Goal: Information Seeking & Learning: Learn about a topic

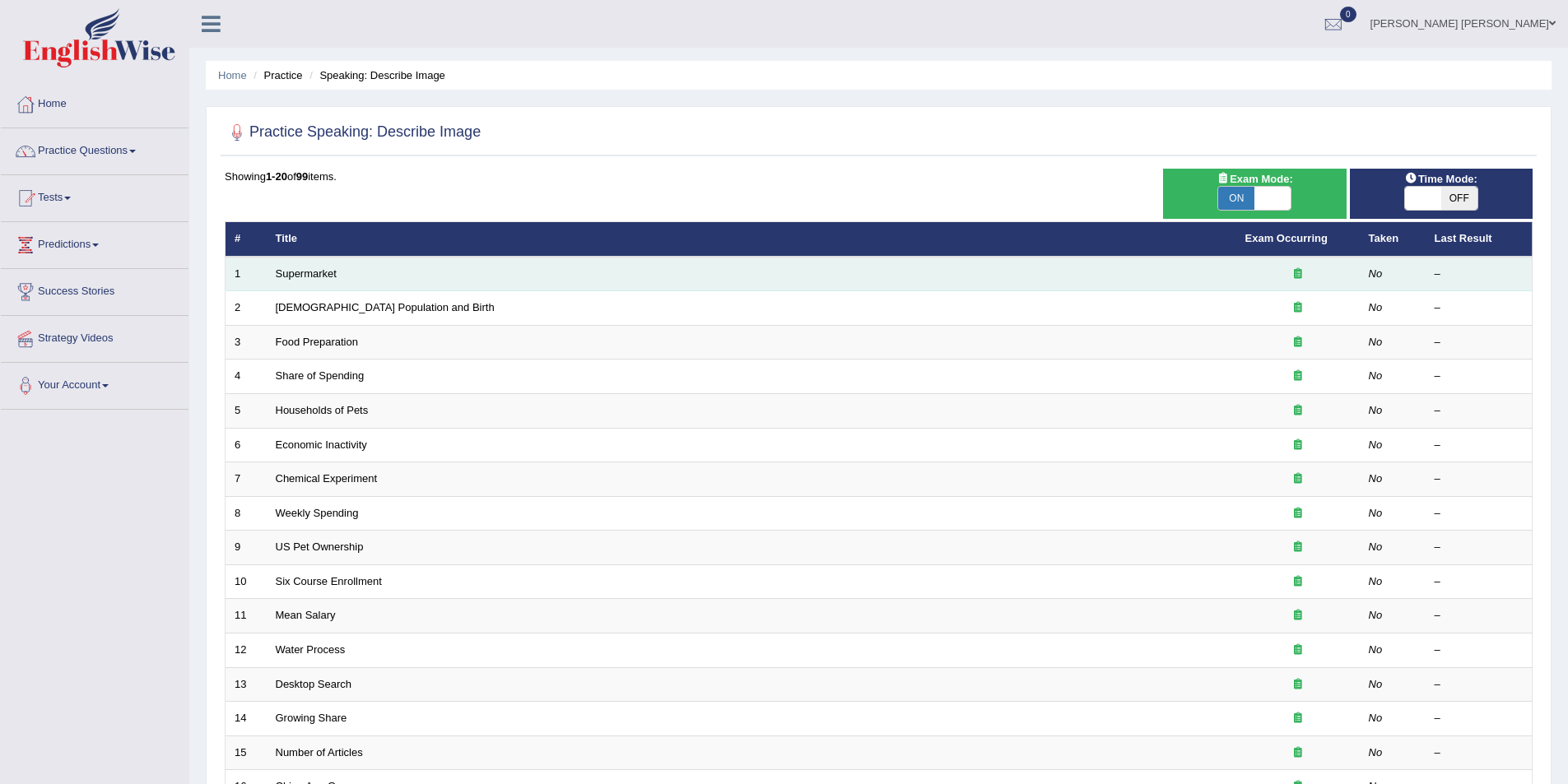
click at [318, 262] on td "Supermarket" at bounding box center [752, 274] width 970 height 34
click at [320, 269] on link "Supermarket" at bounding box center [306, 273] width 61 height 12
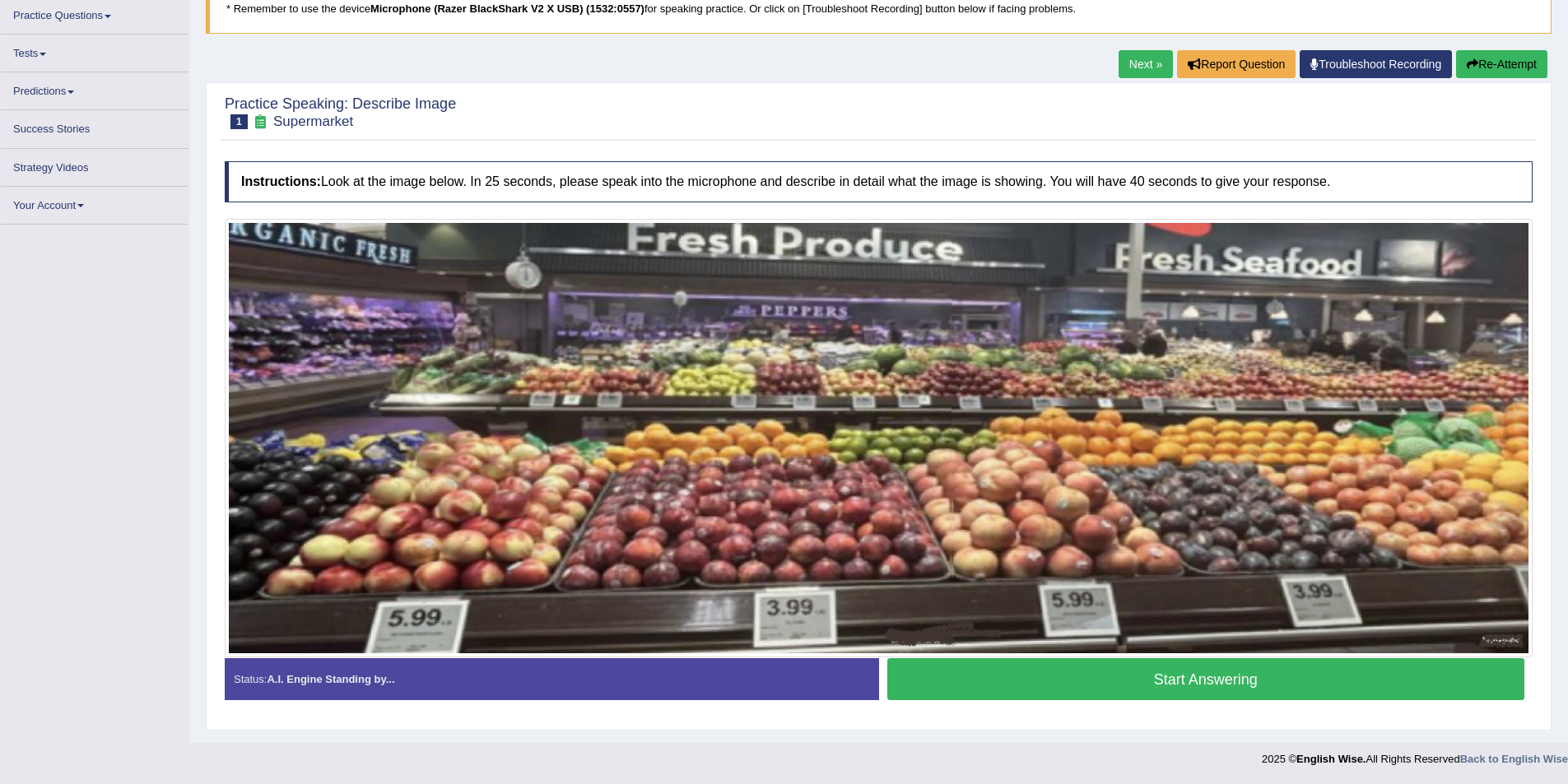
scroll to position [131, 0]
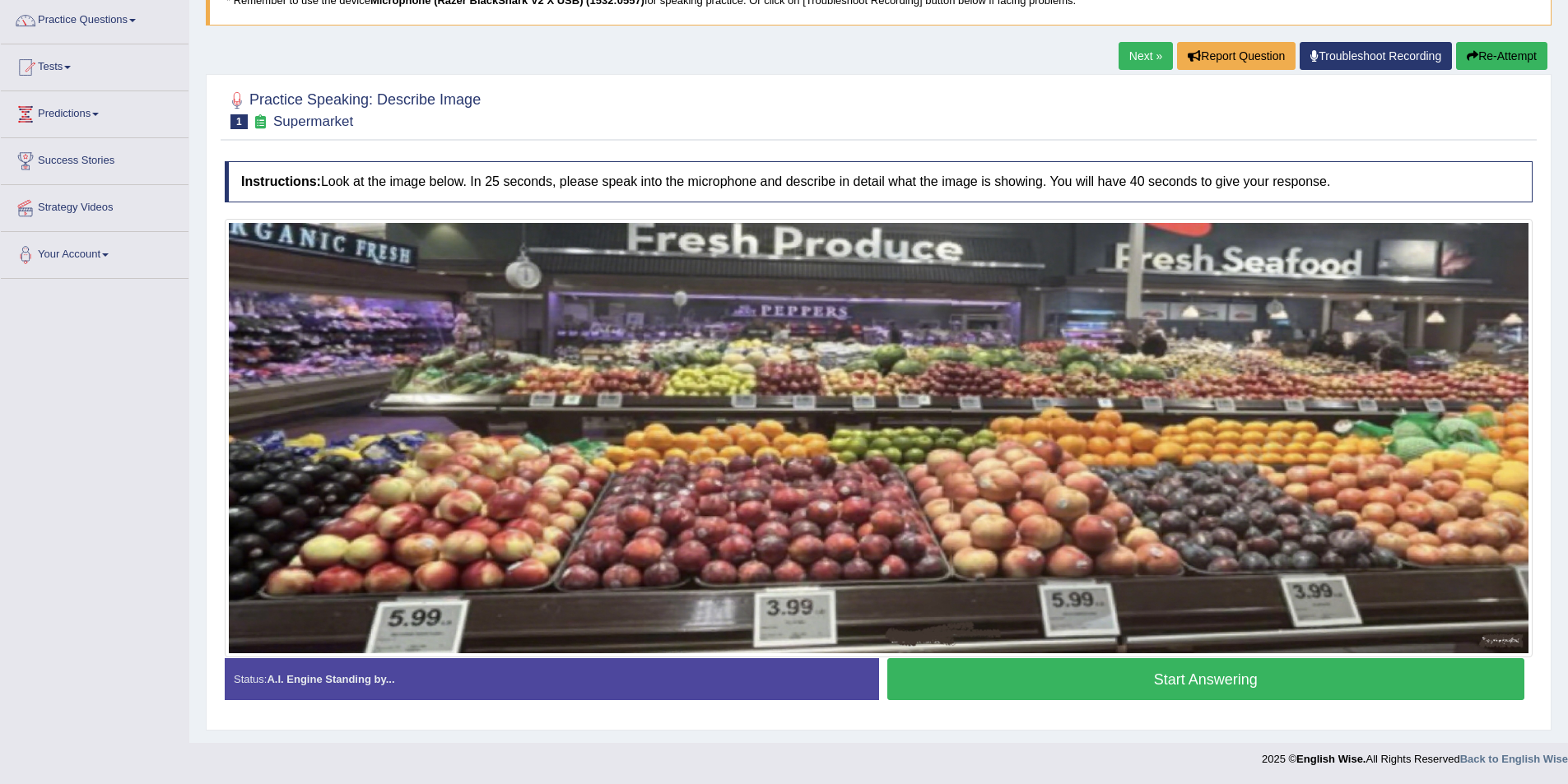
click at [1098, 672] on button "Start Answering" at bounding box center [1206, 679] width 638 height 42
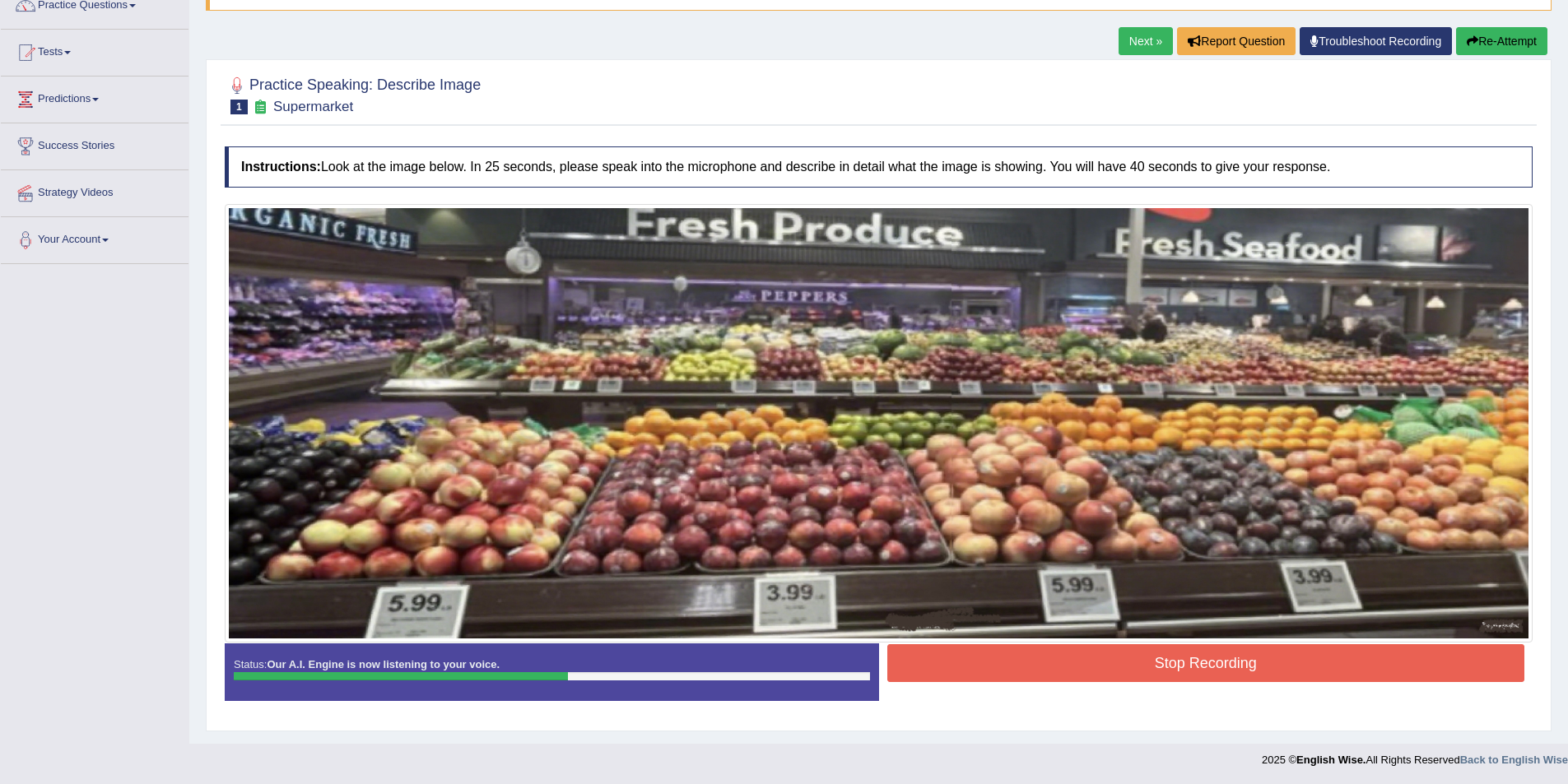
scroll to position [147, 0]
click at [1109, 655] on button "Stop Recording" at bounding box center [1206, 663] width 638 height 38
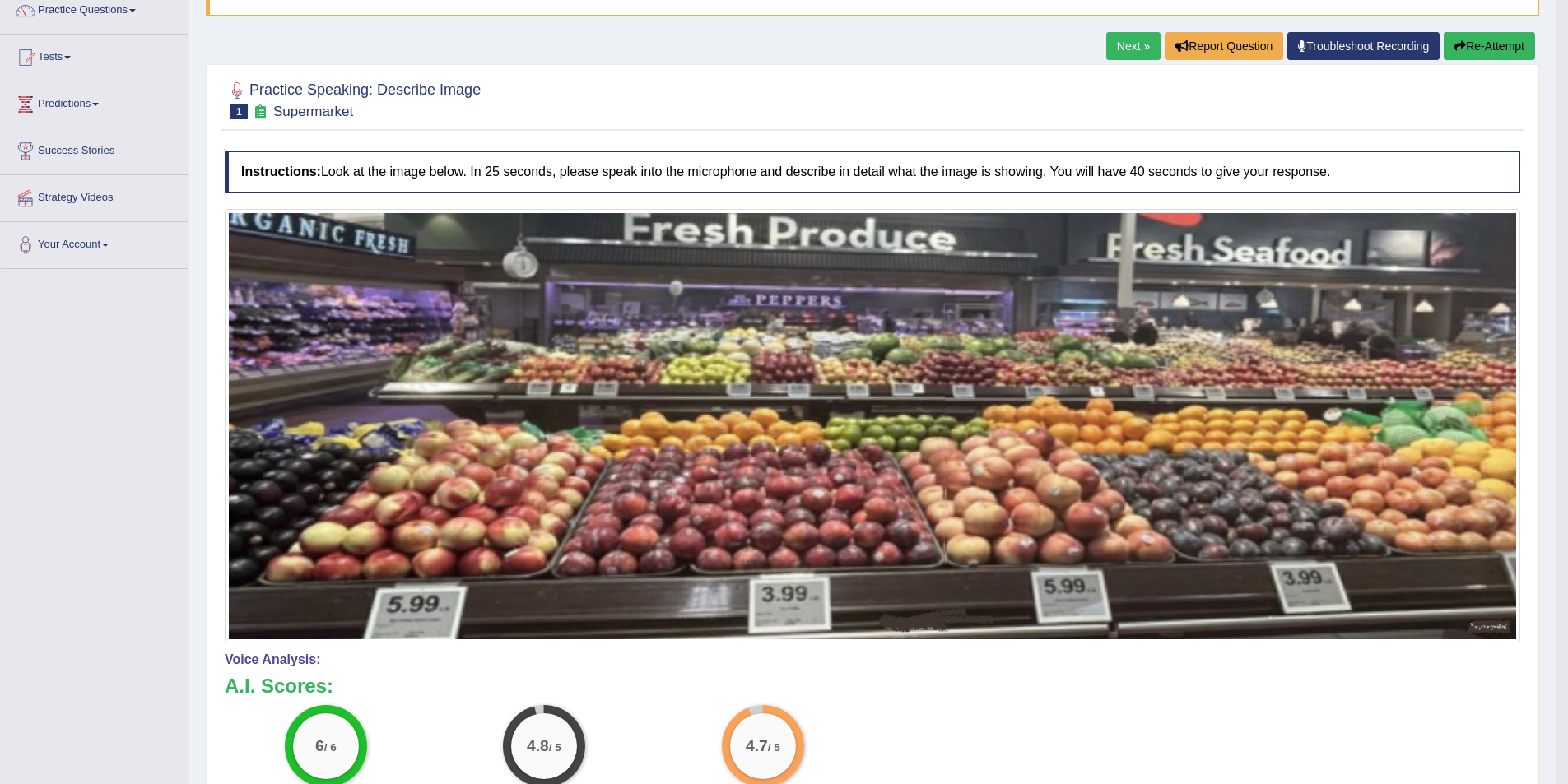
scroll to position [64, 0]
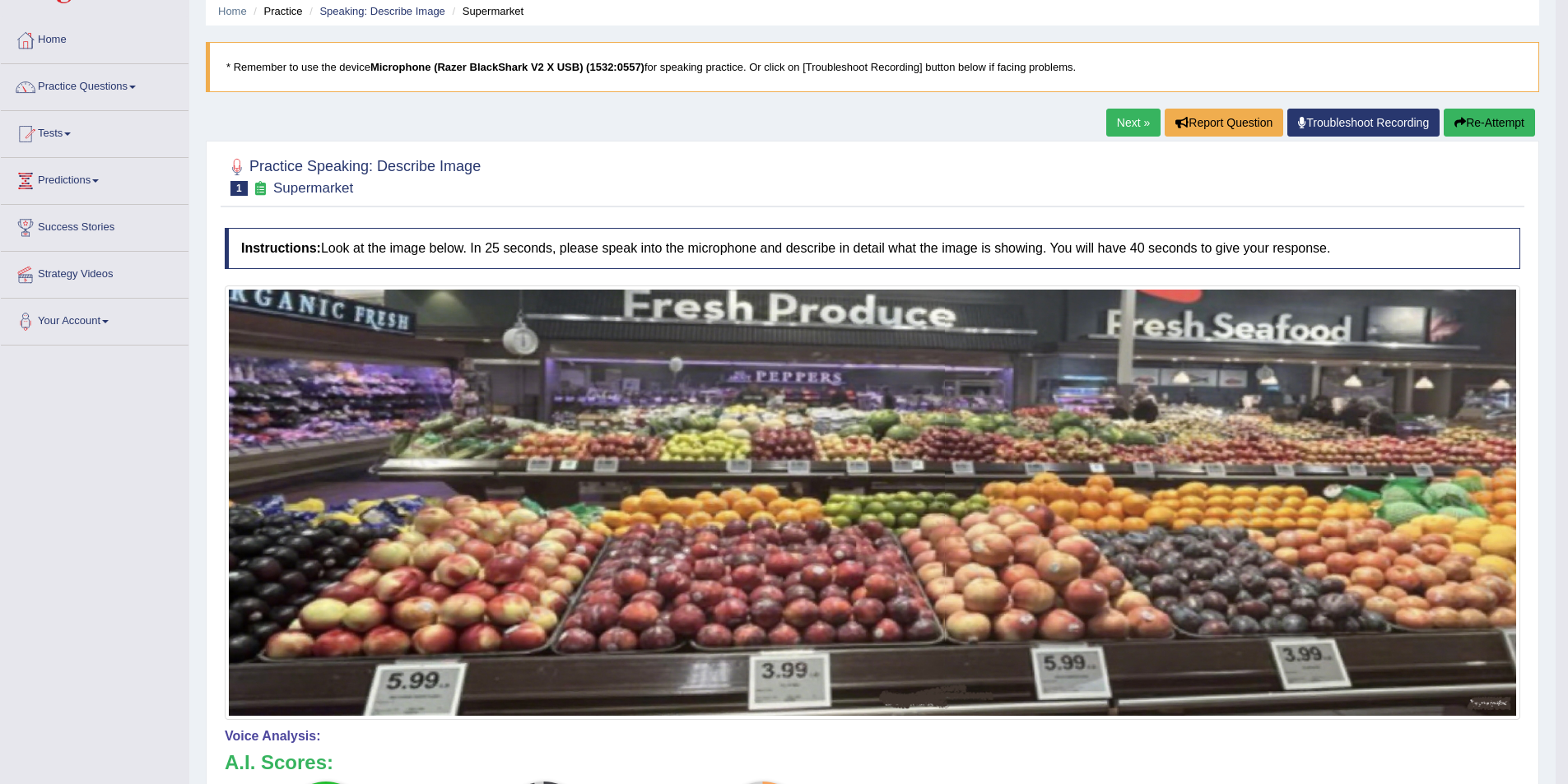
click at [1124, 130] on link "Next »" at bounding box center [1133, 122] width 54 height 28
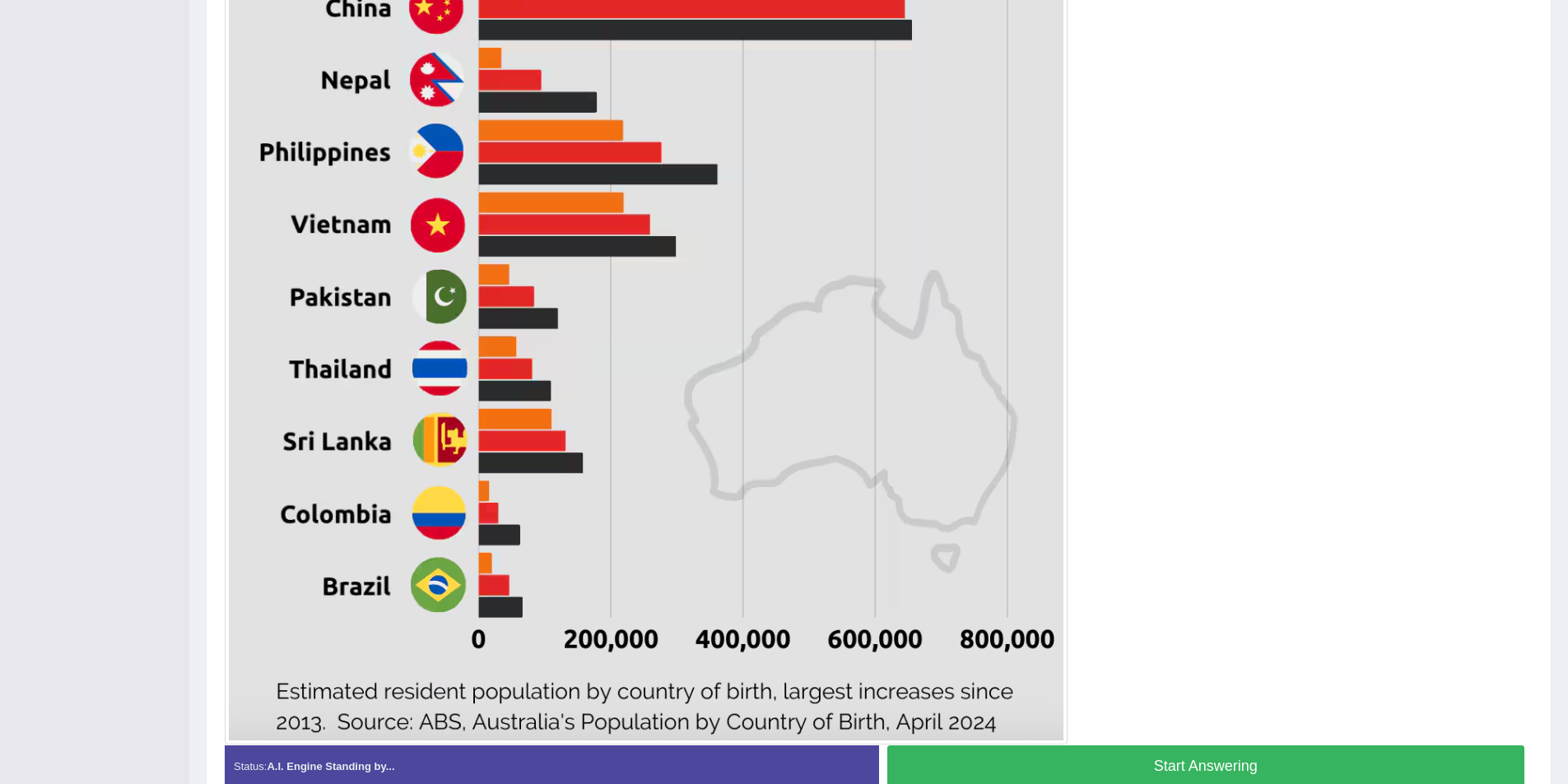
scroll to position [764, 0]
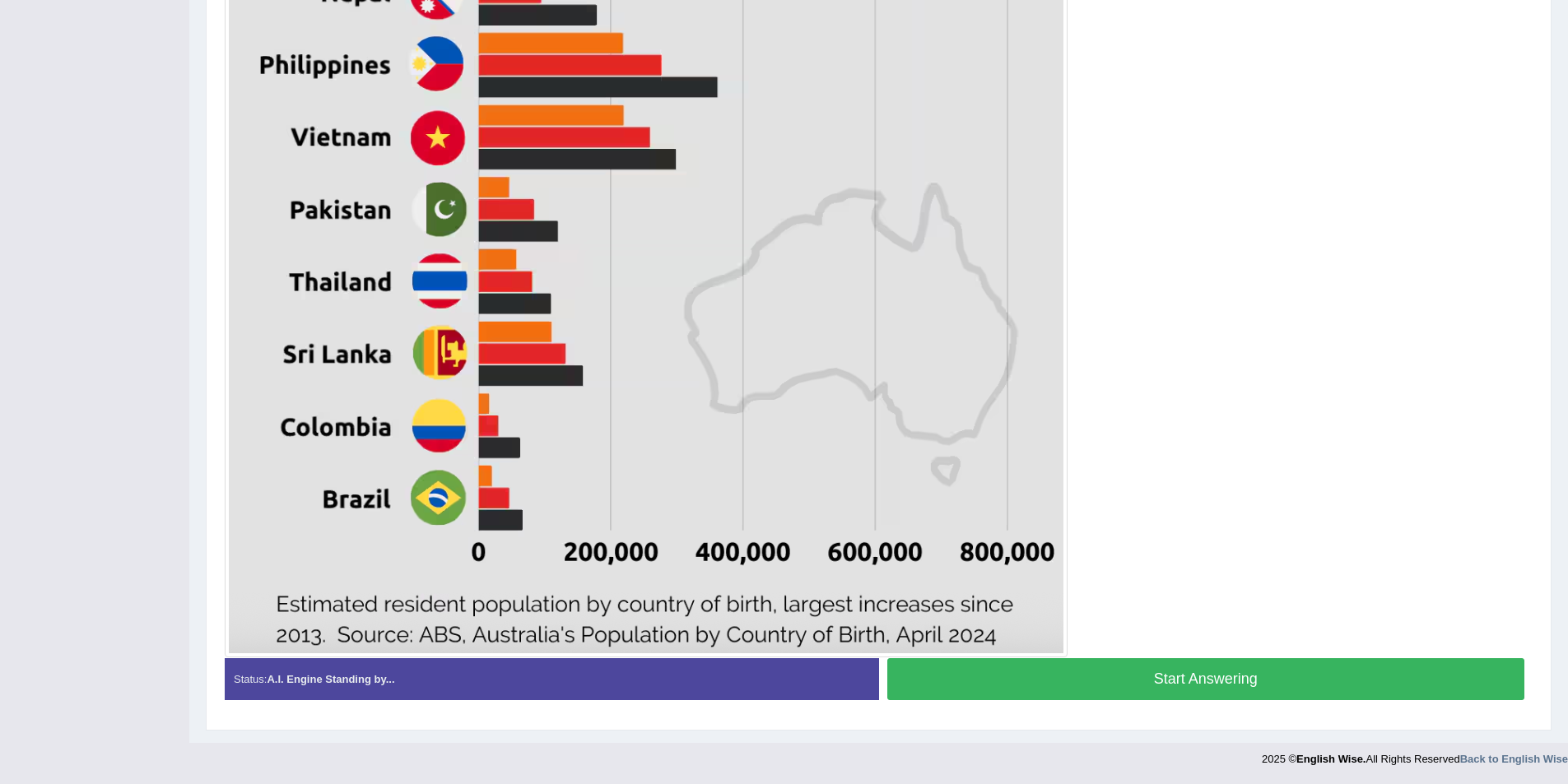
click at [1222, 673] on button "Start Answering" at bounding box center [1206, 679] width 638 height 42
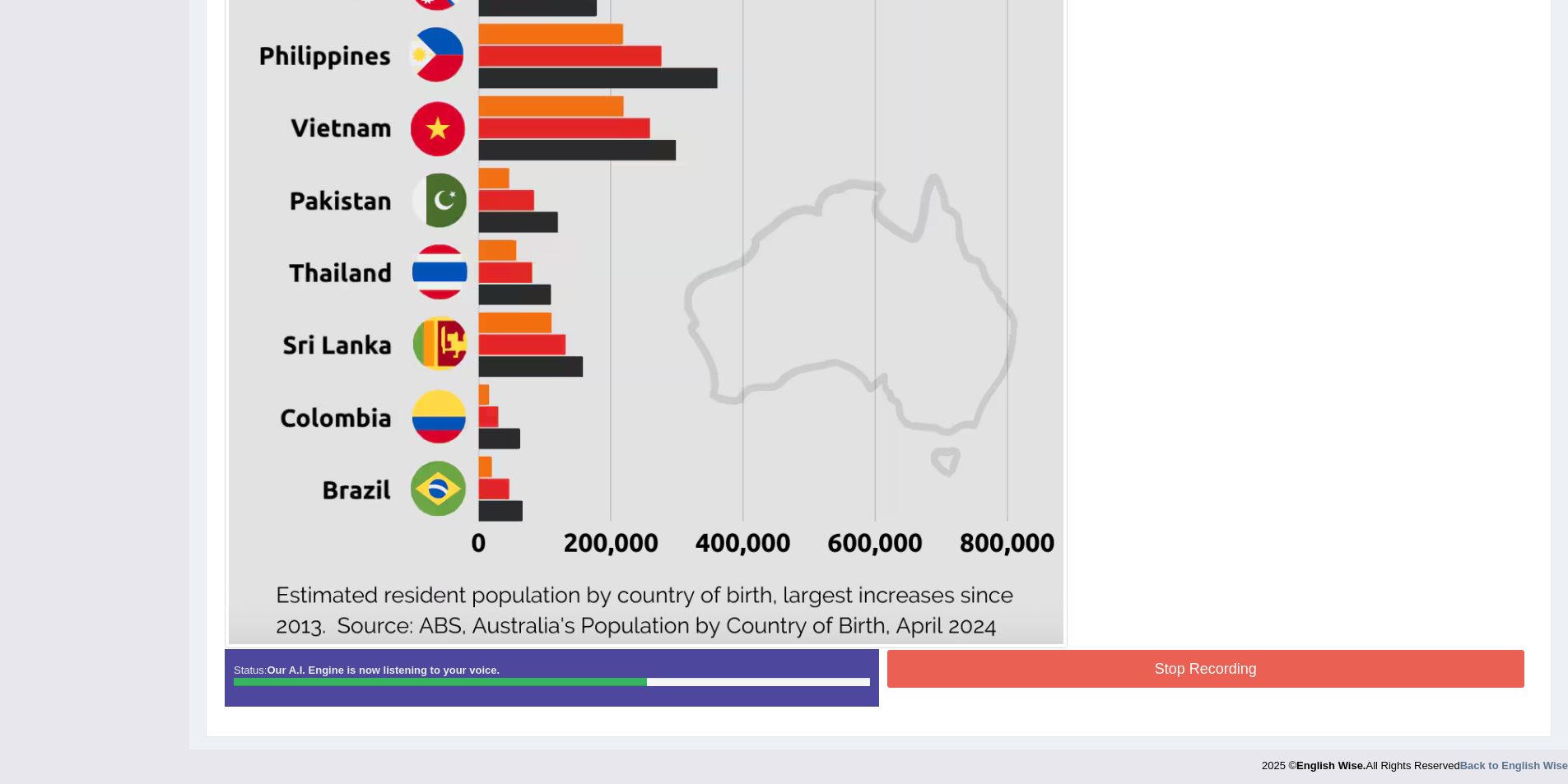
scroll to position [779, 0]
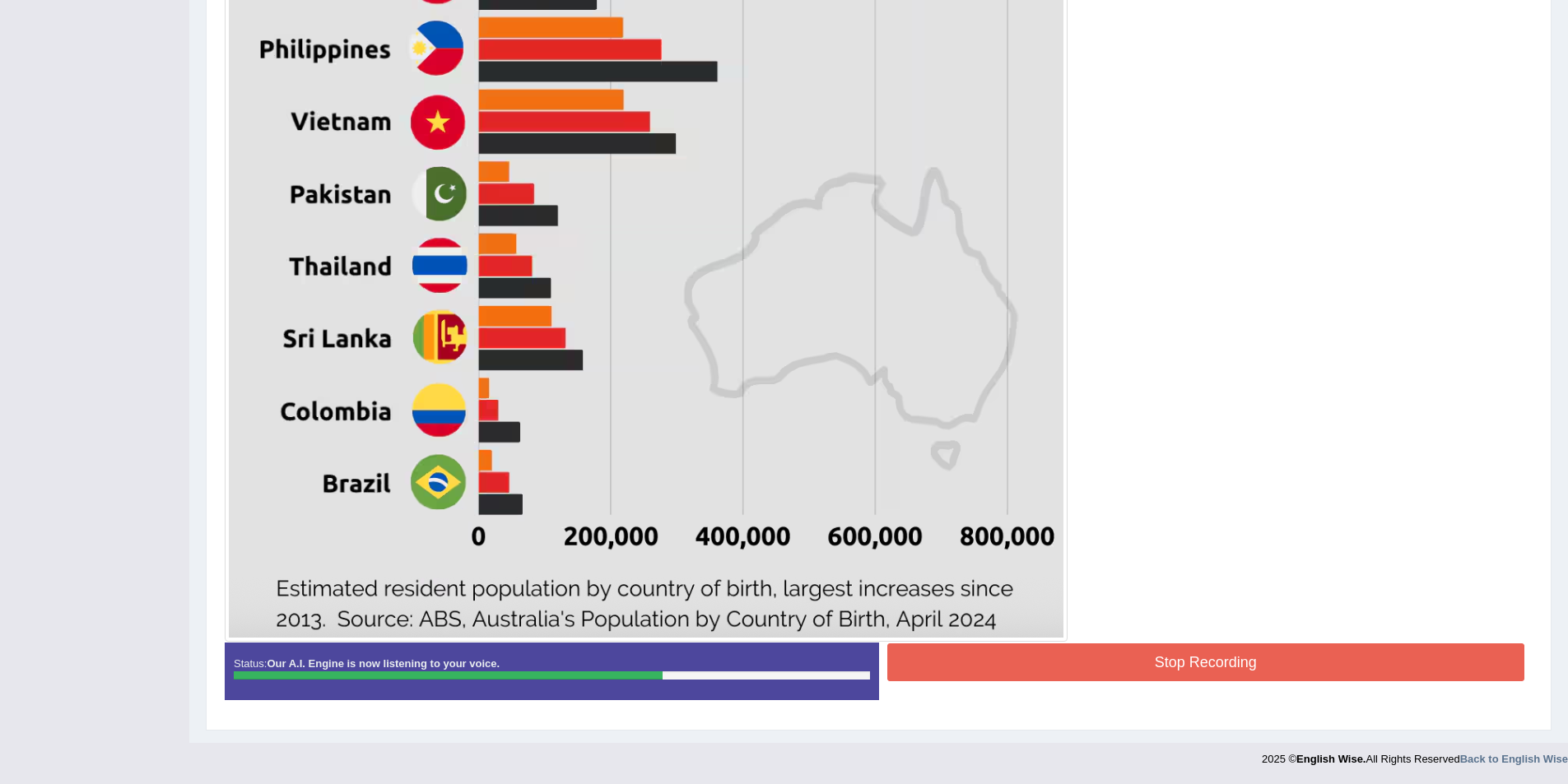
click at [1108, 635] on div at bounding box center [878, 106] width 1308 height 1072
click at [1117, 651] on button "Stop Recording" at bounding box center [1206, 663] width 638 height 38
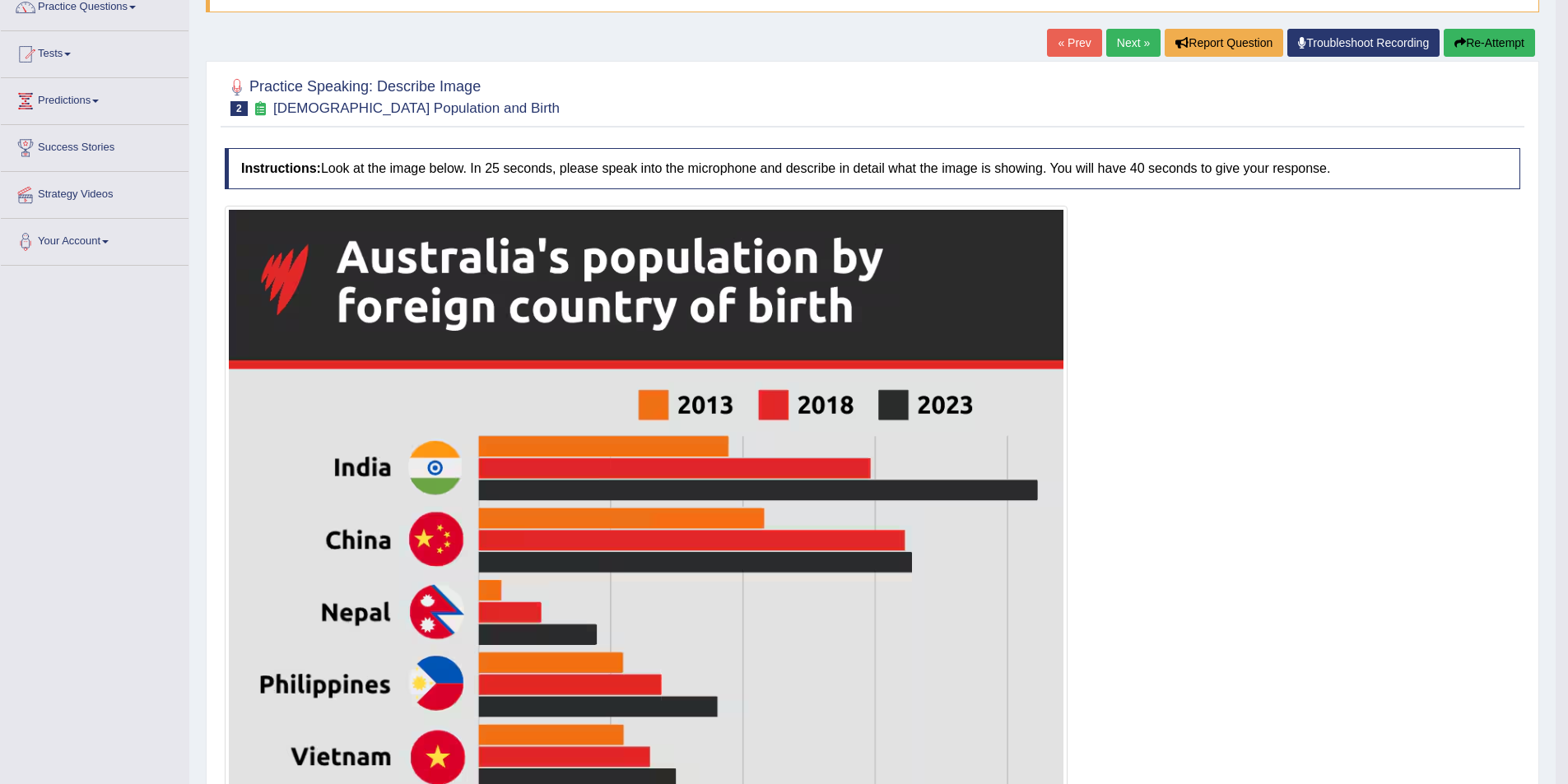
scroll to position [125, 0]
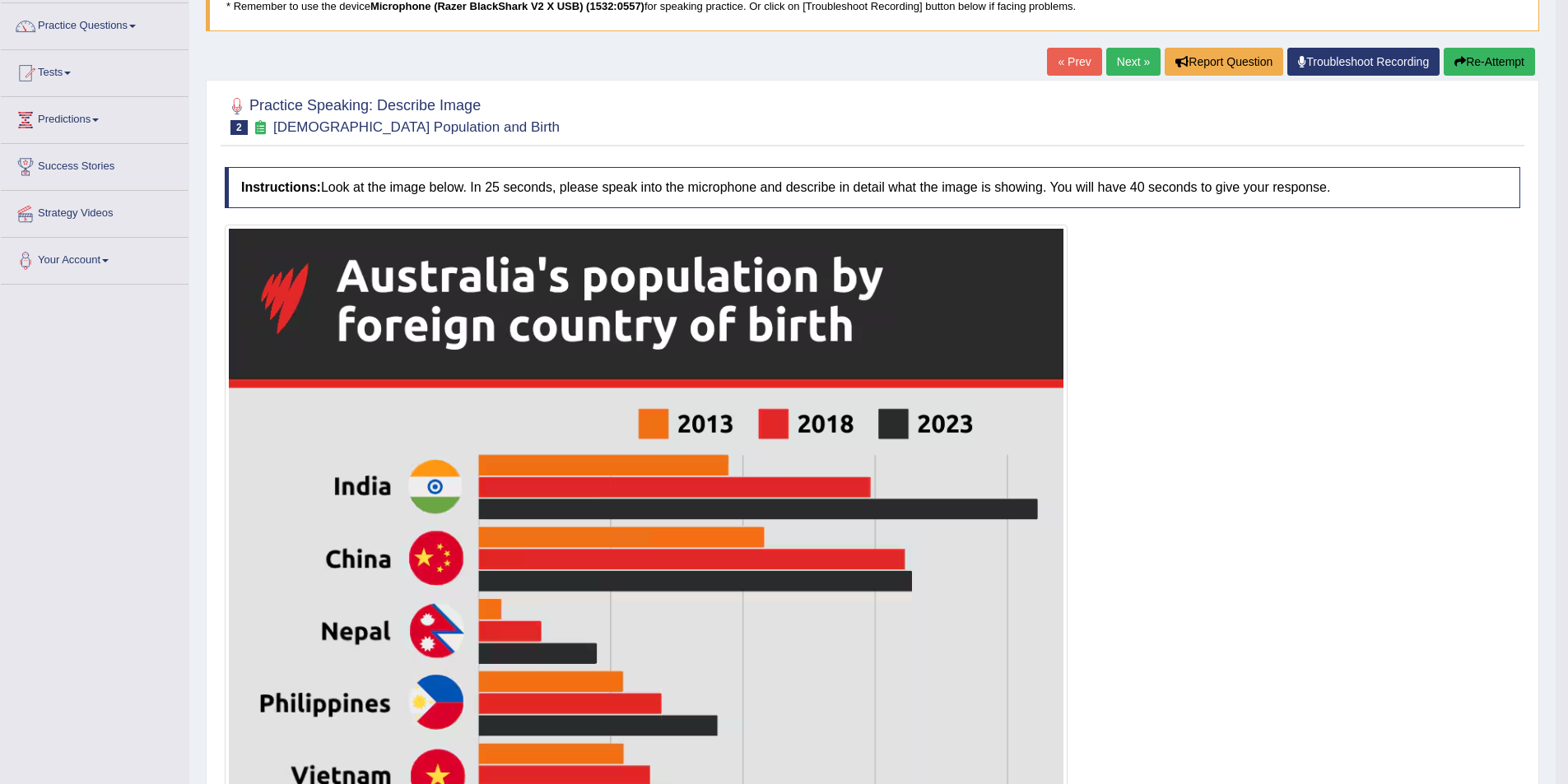
click at [1116, 58] on link "Next »" at bounding box center [1133, 61] width 54 height 28
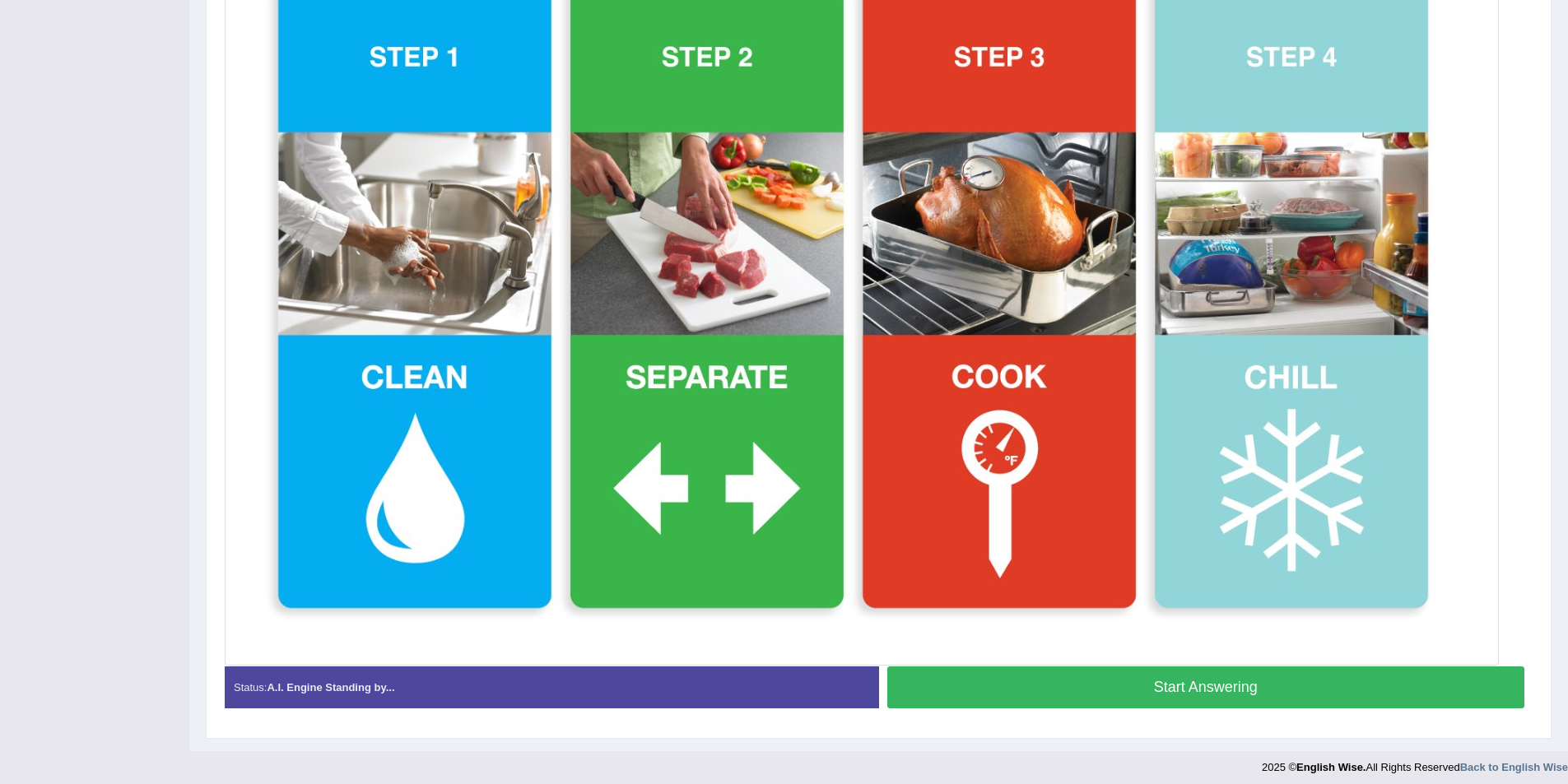
scroll to position [451, 0]
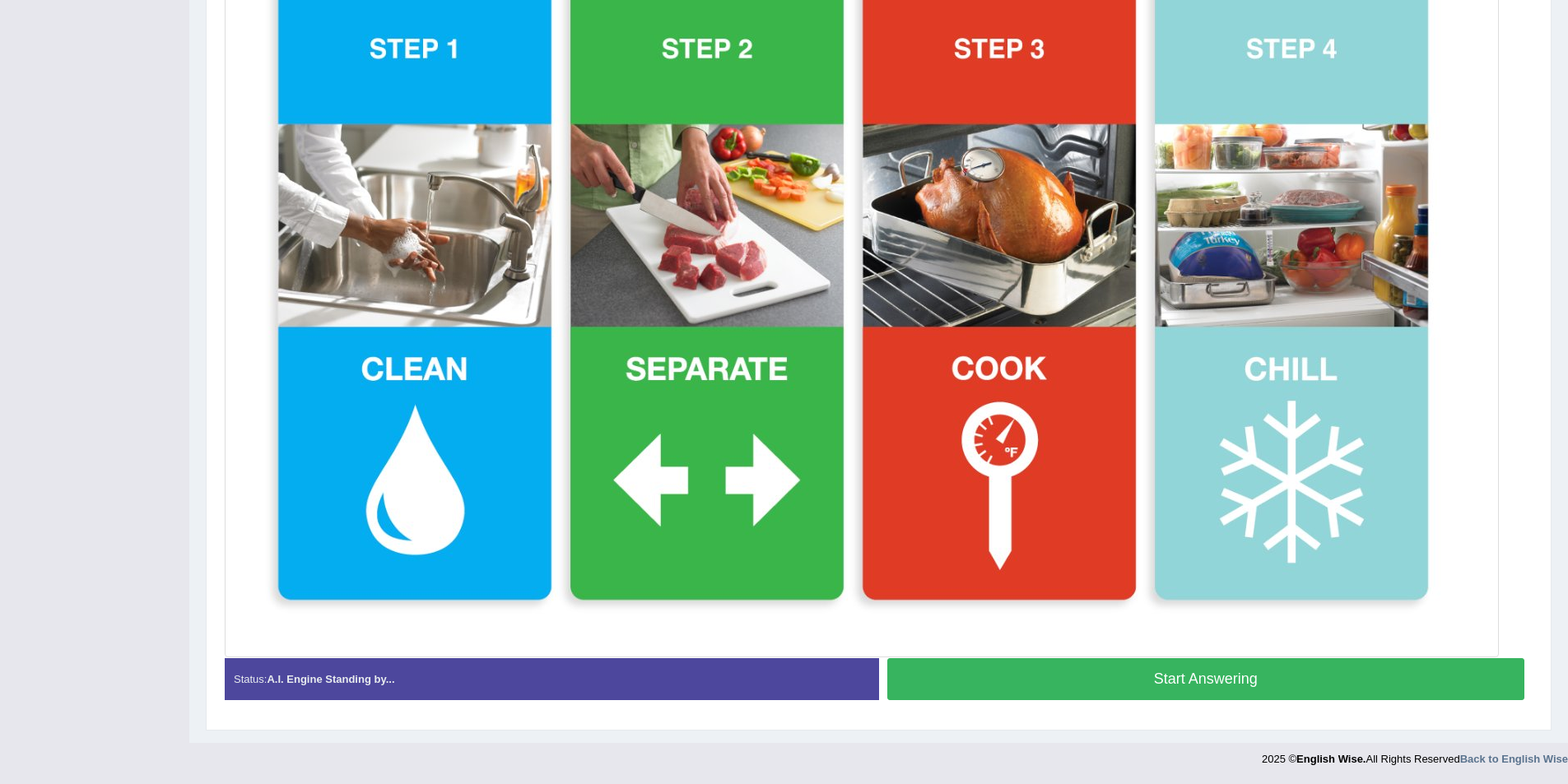
click at [1170, 677] on button "Start Answering" at bounding box center [1206, 679] width 638 height 42
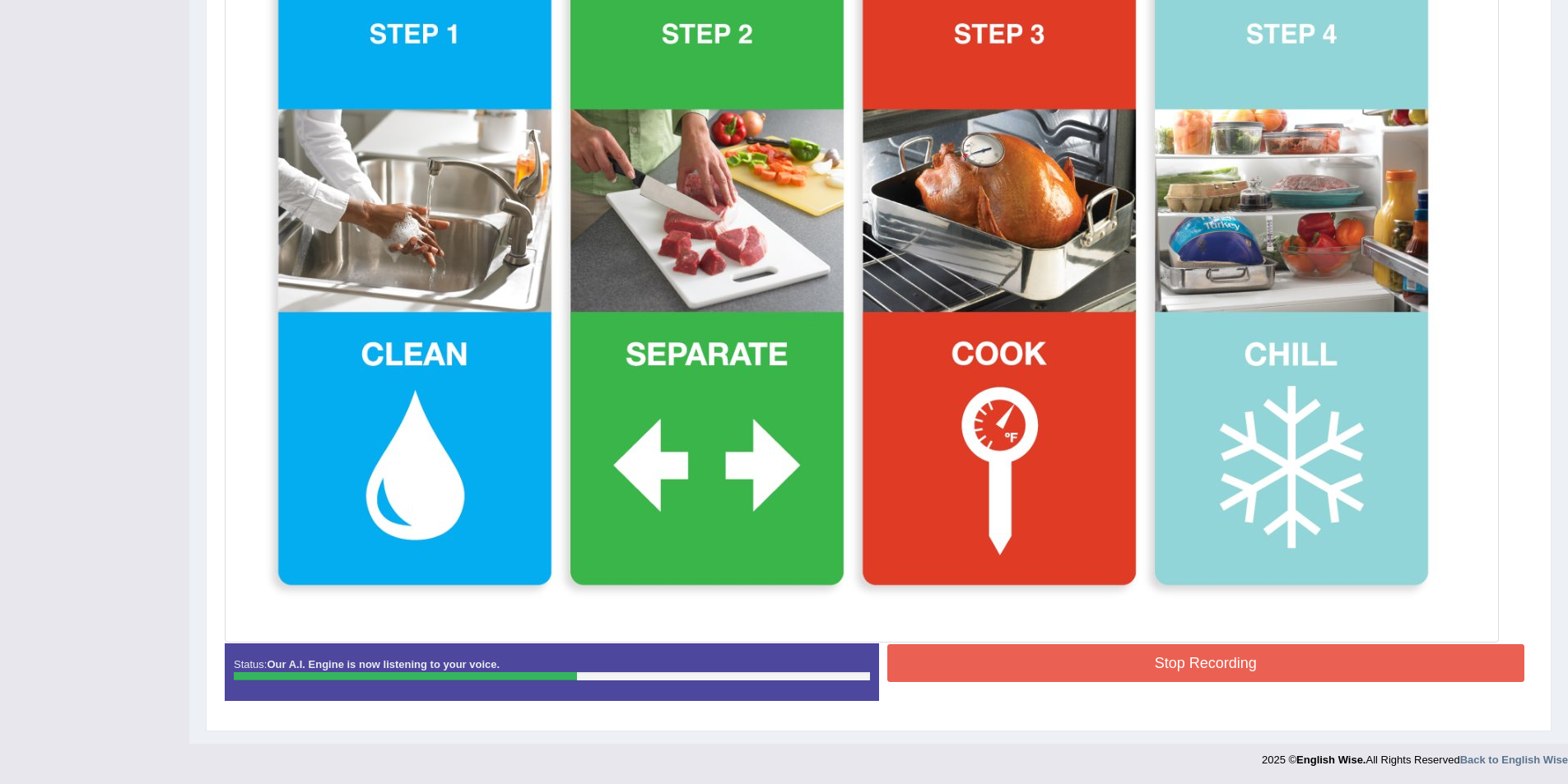
scroll to position [467, 0]
click at [1170, 665] on button "Stop Recording" at bounding box center [1206, 663] width 638 height 38
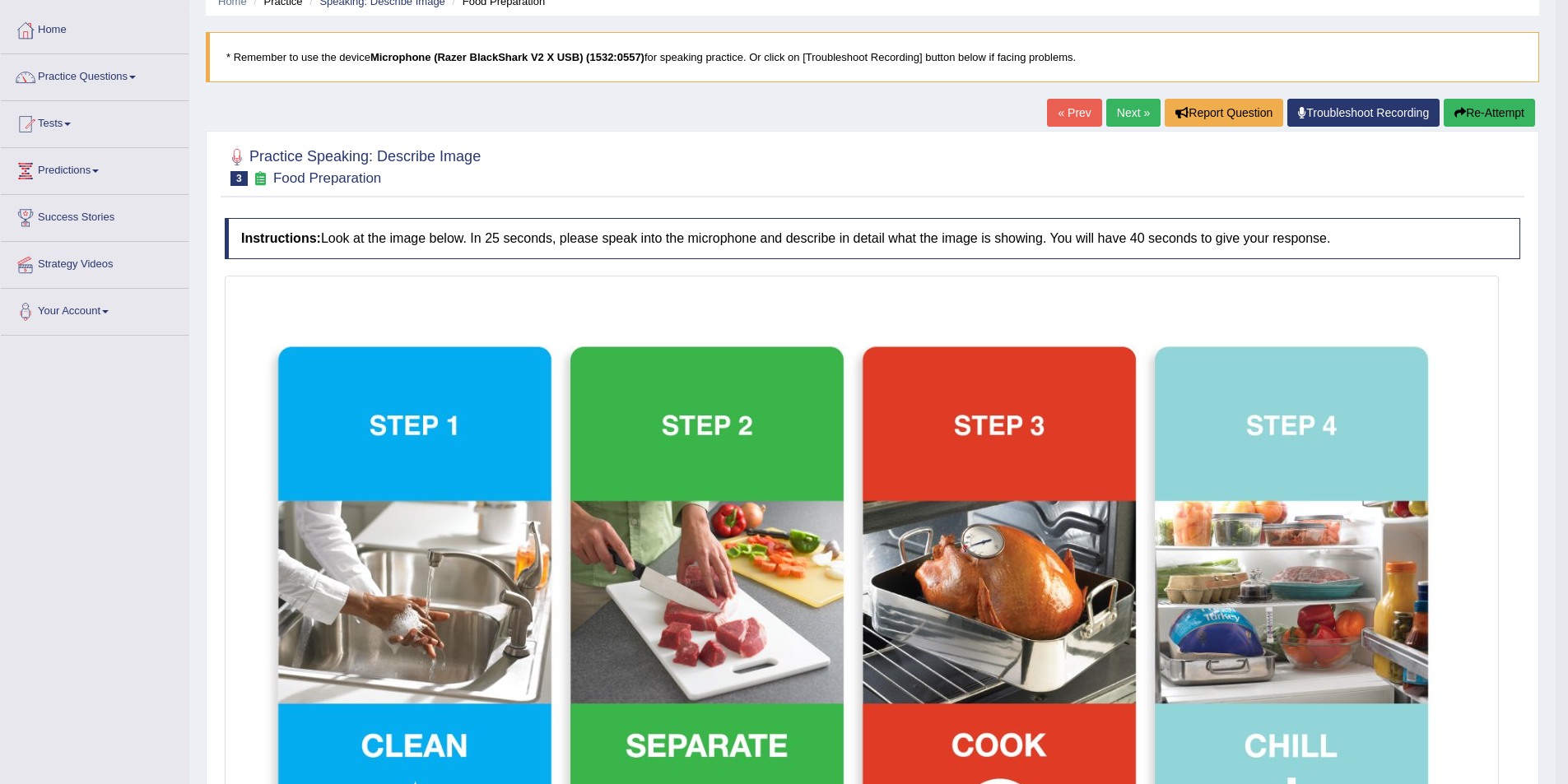
scroll to position [59, 0]
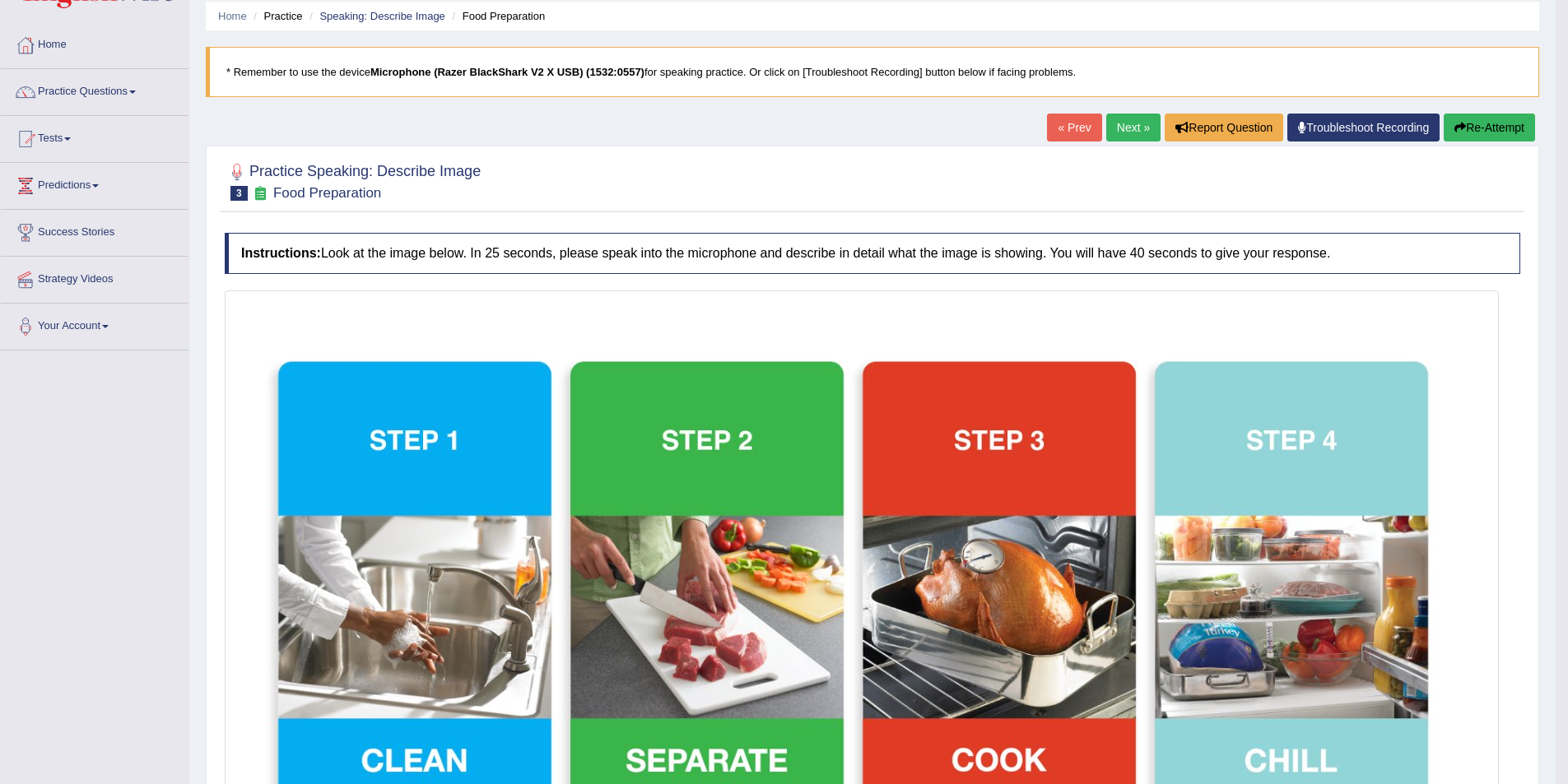
click at [1128, 130] on link "Next »" at bounding box center [1133, 127] width 54 height 28
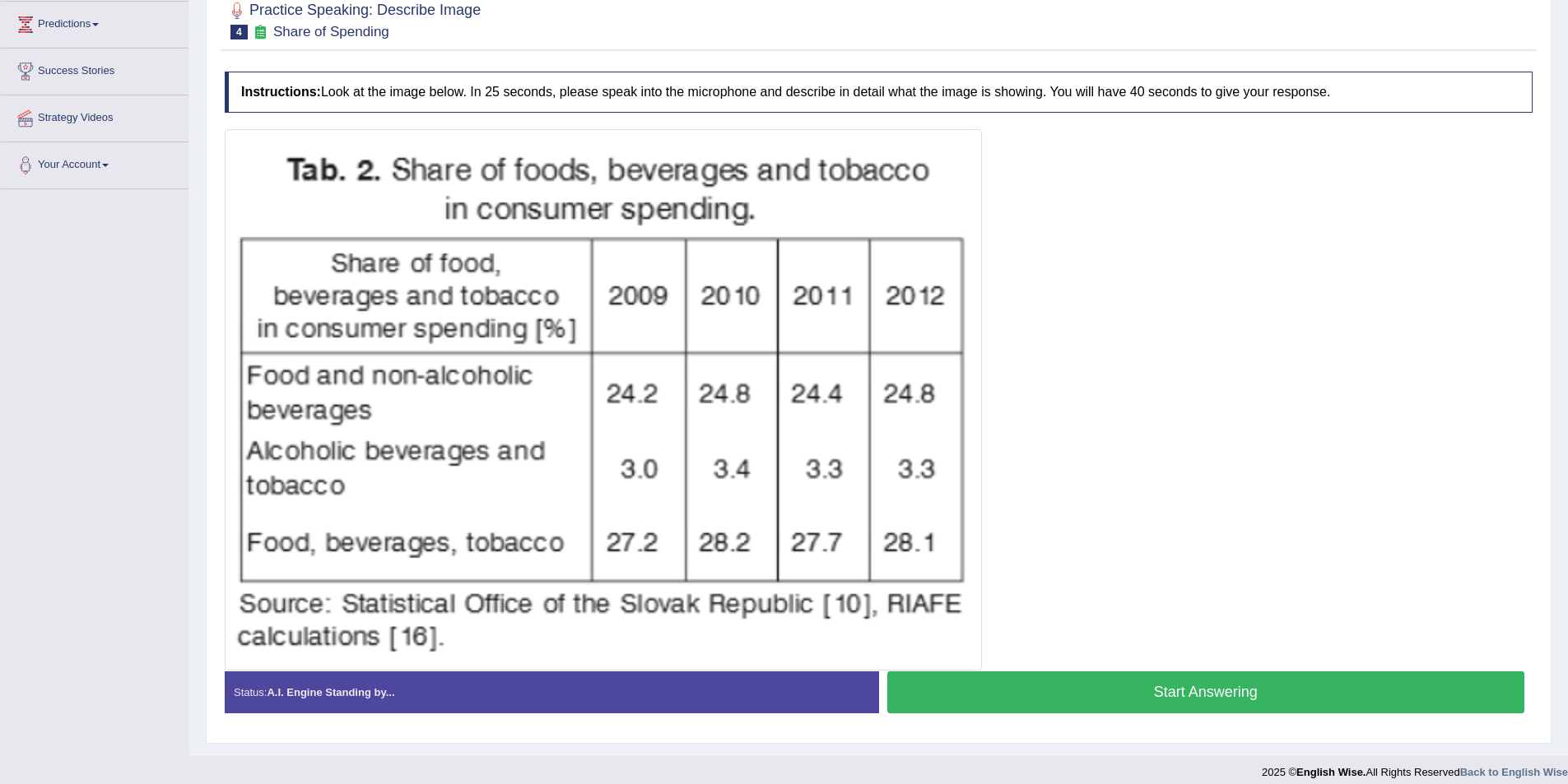
scroll to position [233, 0]
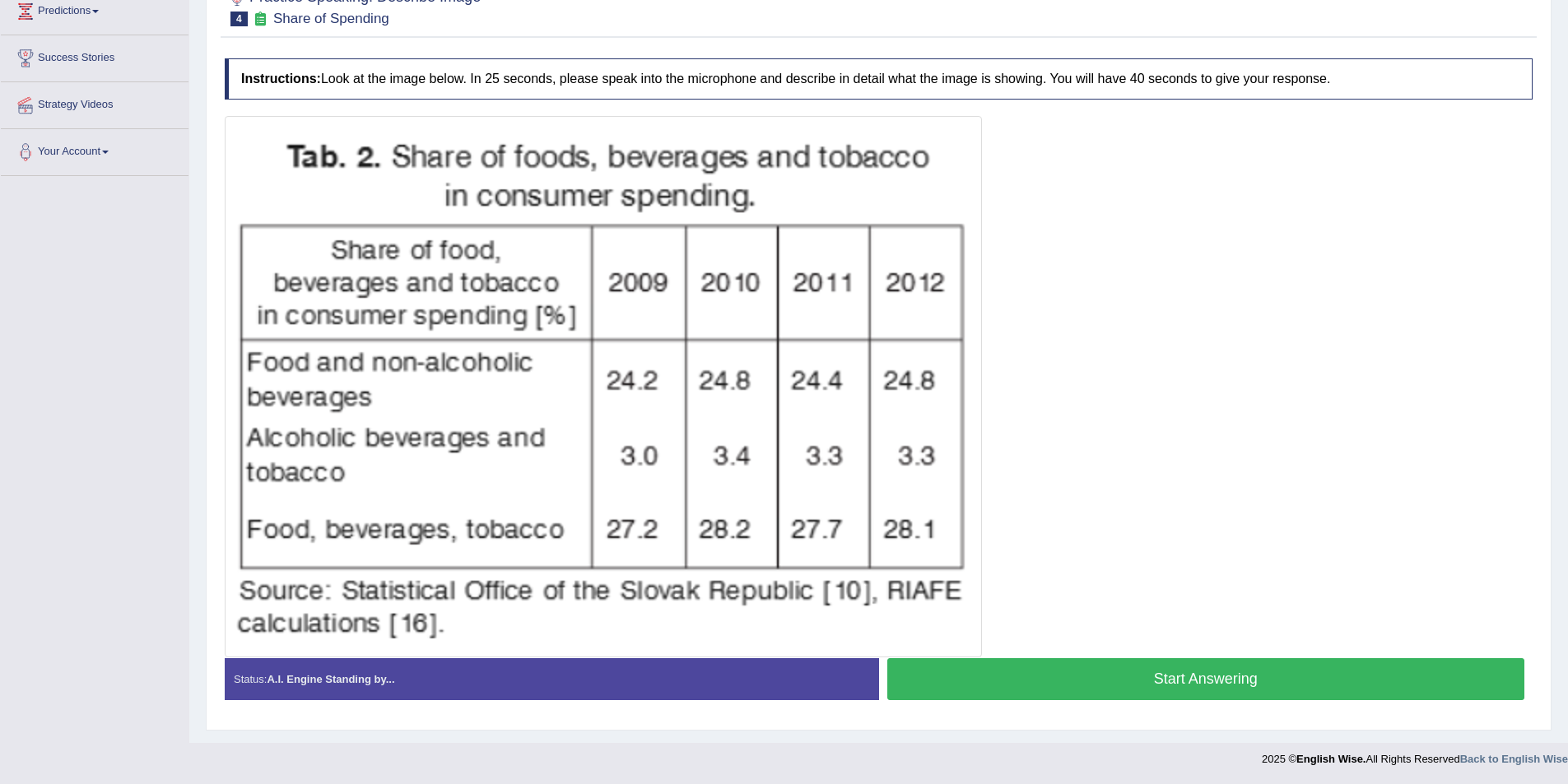
click at [1115, 679] on button "Start Answering" at bounding box center [1206, 679] width 638 height 42
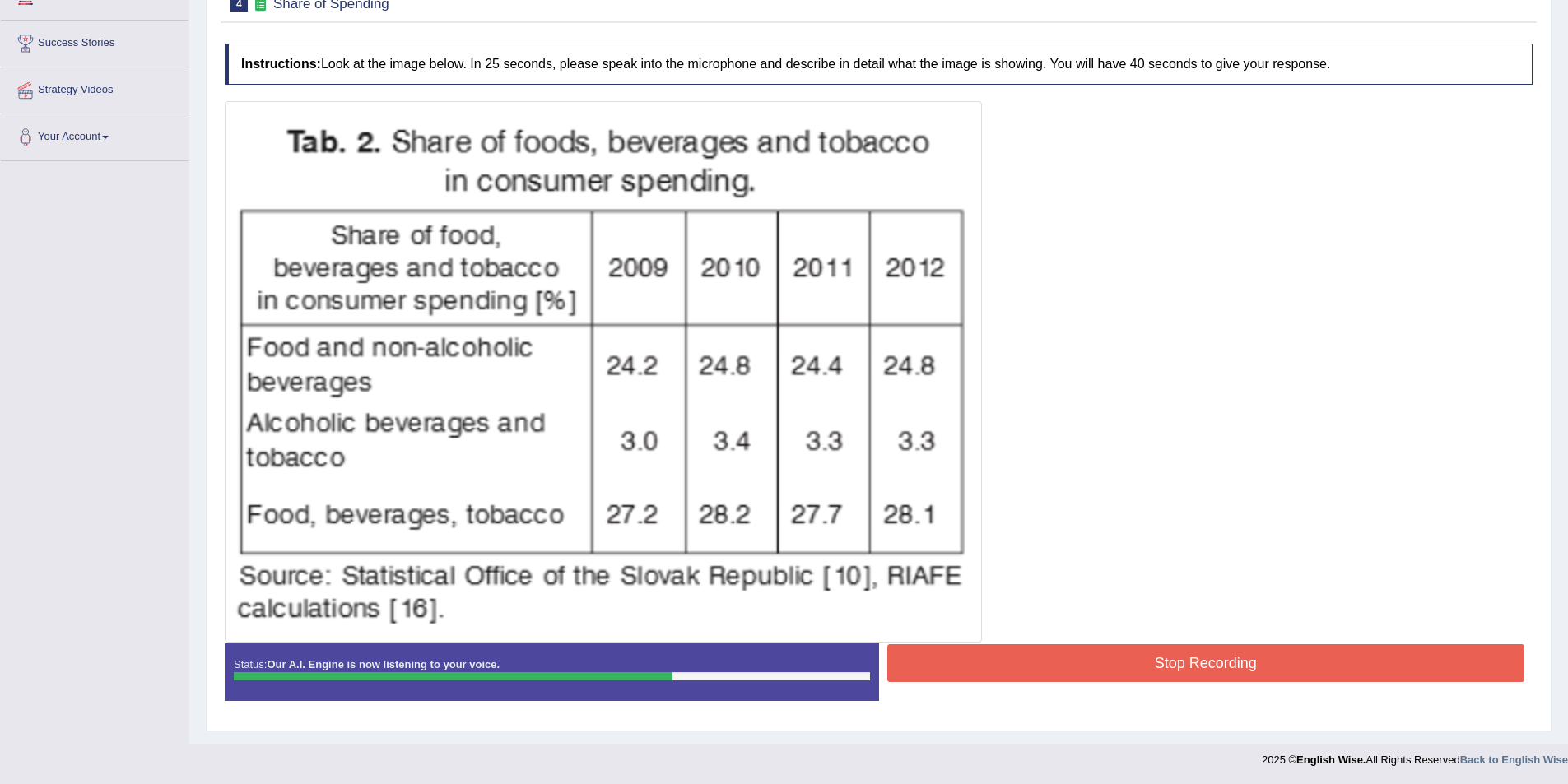
scroll to position [250, 0]
click at [1063, 653] on button "Stop Recording" at bounding box center [1206, 663] width 638 height 38
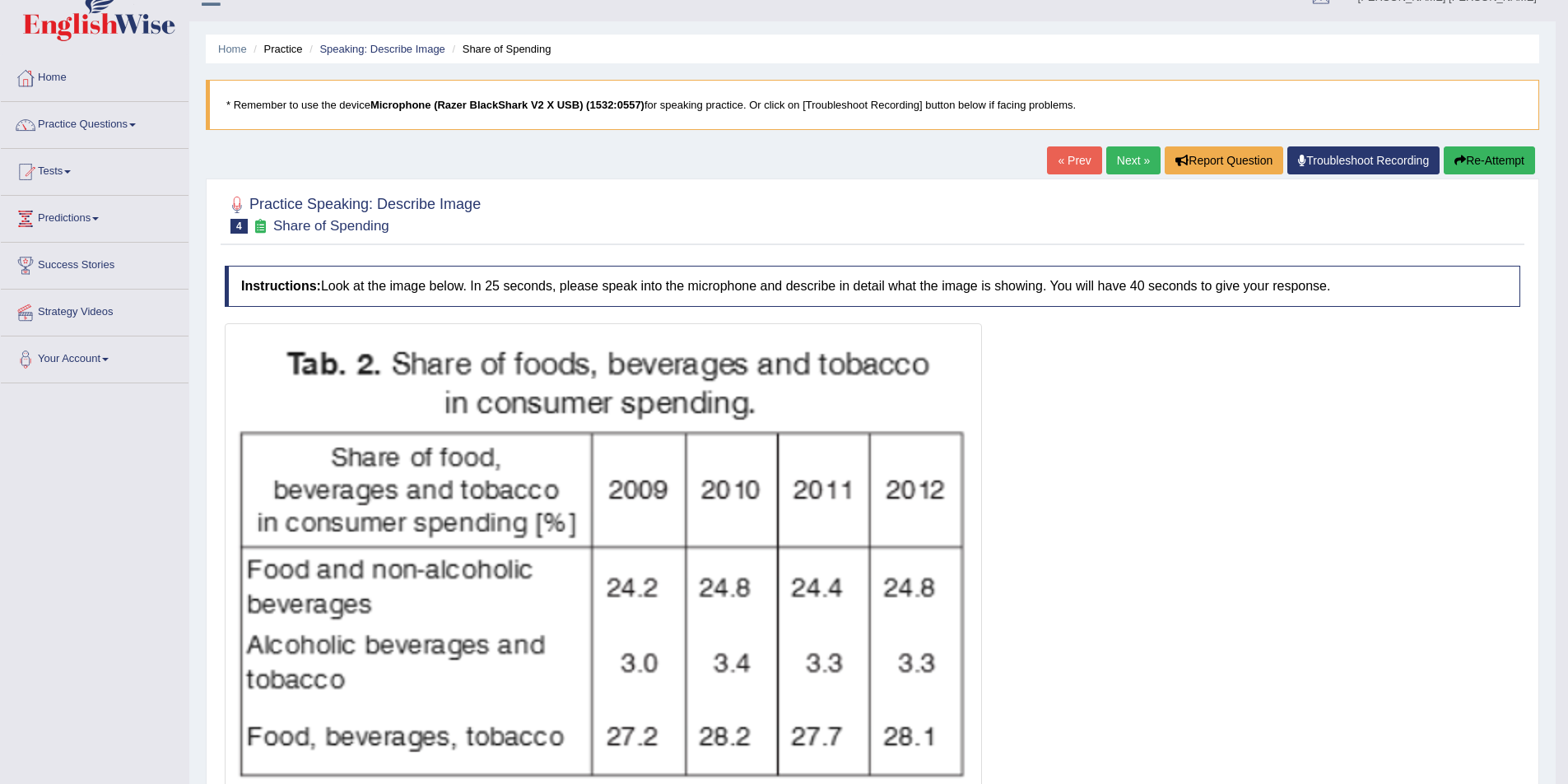
scroll to position [0, 0]
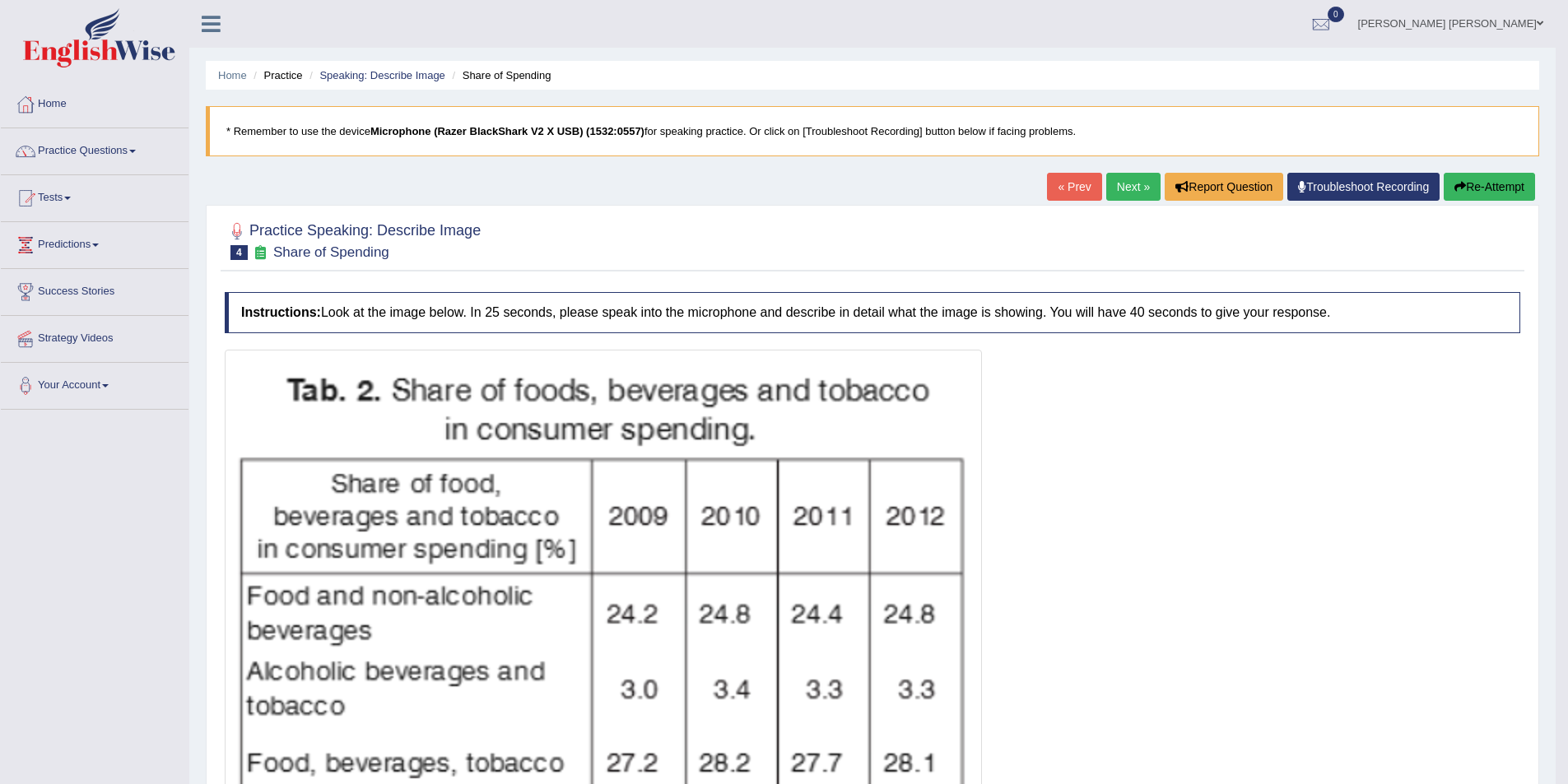
click at [1114, 191] on link "Next »" at bounding box center [1133, 186] width 54 height 28
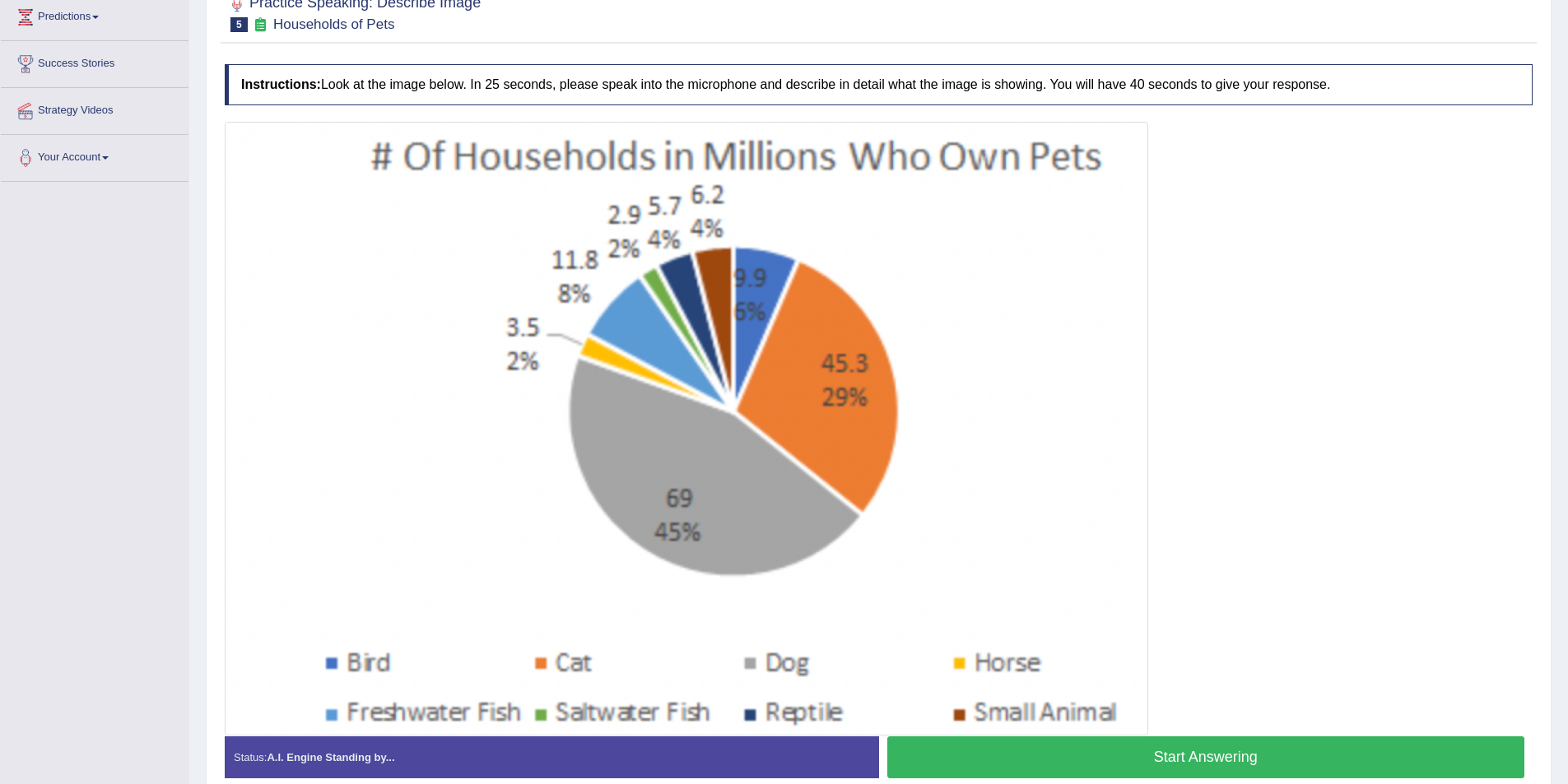
scroll to position [224, 0]
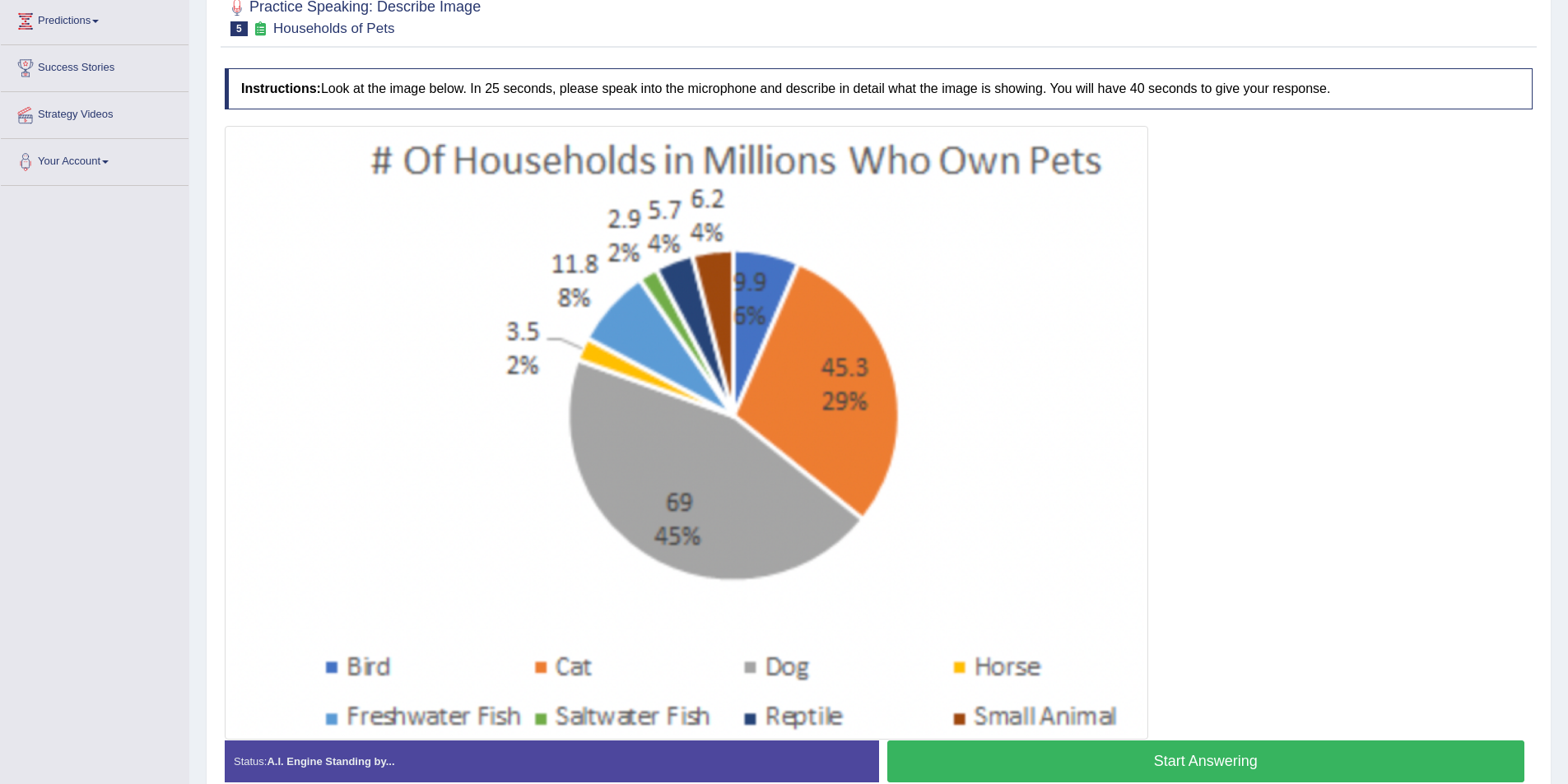
click at [1158, 752] on button "Start Answering" at bounding box center [1206, 762] width 638 height 42
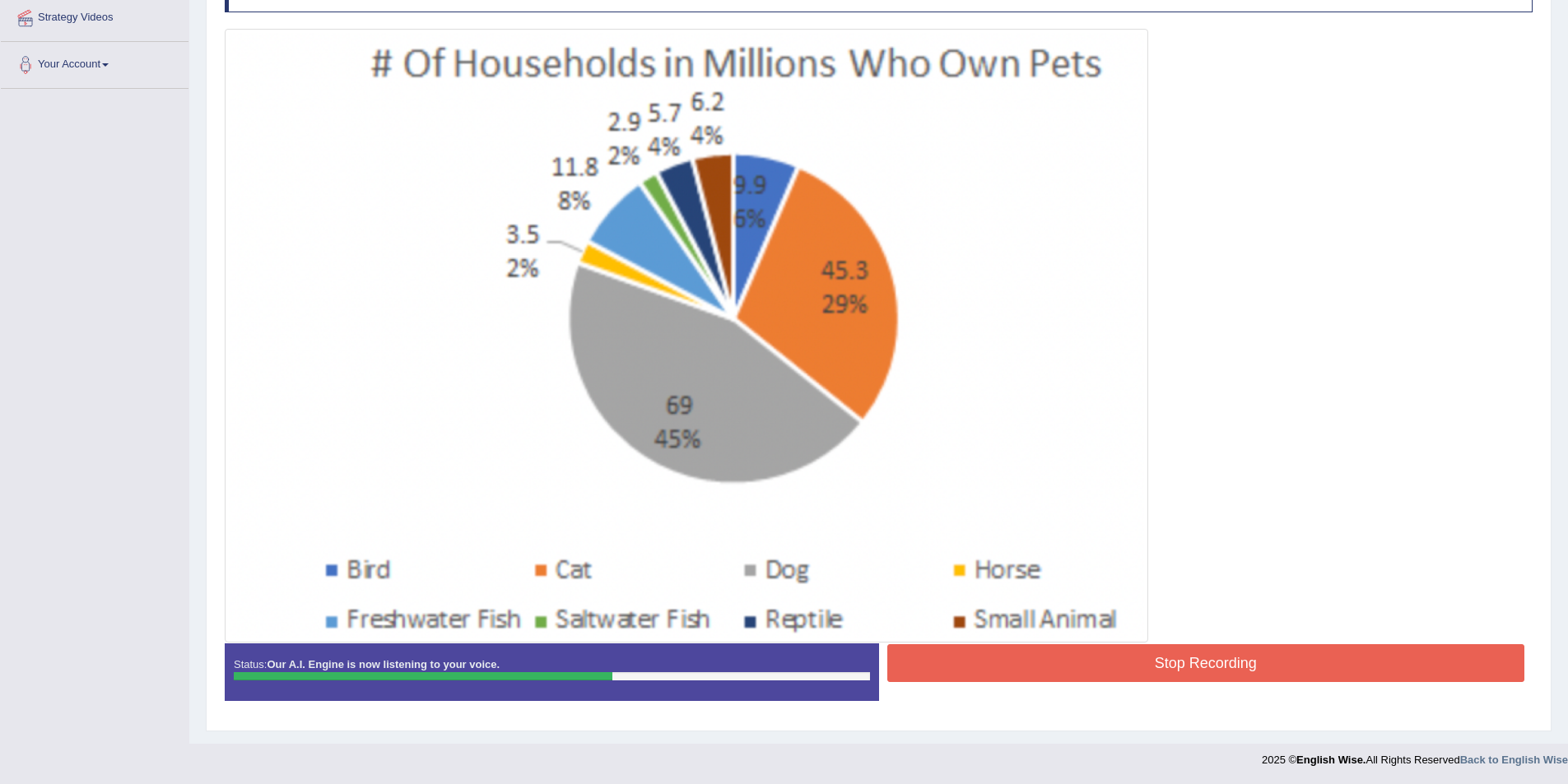
scroll to position [322, 0]
click at [1107, 666] on button "Stop Recording" at bounding box center [1206, 663] width 638 height 38
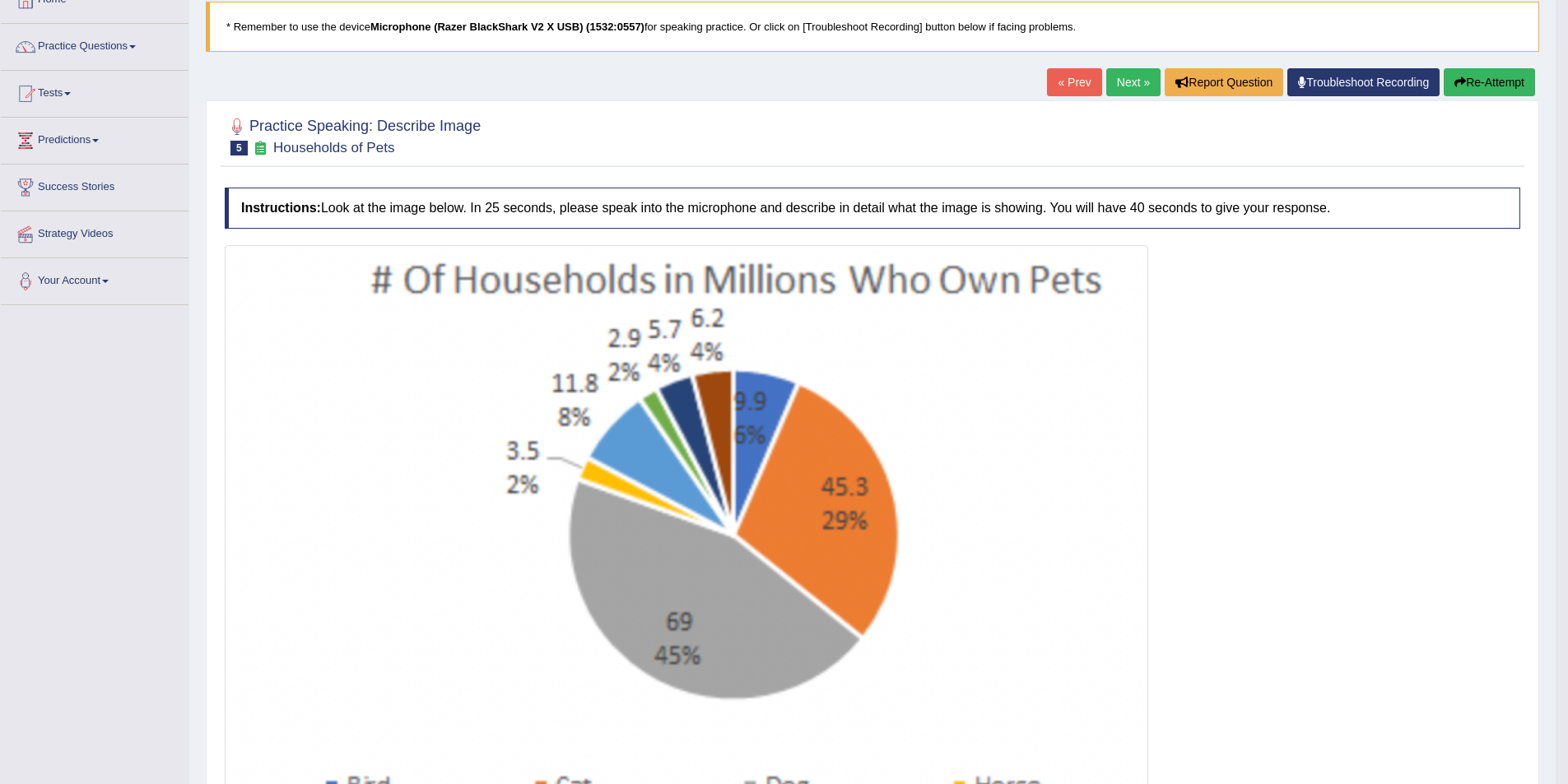
scroll to position [79, 0]
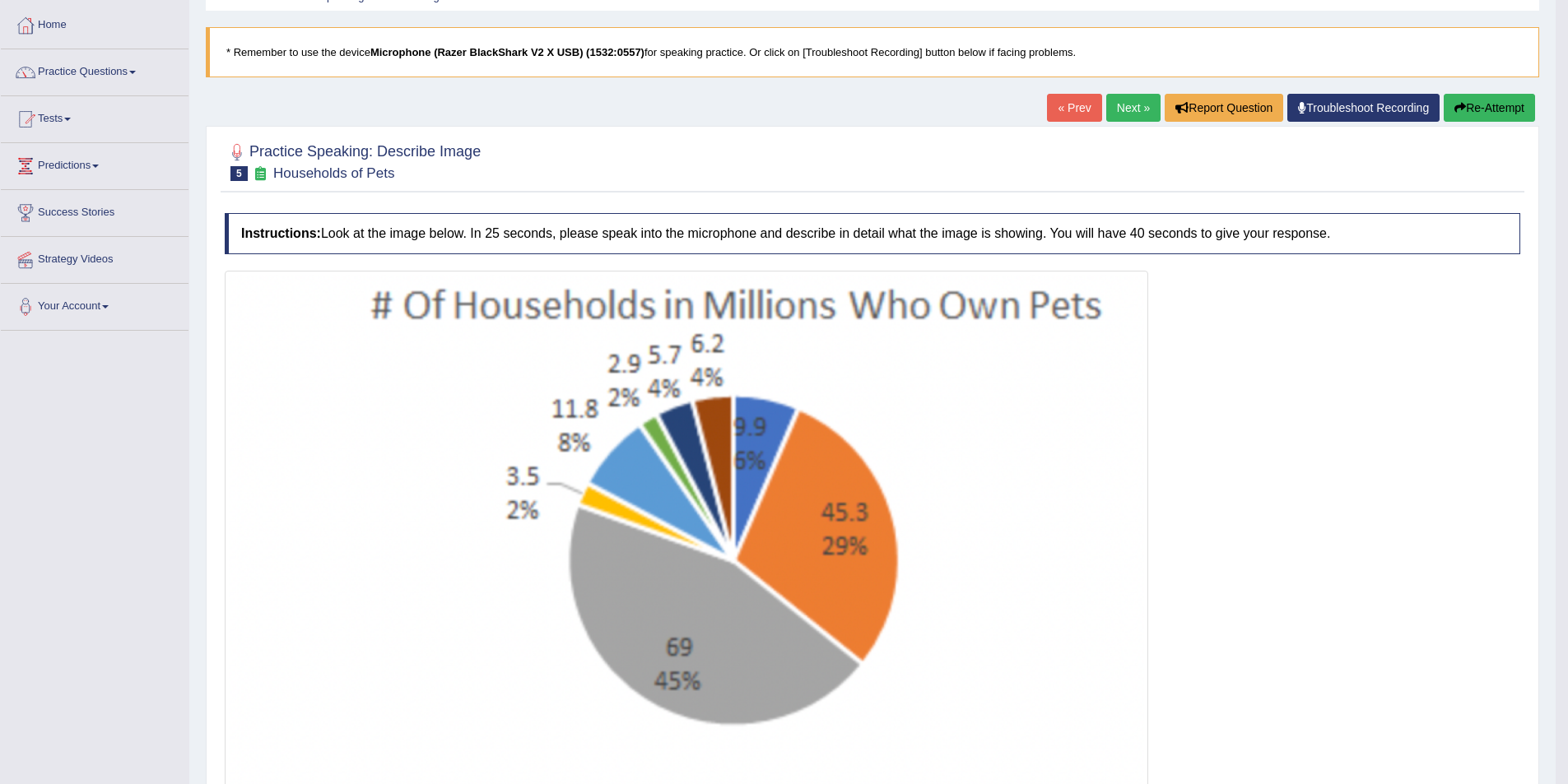
click at [1119, 118] on link "Next »" at bounding box center [1133, 107] width 54 height 28
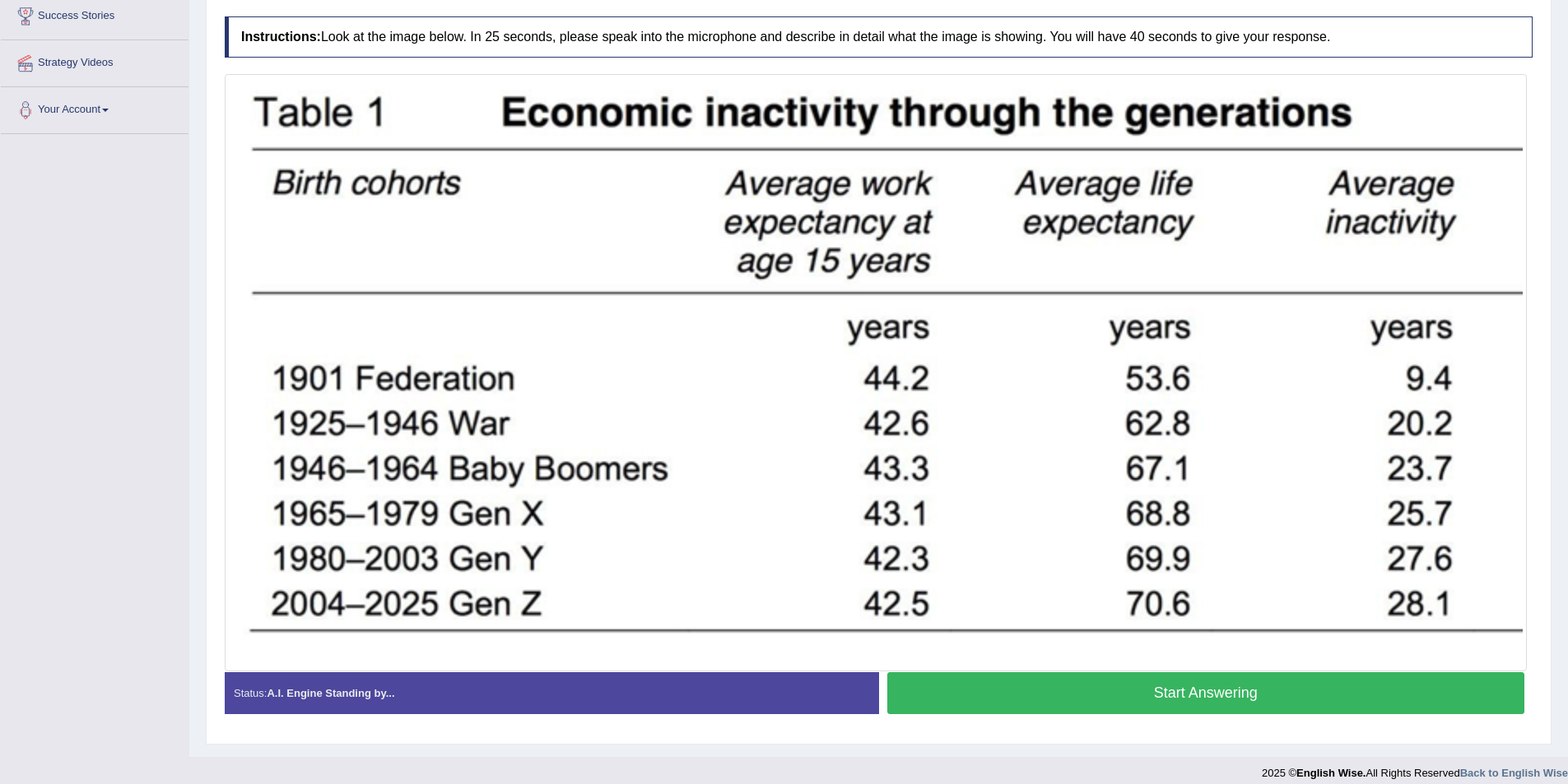
scroll to position [290, 0]
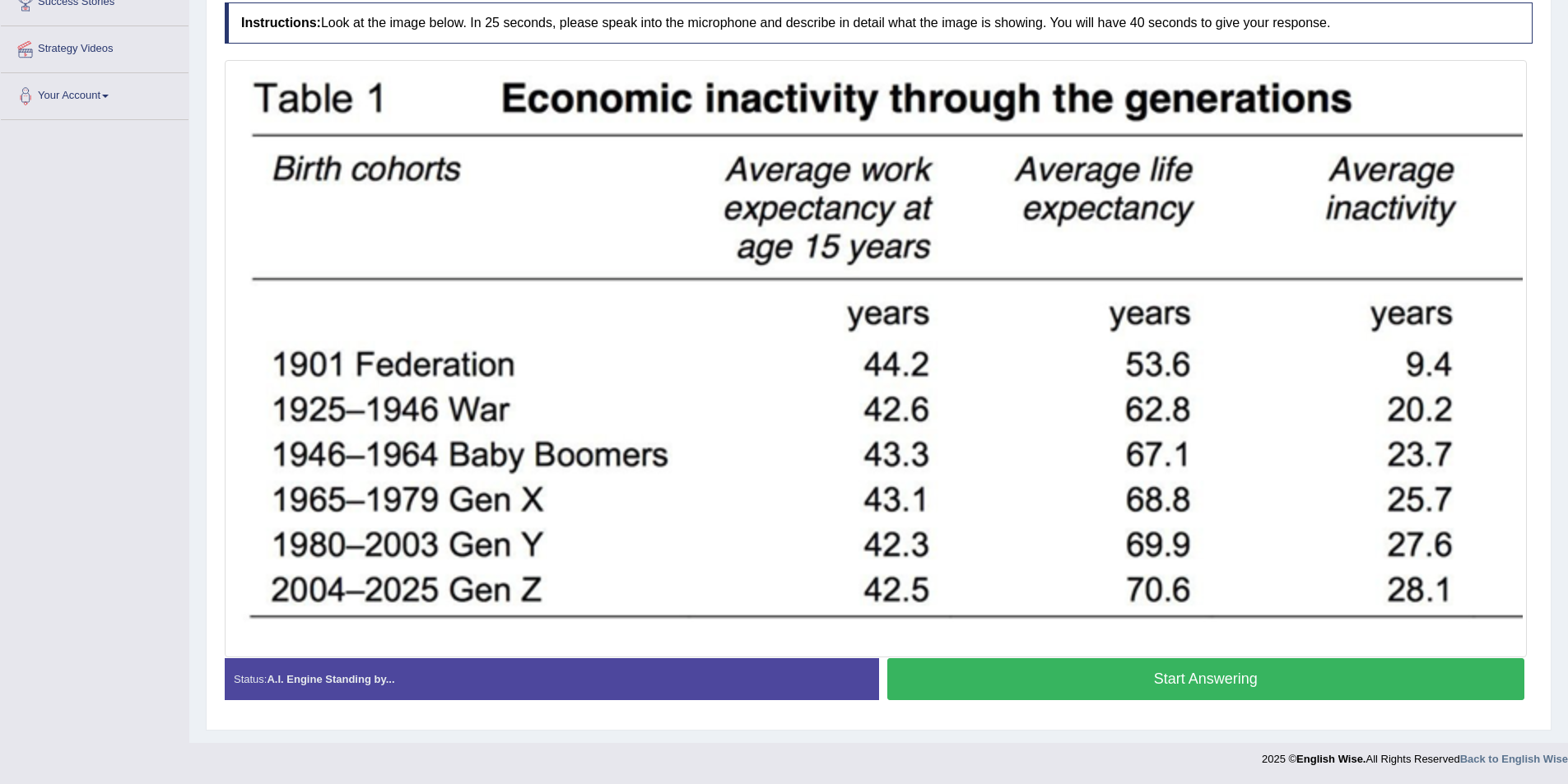
click at [1267, 686] on button "Start Answering" at bounding box center [1206, 679] width 638 height 42
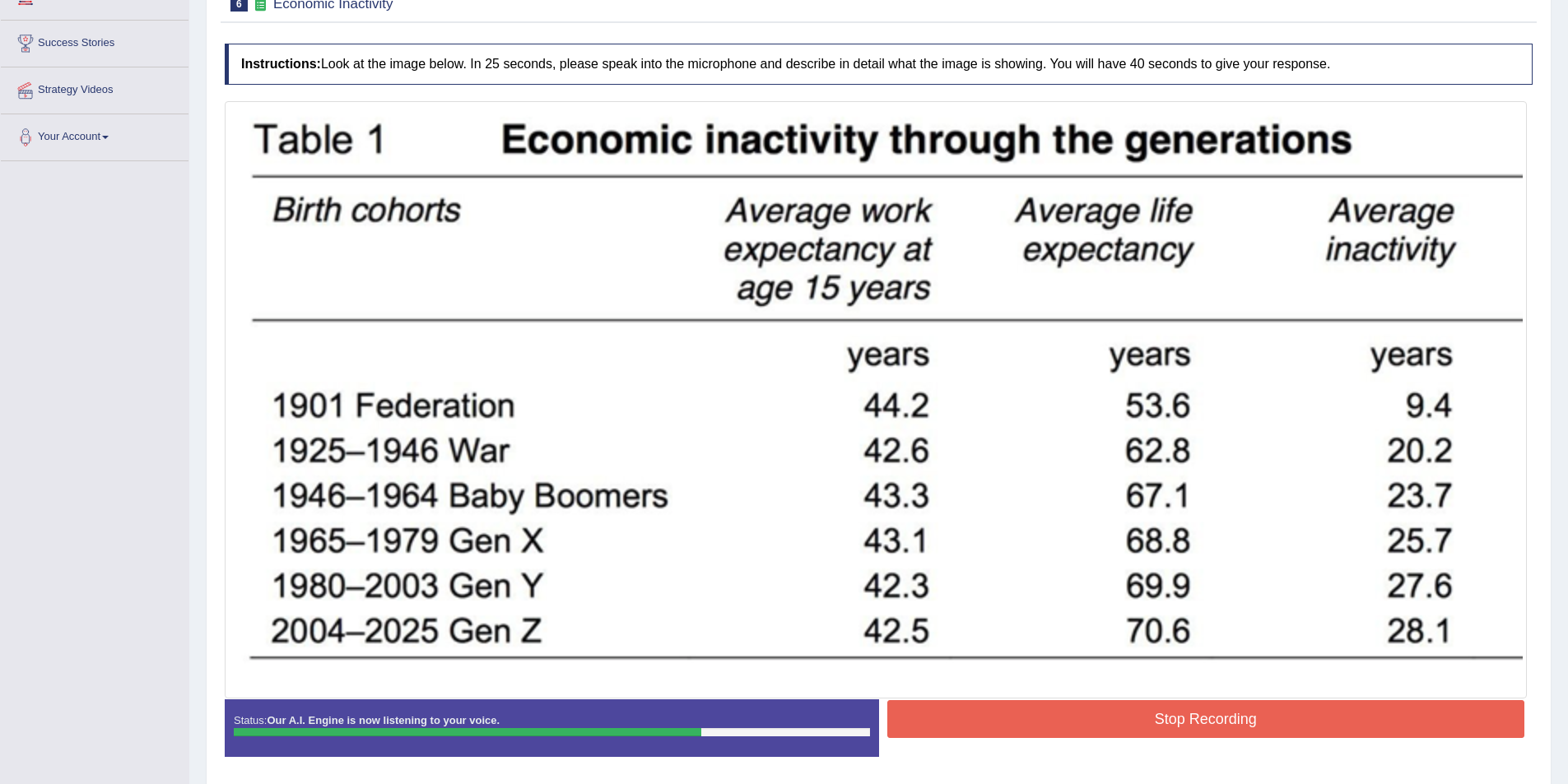
scroll to position [306, 0]
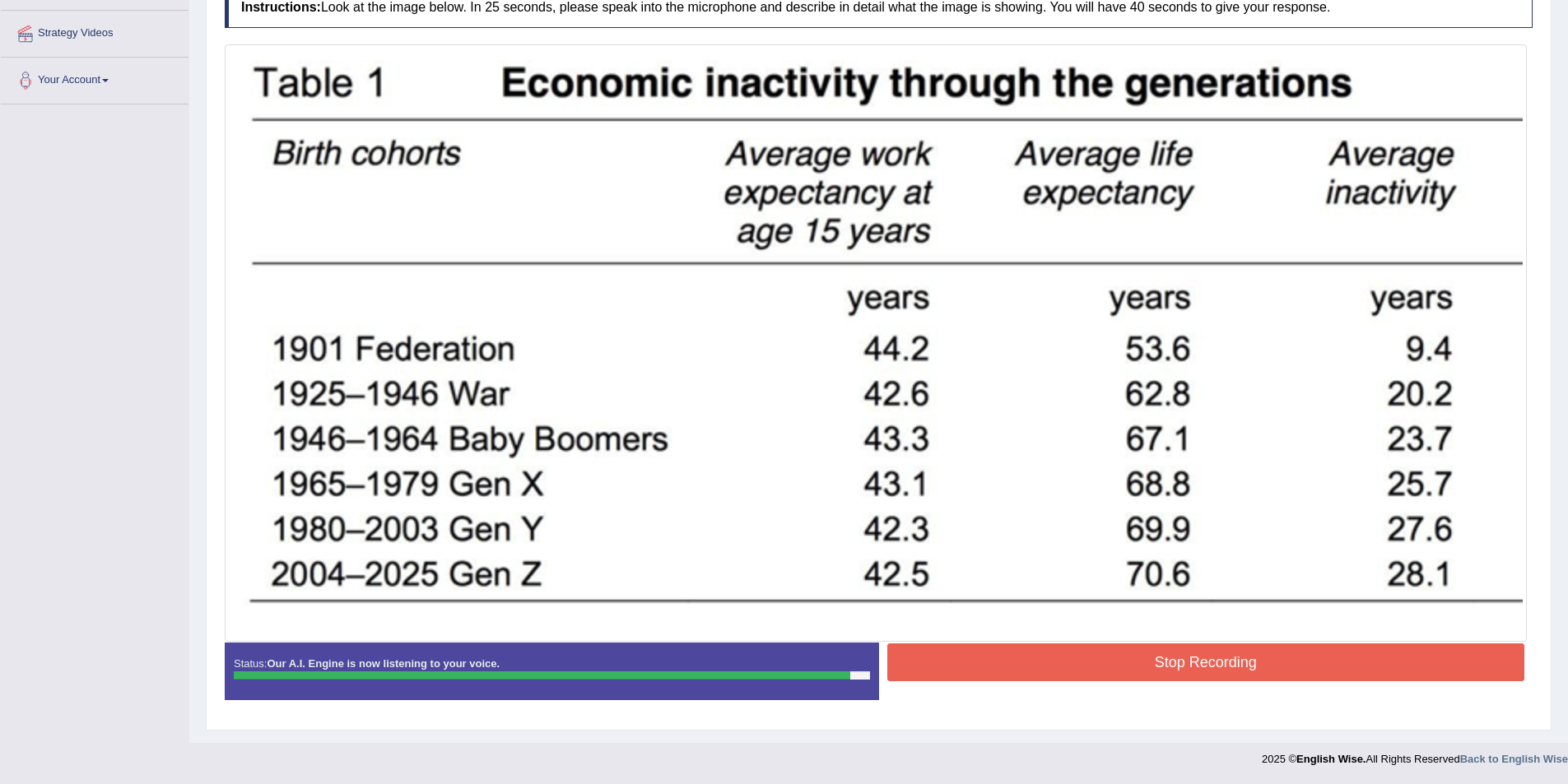
click at [1311, 654] on button "Stop Recording" at bounding box center [1206, 663] width 638 height 38
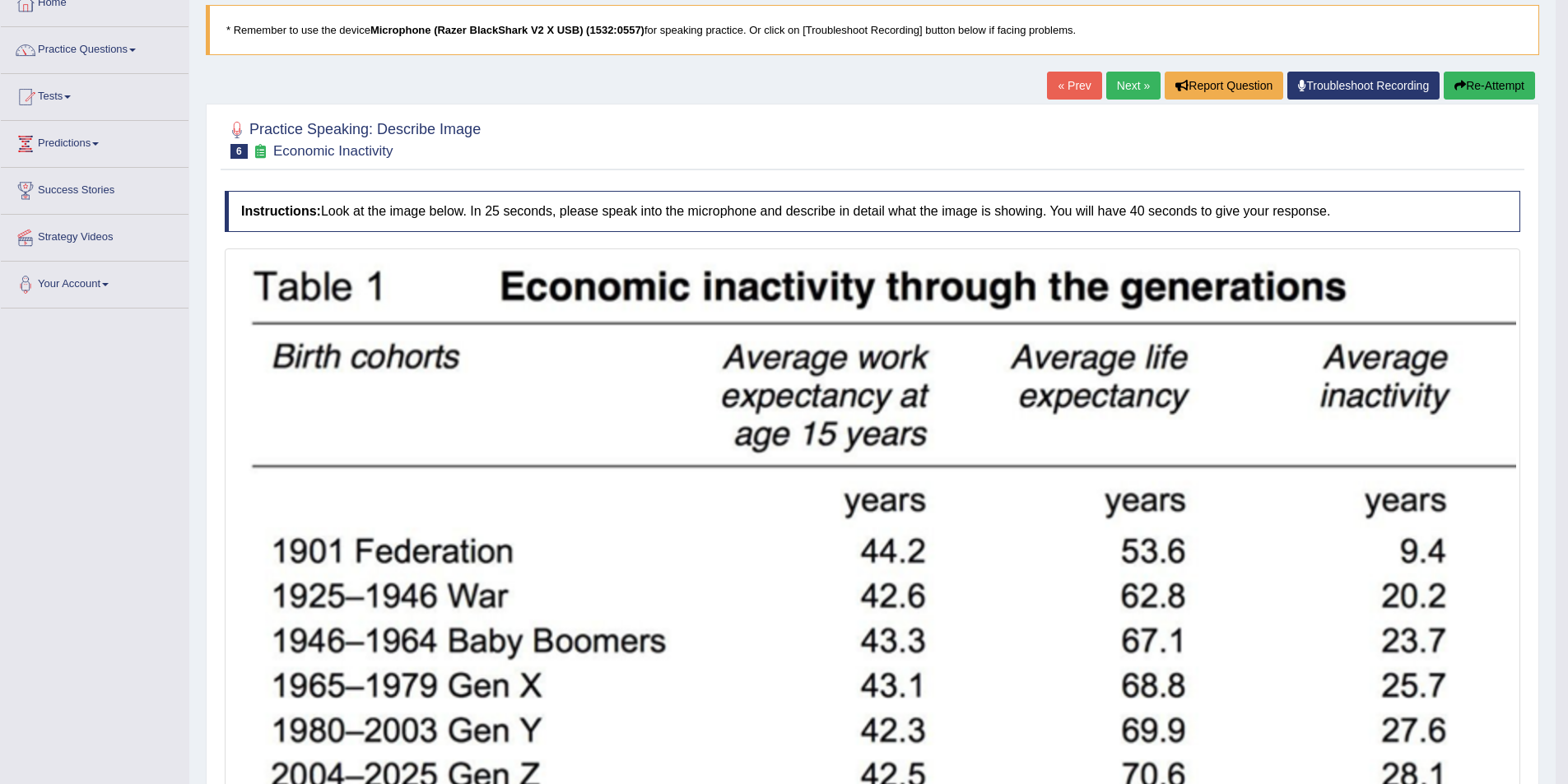
scroll to position [59, 0]
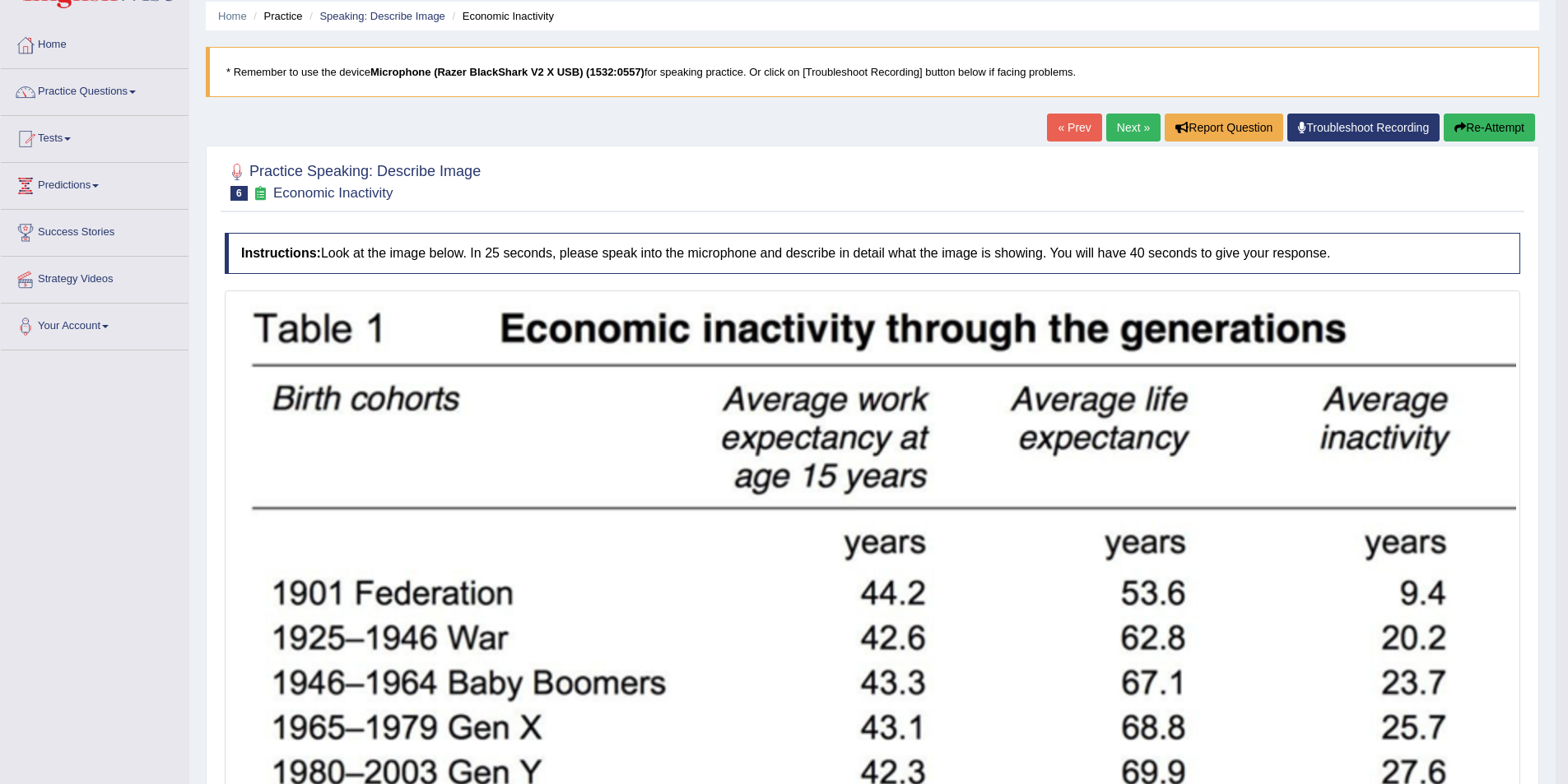
click at [1131, 124] on link "Next »" at bounding box center [1133, 127] width 54 height 28
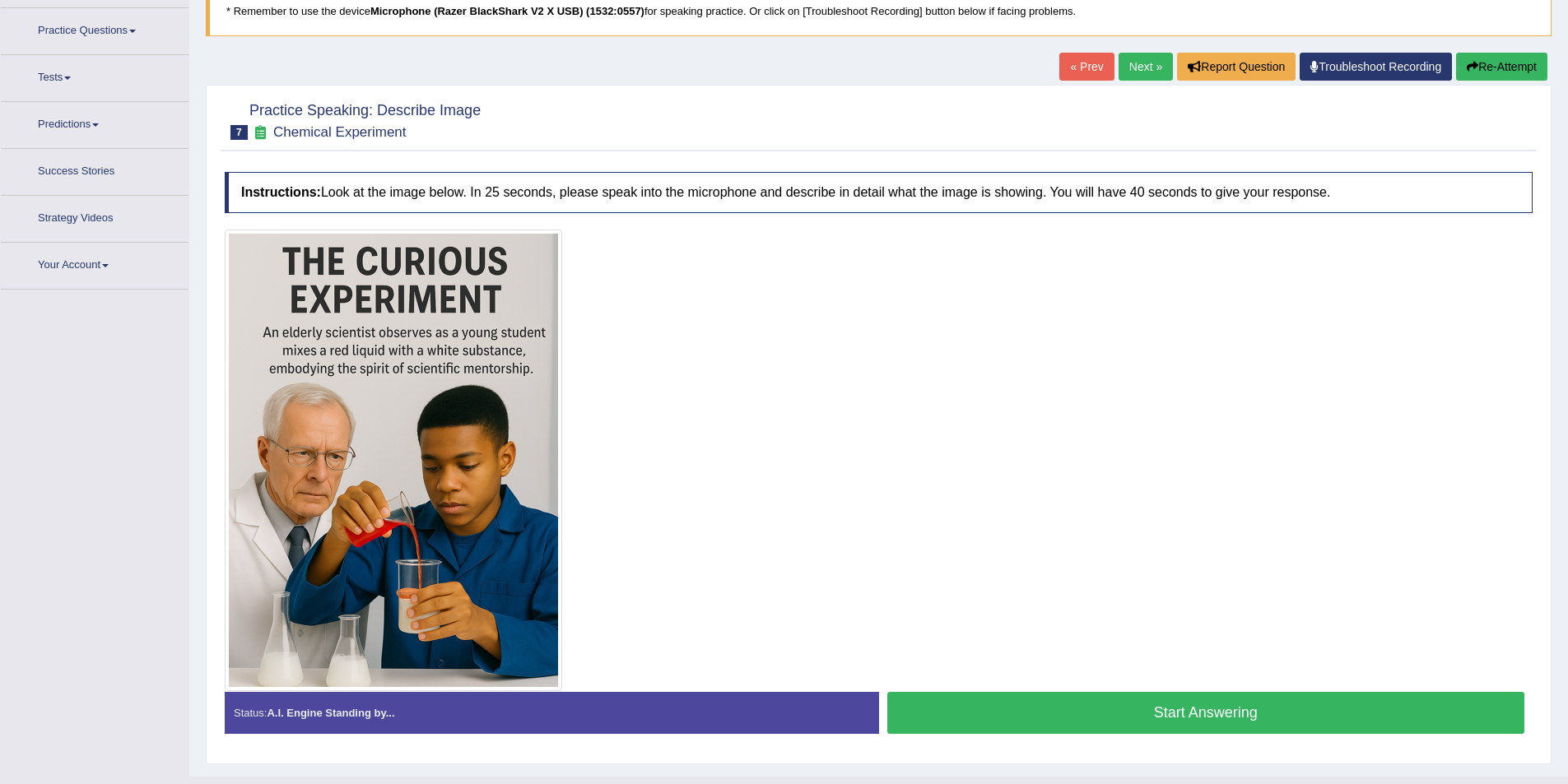
scroll to position [154, 0]
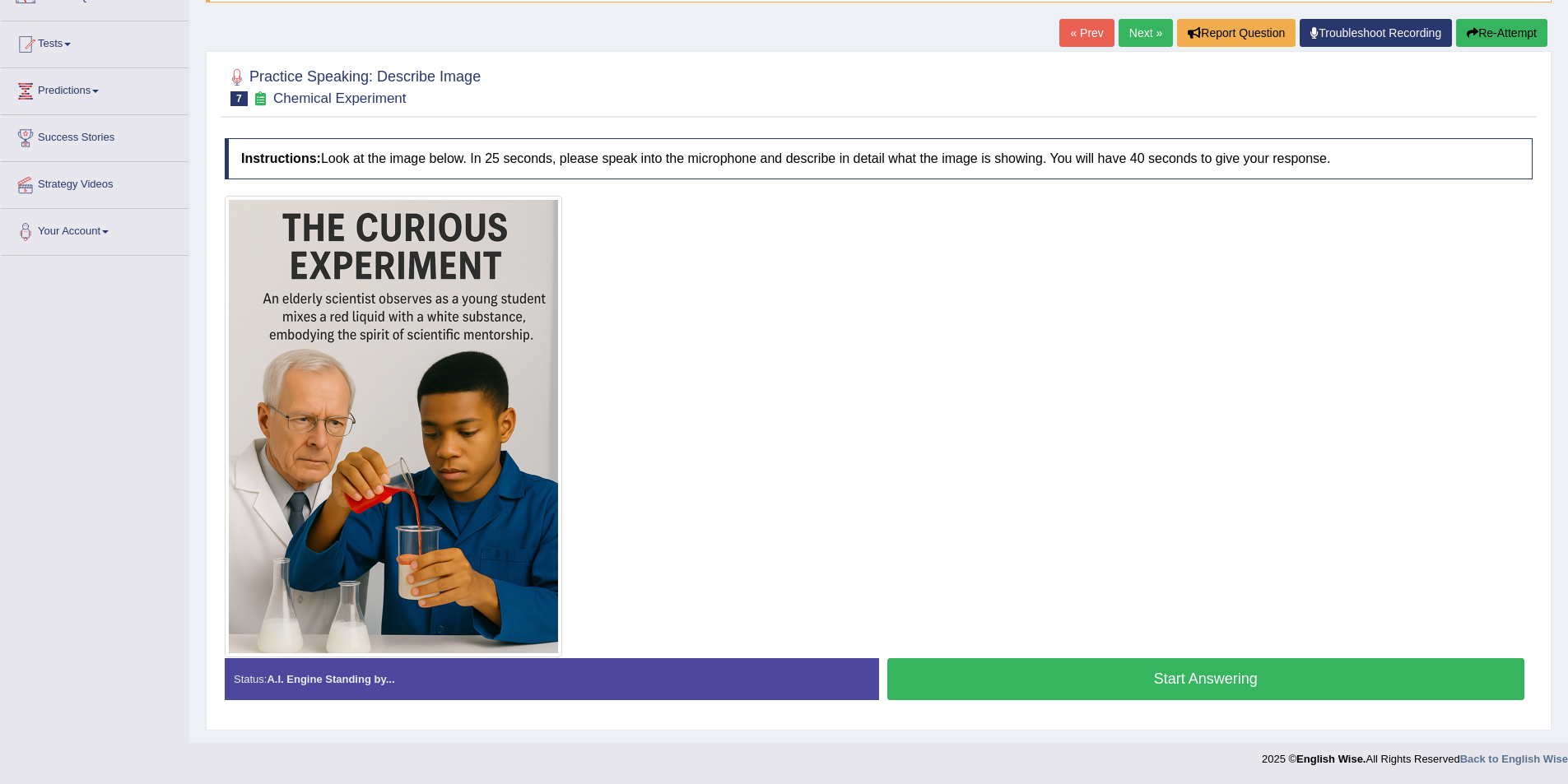
click at [1119, 669] on button "Start Answering" at bounding box center [1206, 679] width 638 height 42
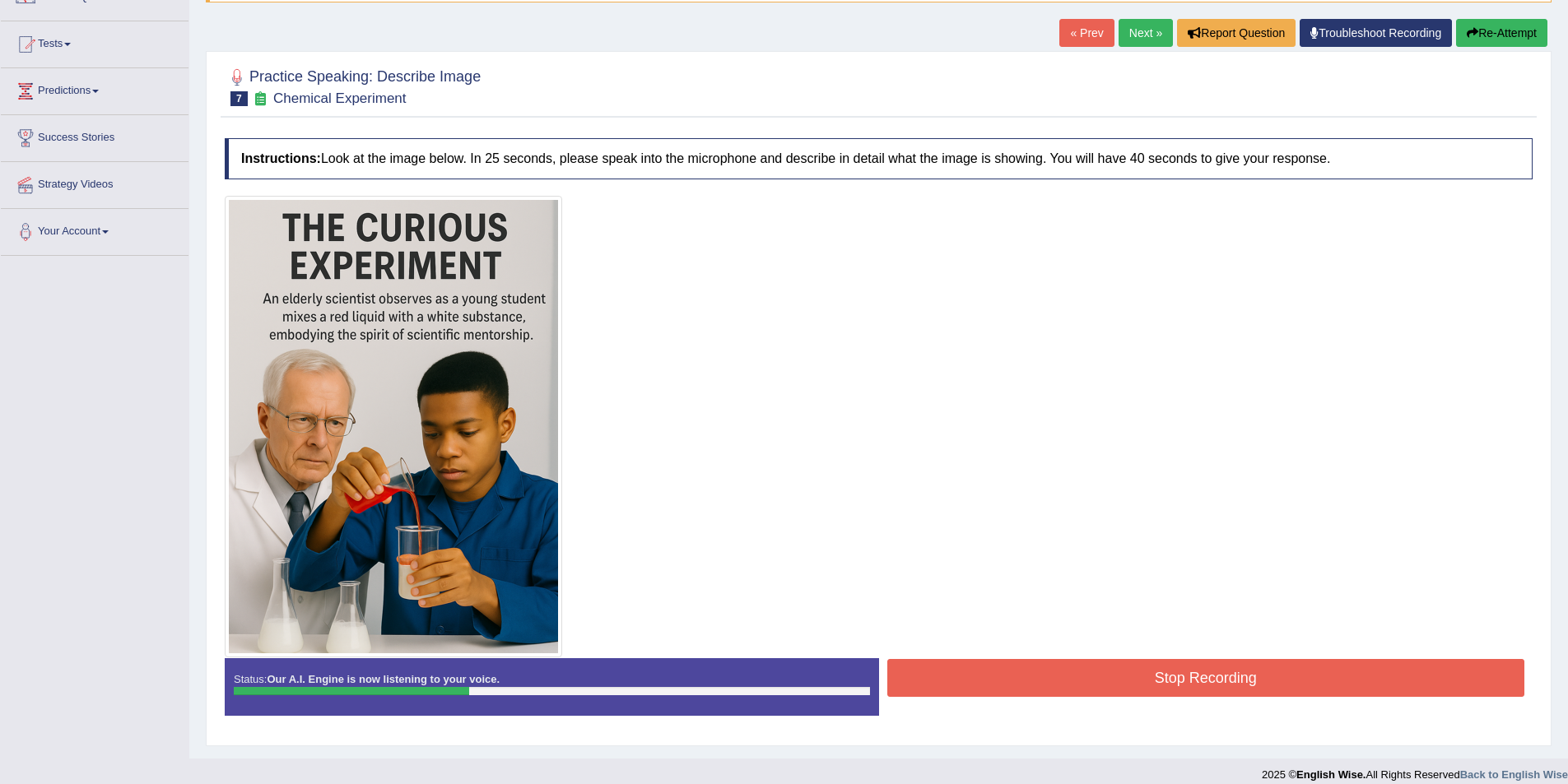
click at [1118, 690] on button "Stop Recording" at bounding box center [1206, 678] width 638 height 38
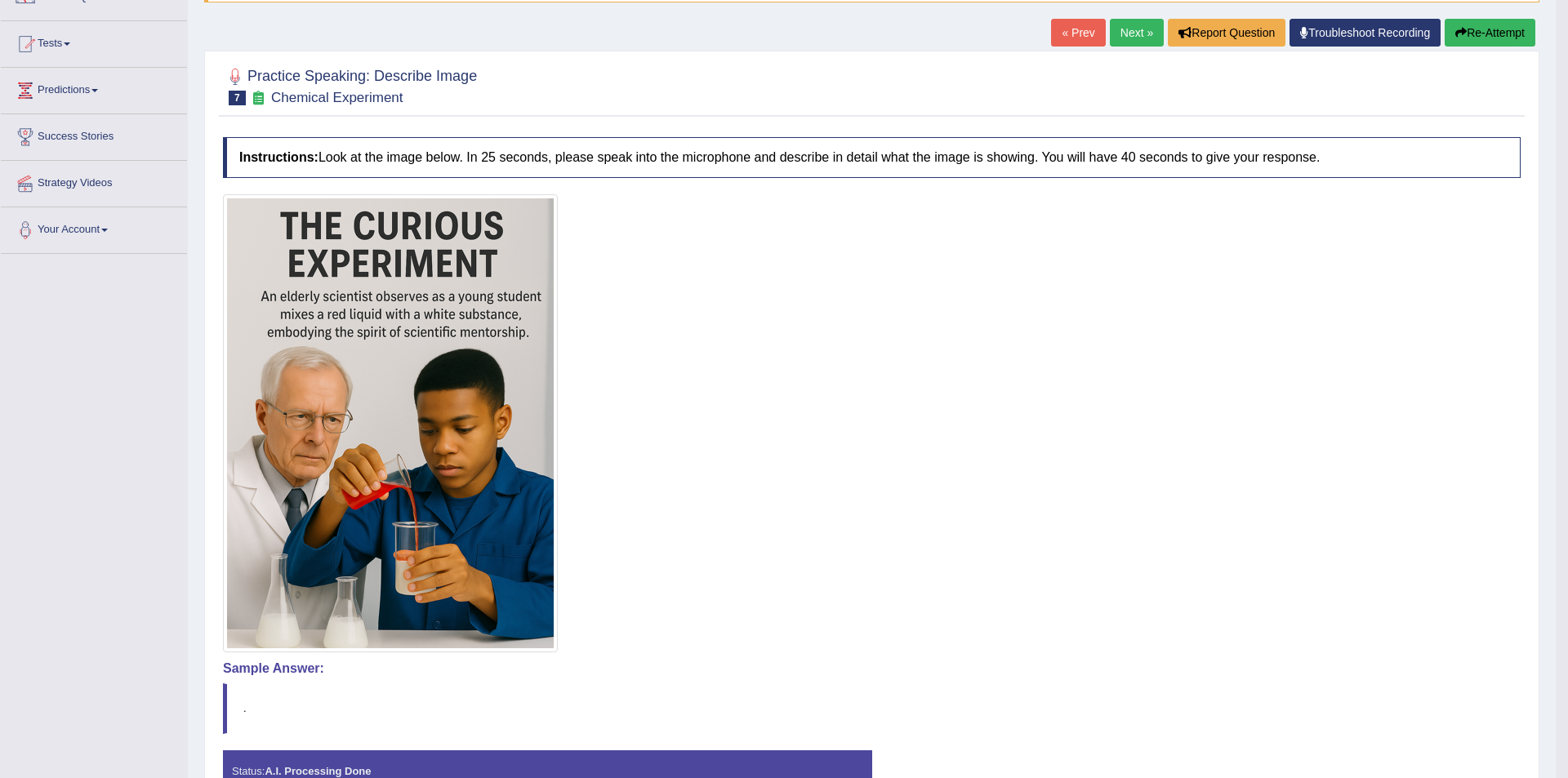
click at [1499, 37] on div "Saving your answer..." at bounding box center [784, 389] width 1568 height 778
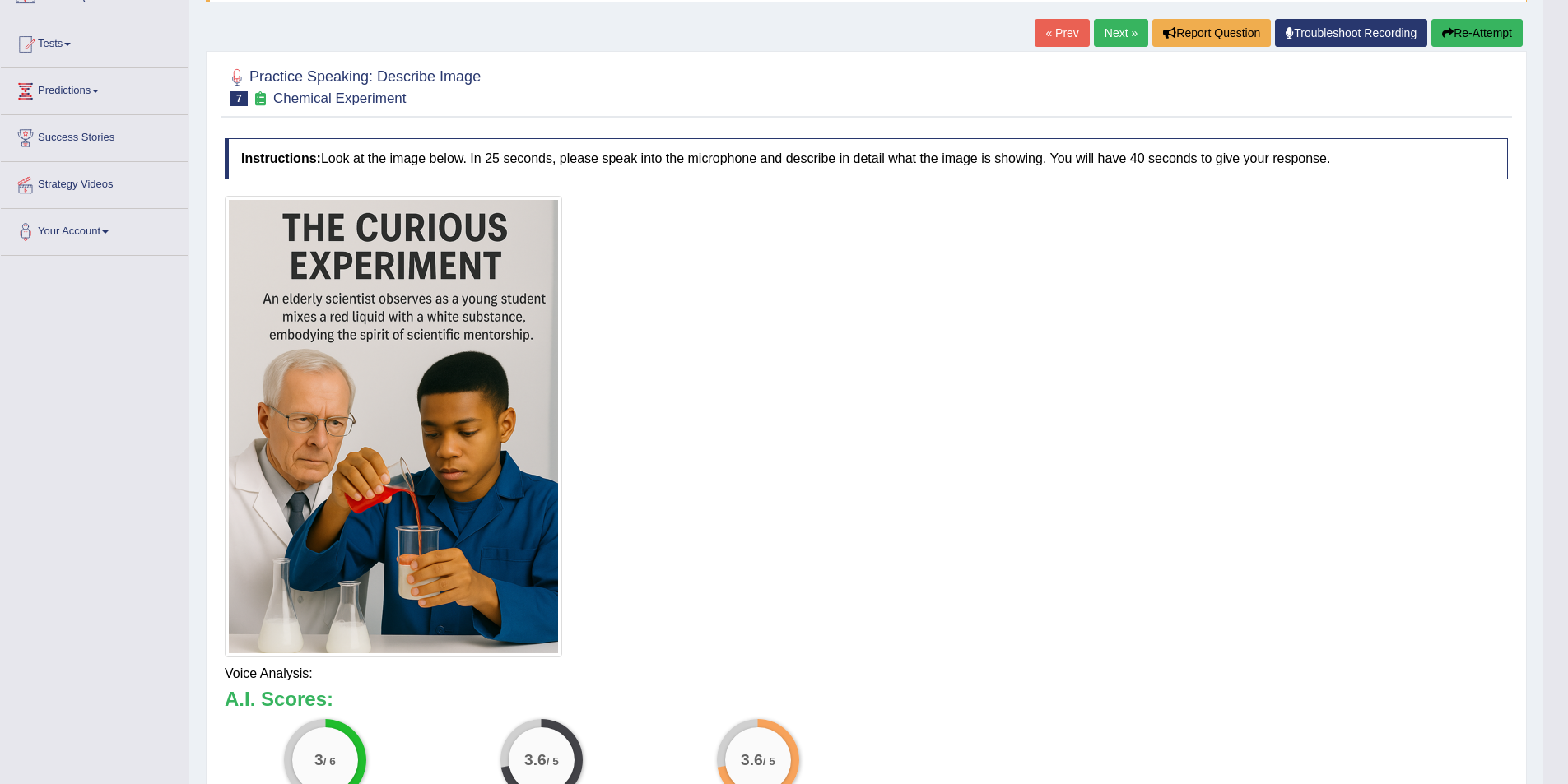
click at [0, 0] on div "Updating answer..." at bounding box center [0, 0] width 0 height 0
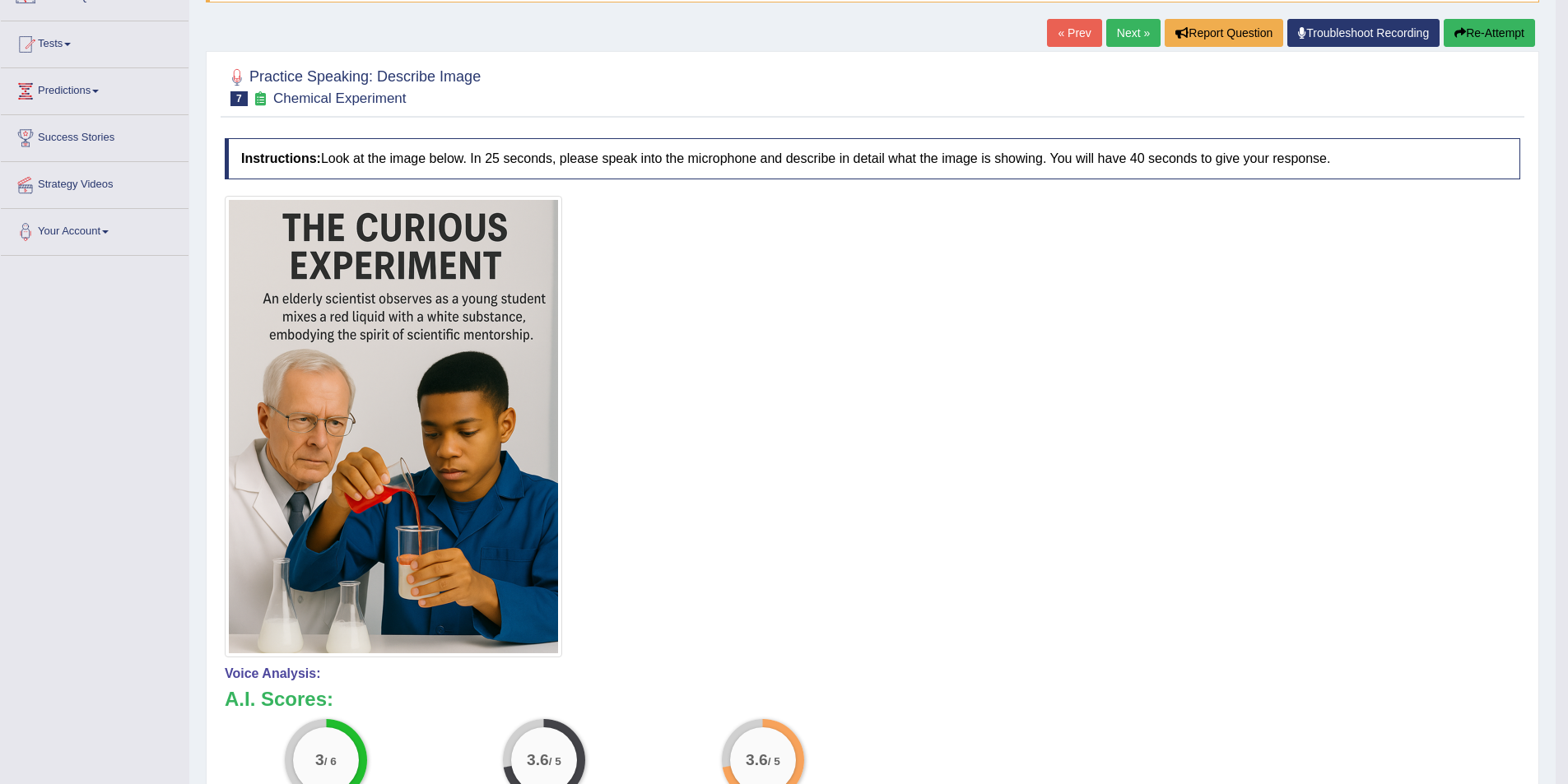
click at [1511, 37] on button "Re-Attempt" at bounding box center [1489, 32] width 91 height 28
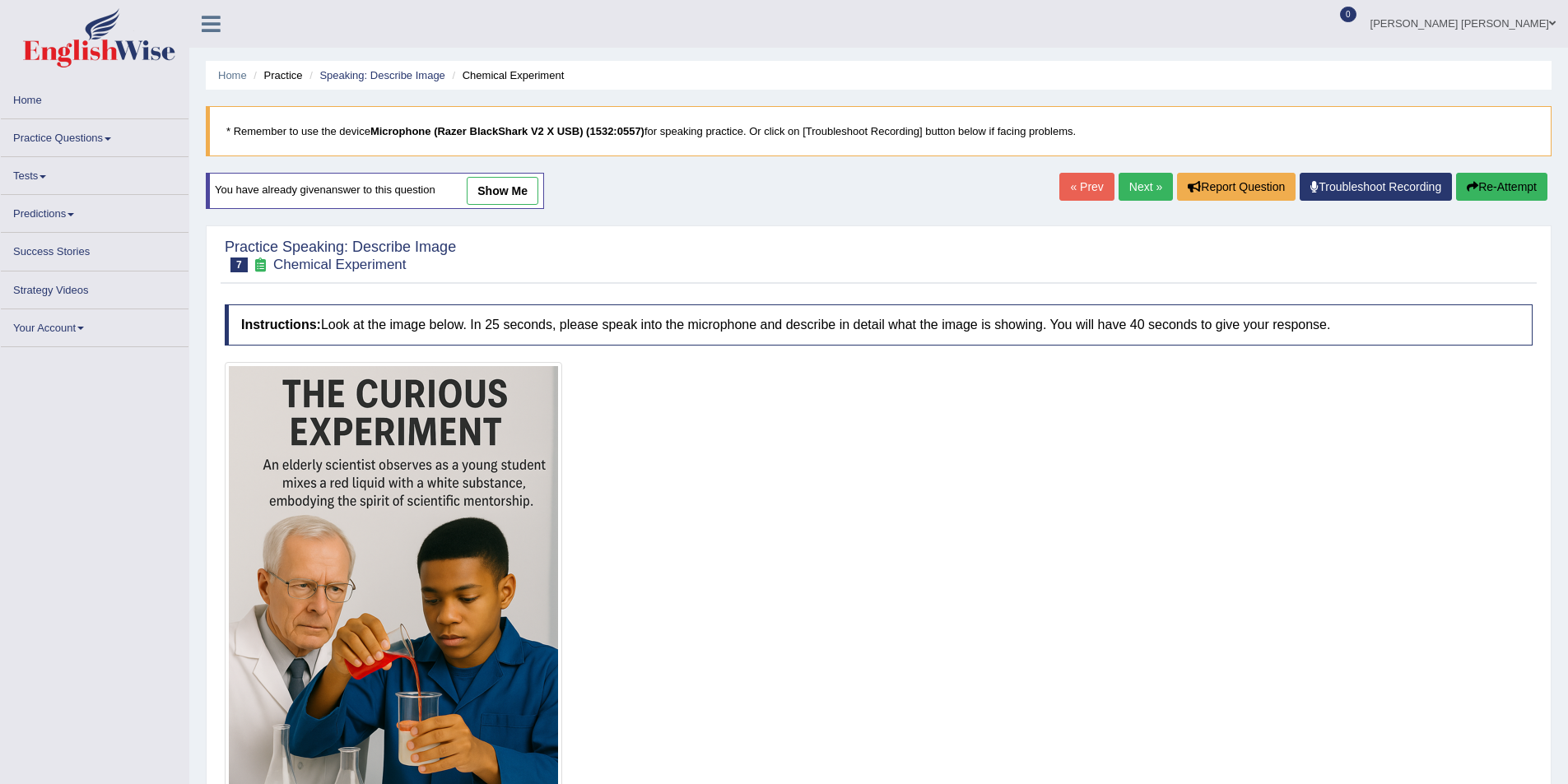
scroll to position [154, 0]
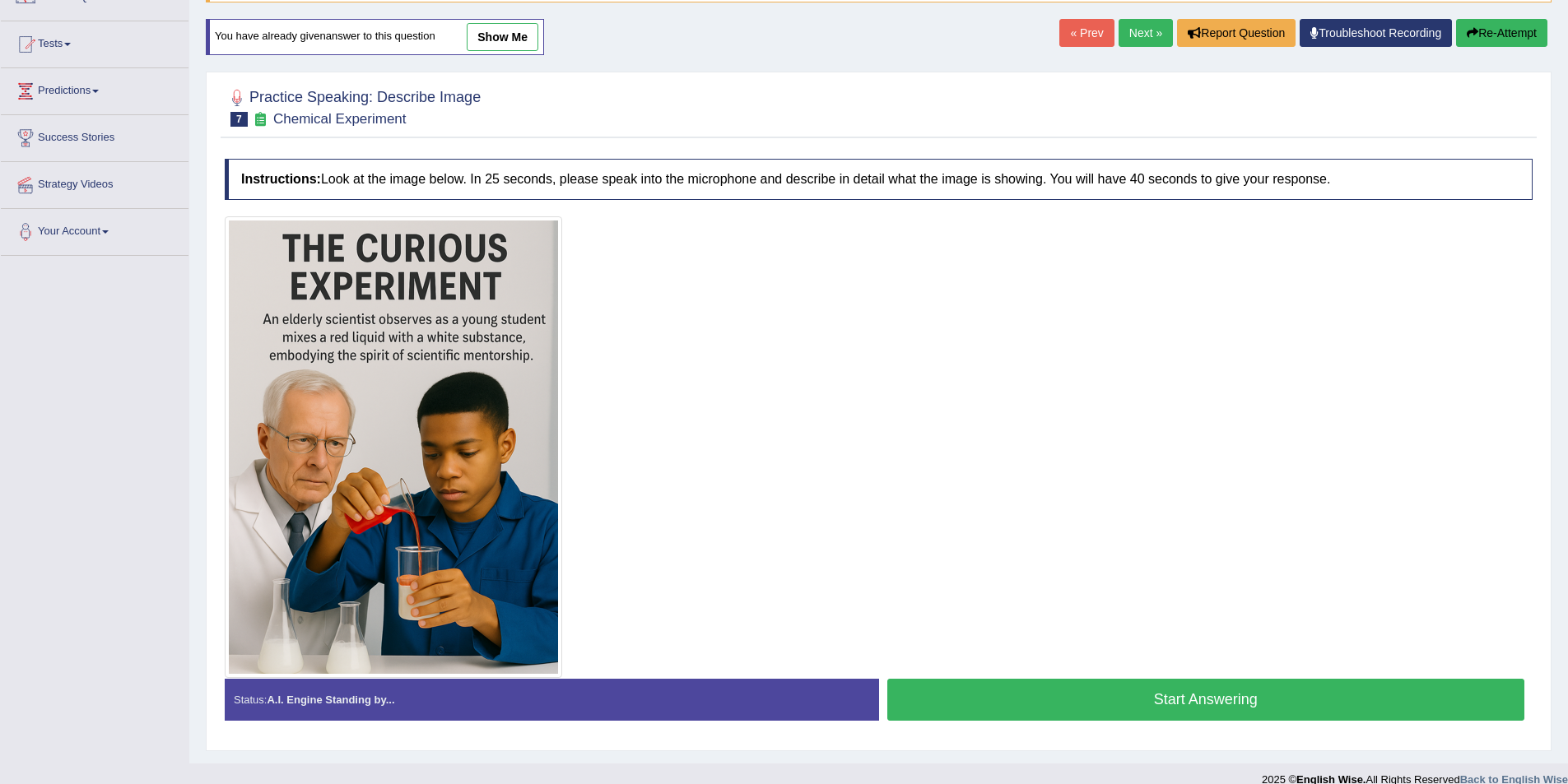
click at [1263, 705] on button "Start Answering" at bounding box center [1206, 700] width 638 height 42
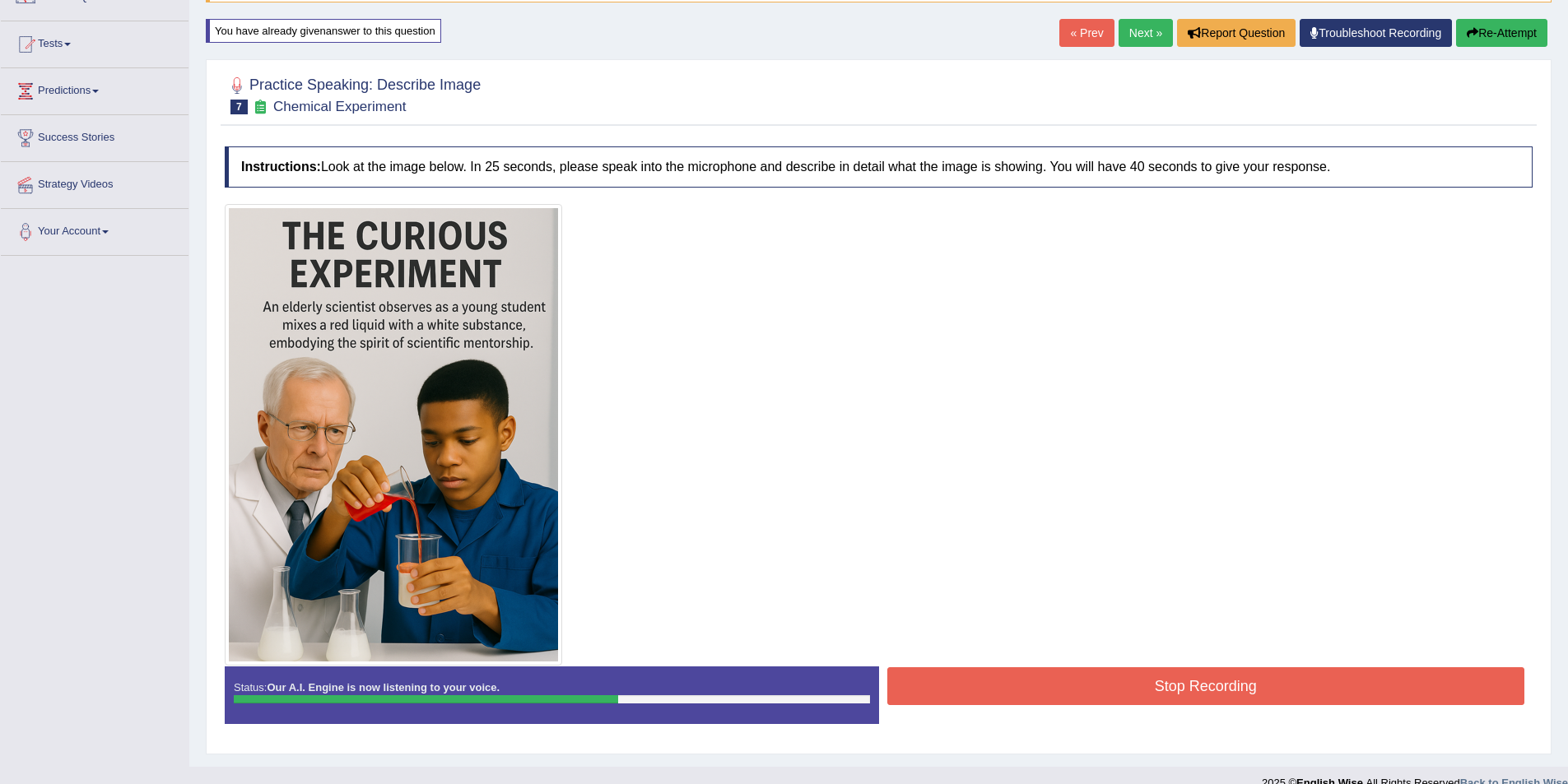
click at [1218, 674] on button "Stop Recording" at bounding box center [1206, 687] width 638 height 38
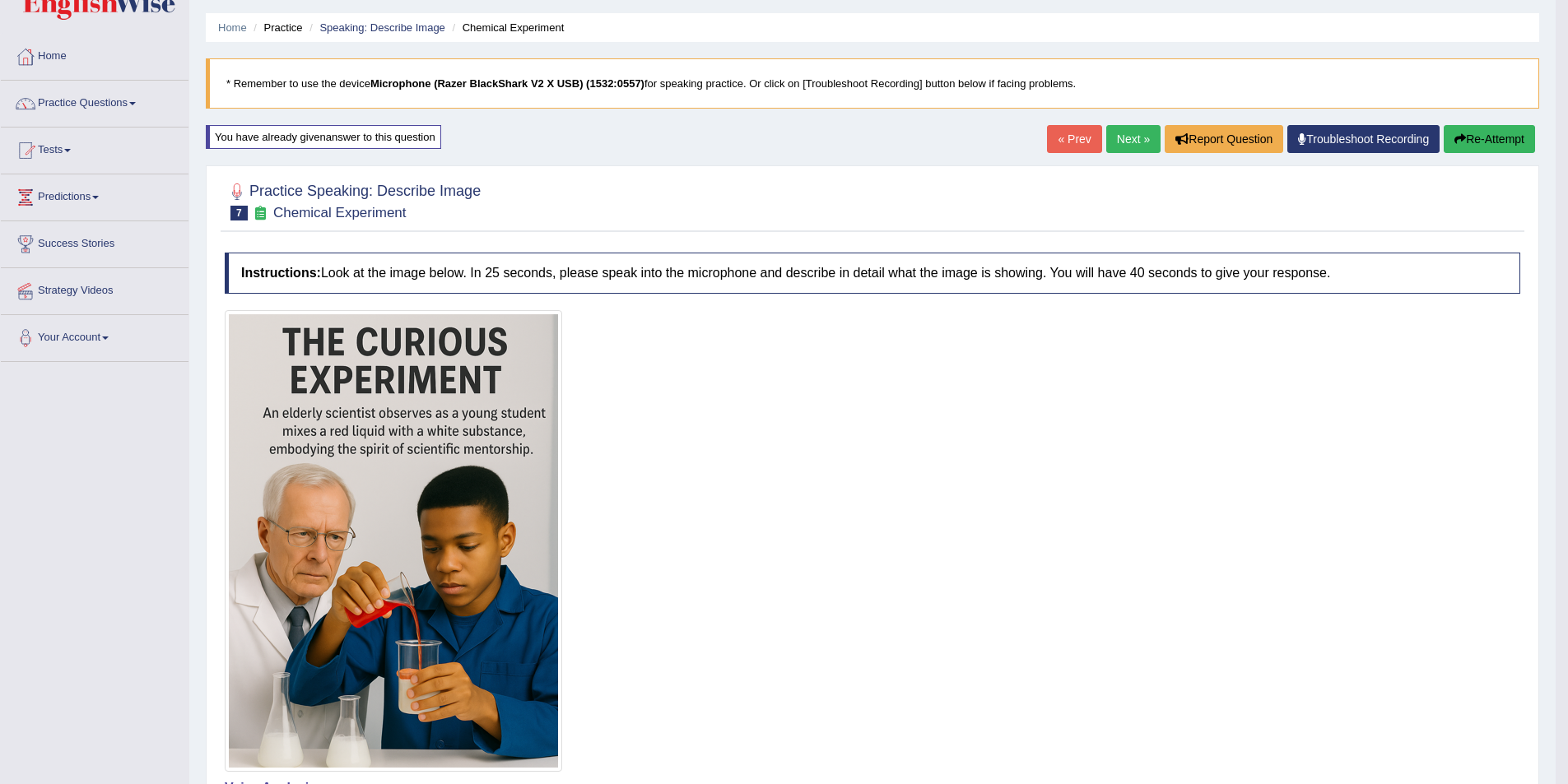
scroll to position [17, 0]
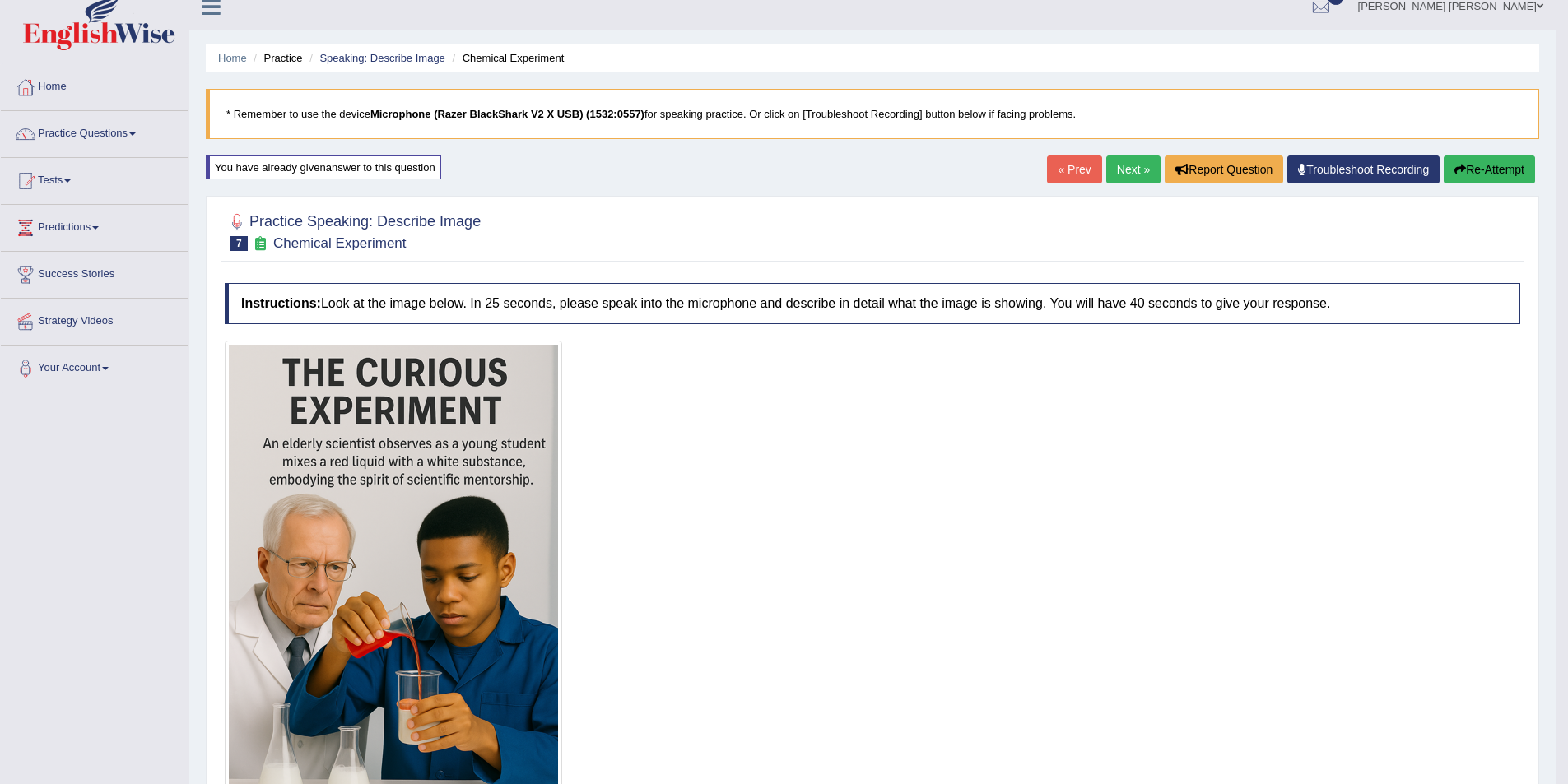
click at [1111, 171] on link "Next »" at bounding box center [1133, 169] width 54 height 28
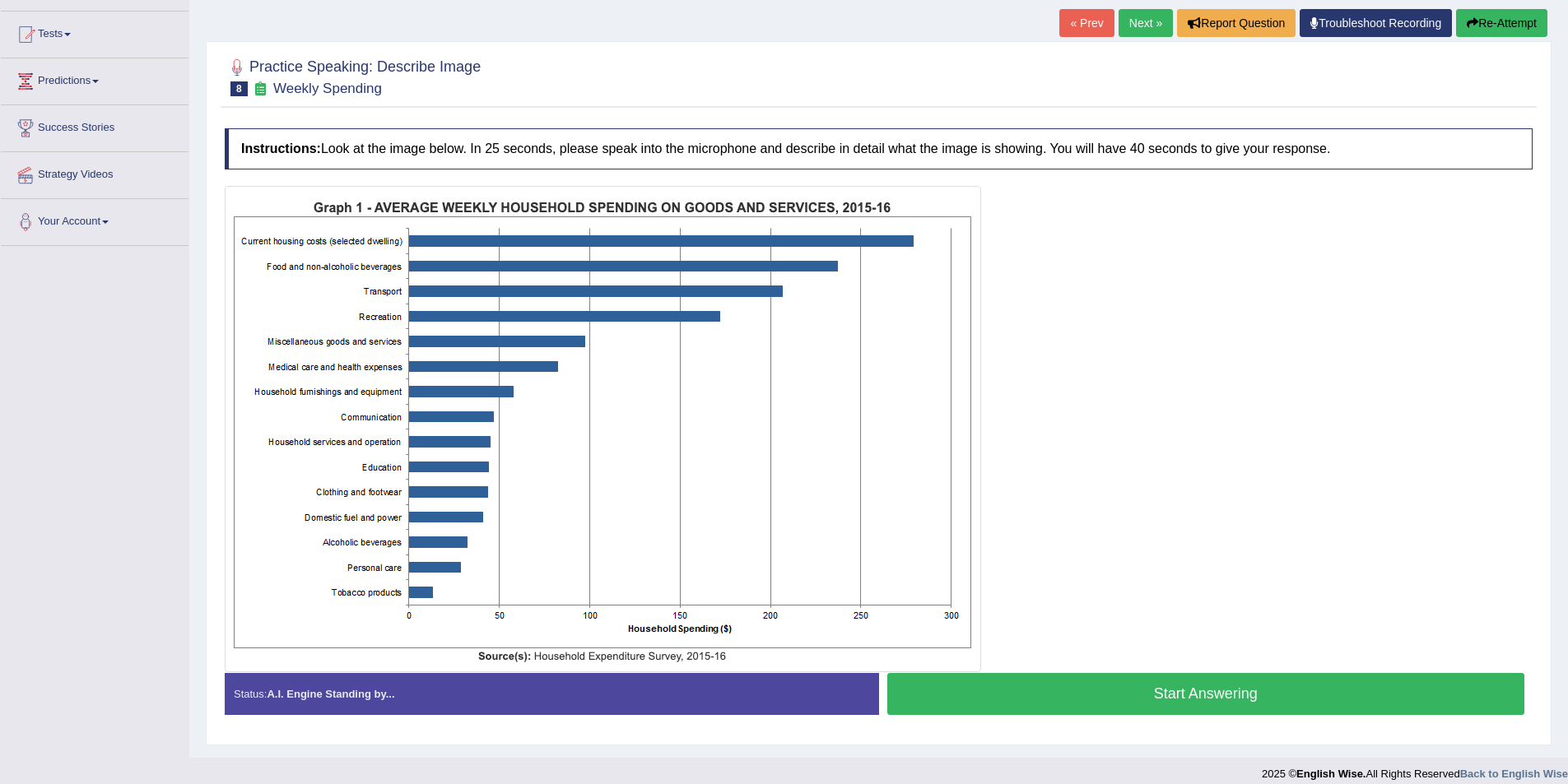
scroll to position [165, 0]
click at [1156, 702] on button "Start Answering" at bounding box center [1206, 694] width 638 height 42
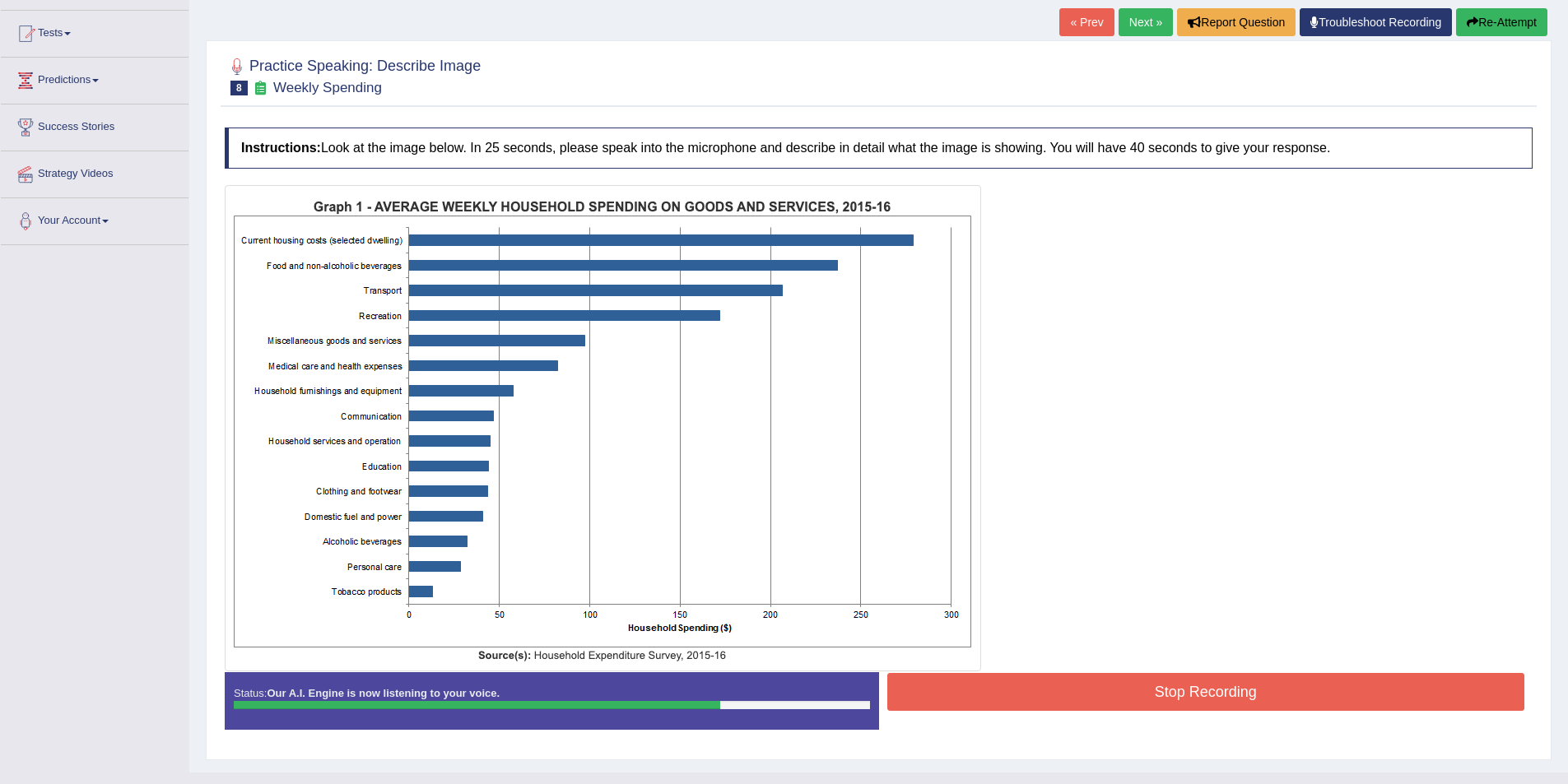
click at [1185, 686] on button "Stop Recording" at bounding box center [1206, 693] width 638 height 38
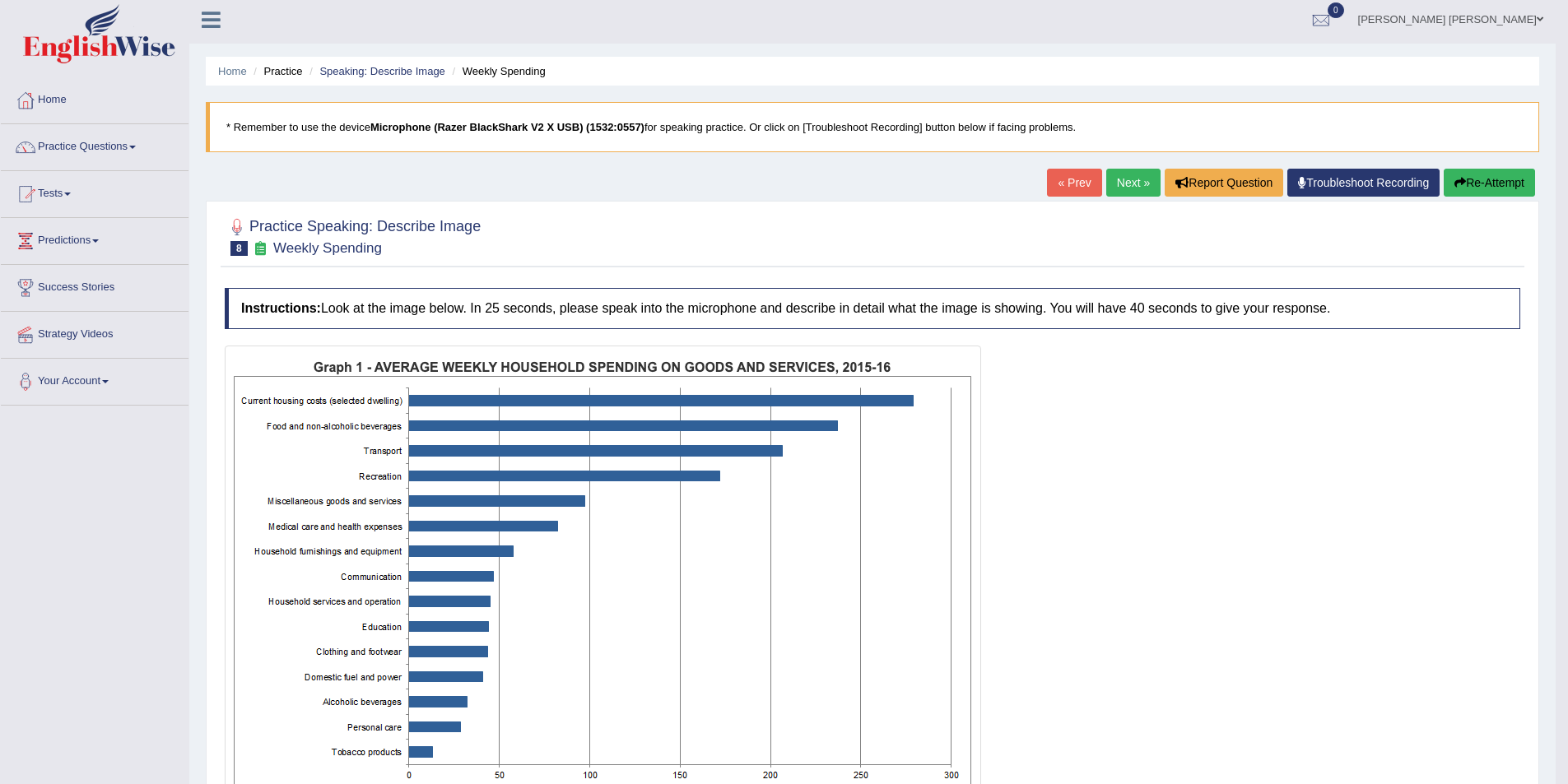
scroll to position [0, 0]
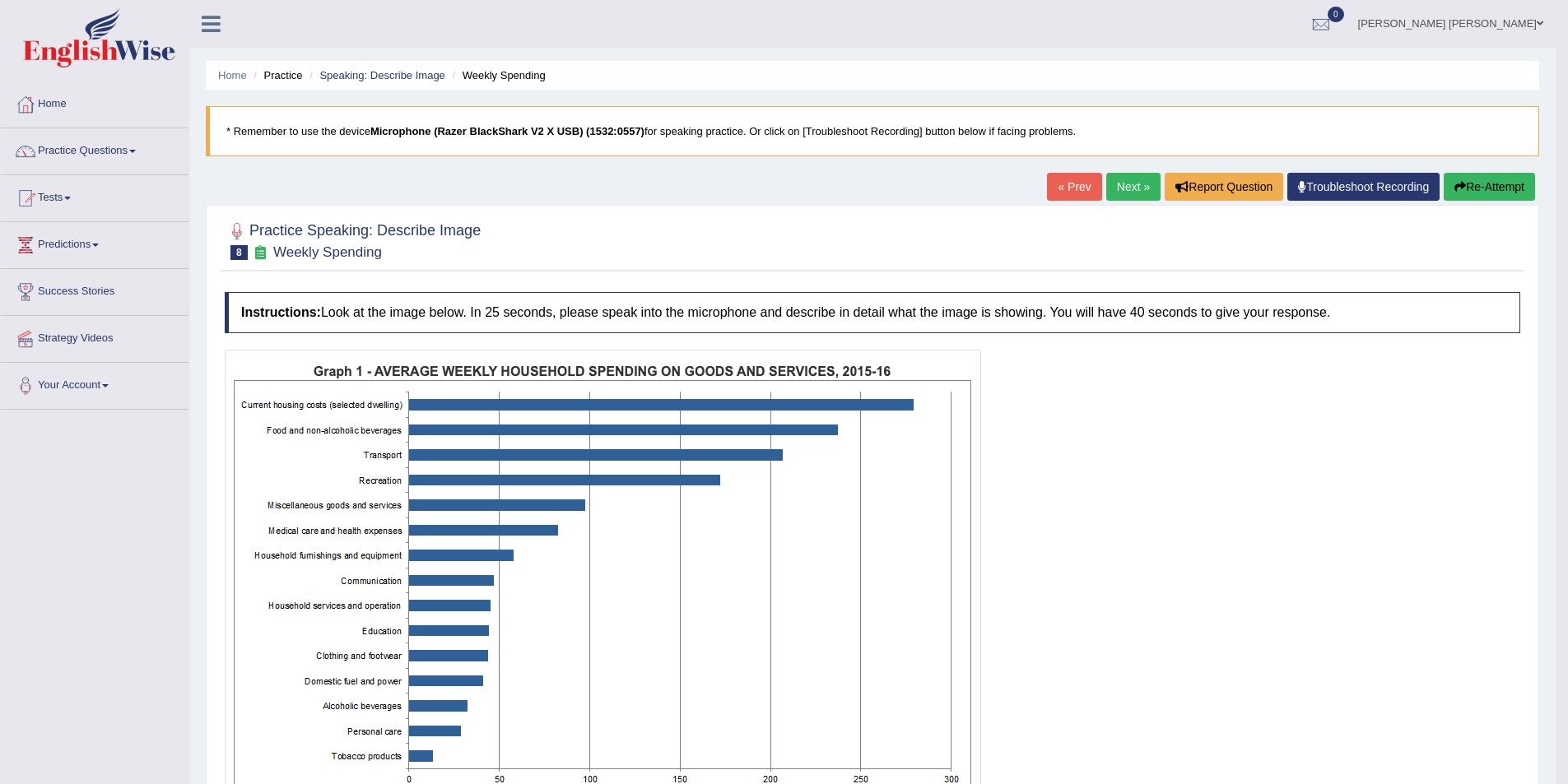
click at [1136, 190] on link "Next »" at bounding box center [1133, 186] width 54 height 28
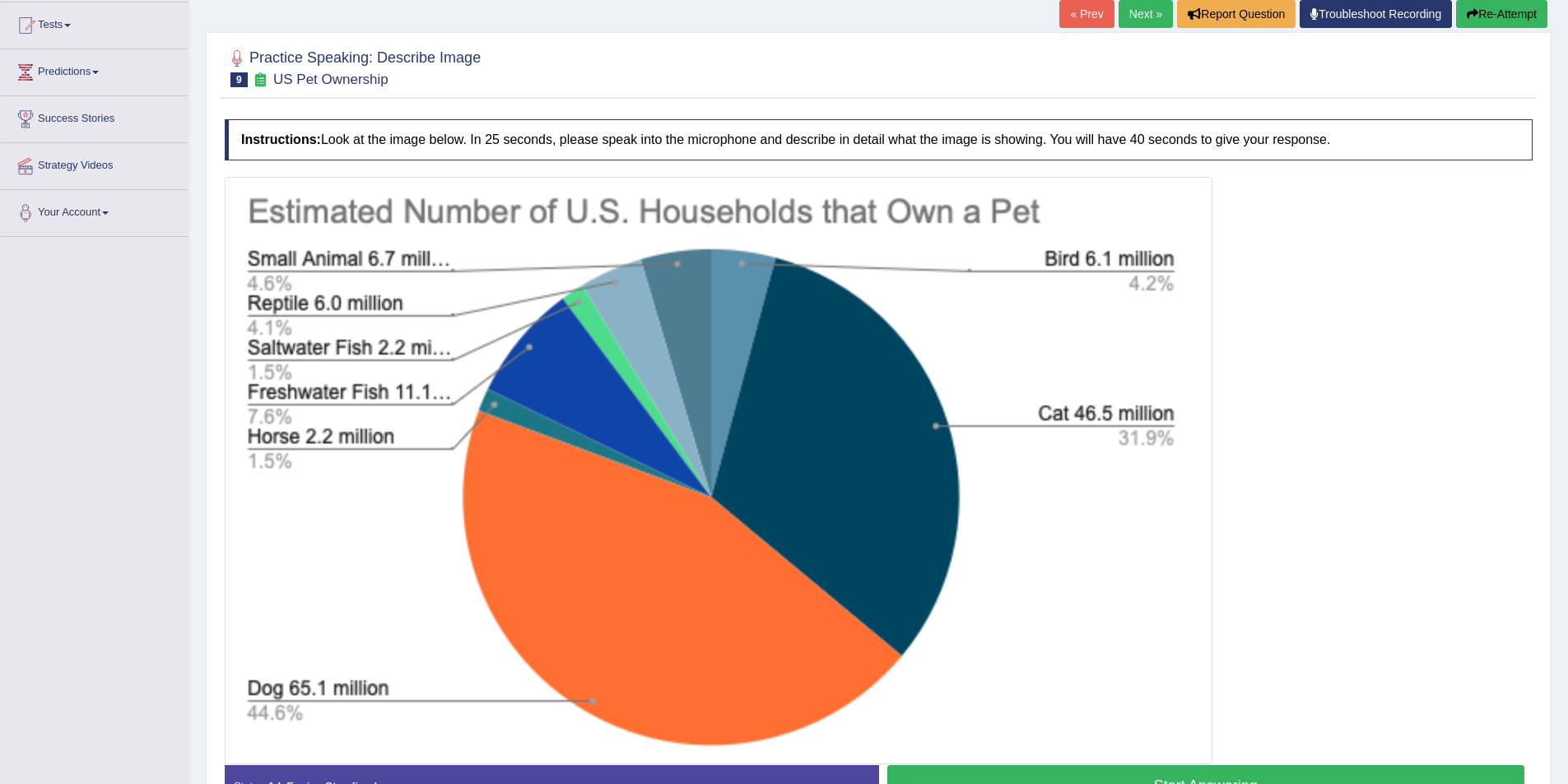
scroll to position [247, 0]
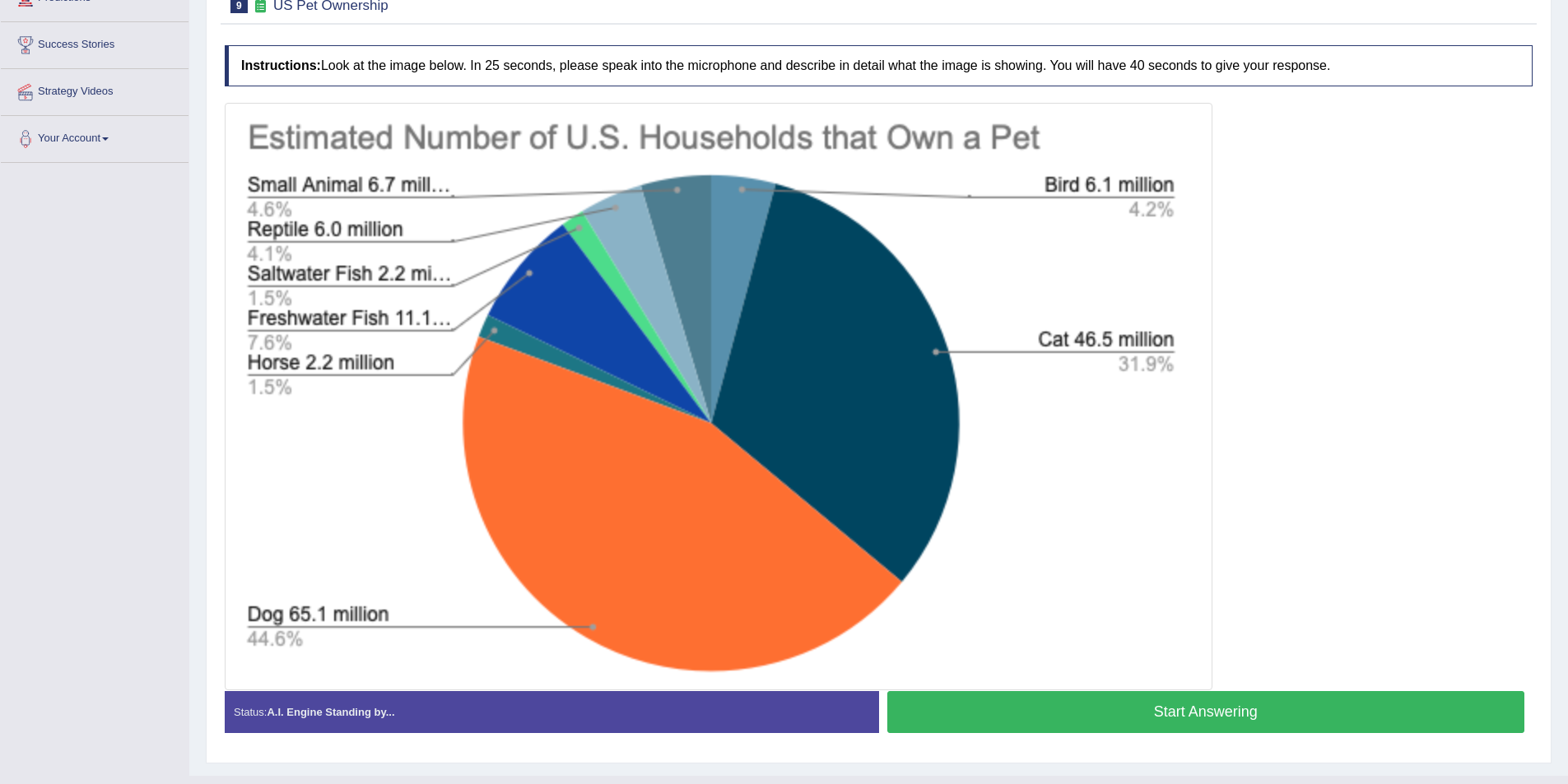
click at [1210, 705] on button "Start Answering" at bounding box center [1206, 713] width 638 height 42
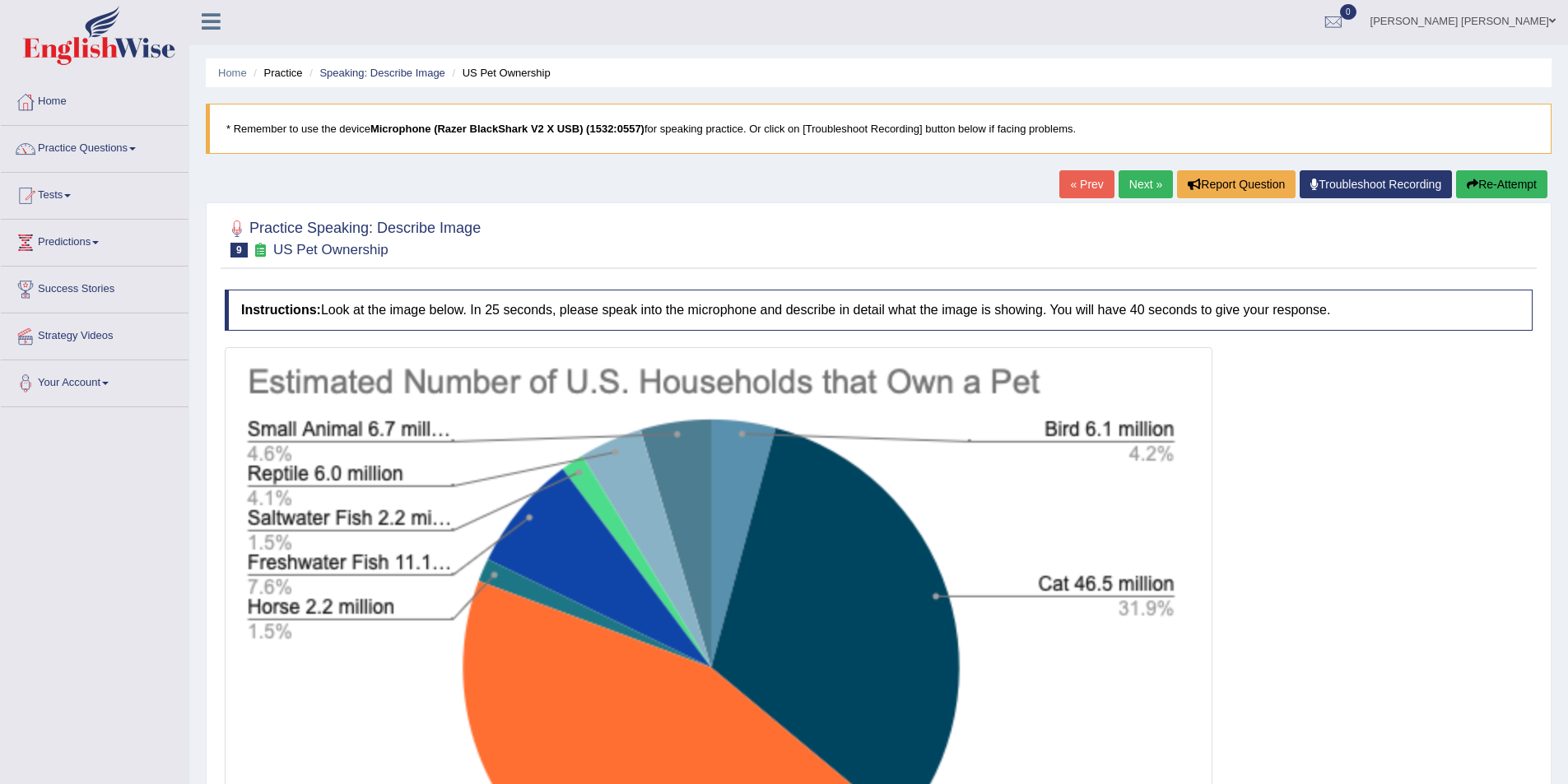
scroll to position [0, 0]
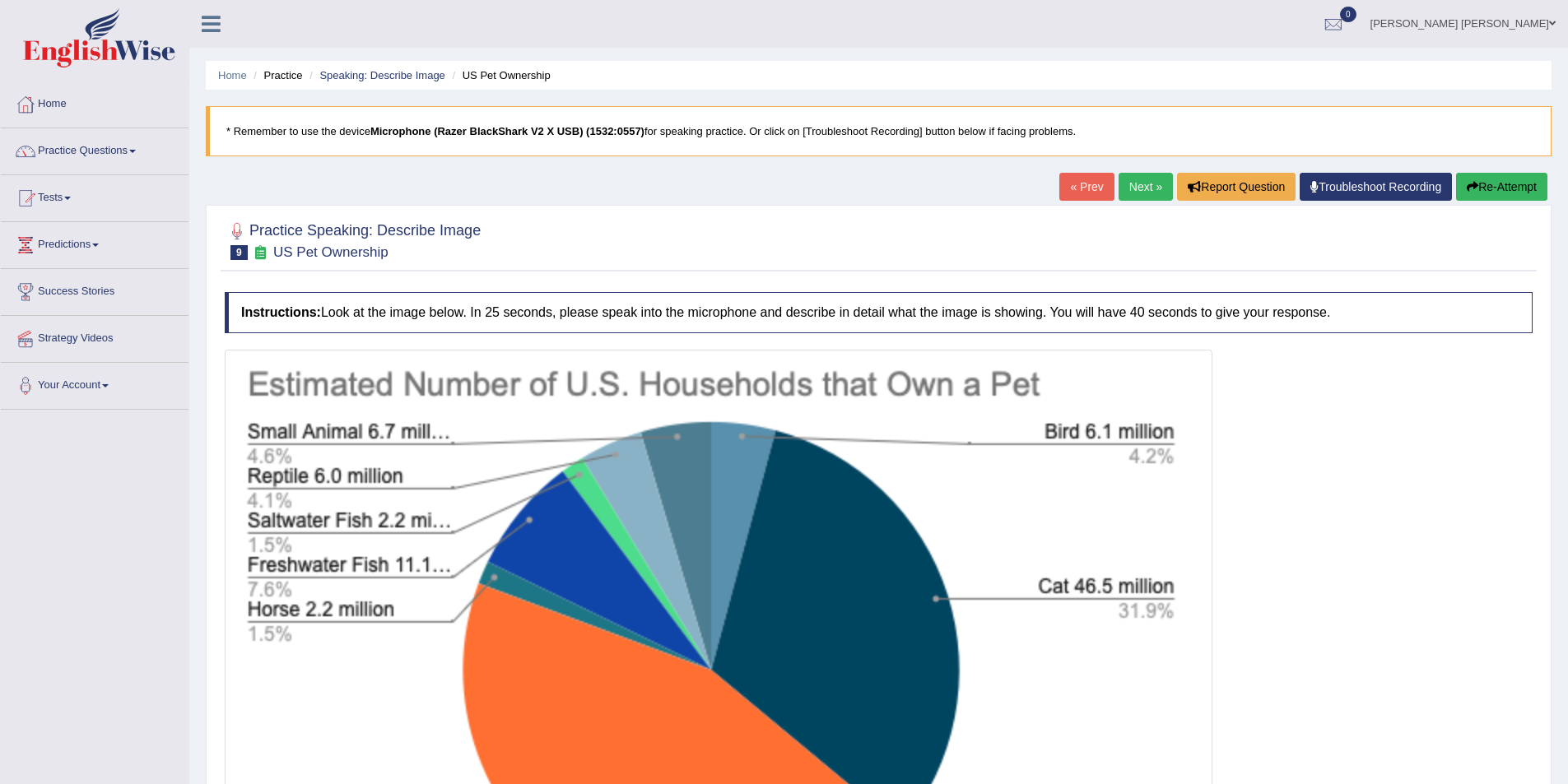
click at [1484, 187] on button "Re-Attempt" at bounding box center [1501, 186] width 91 height 28
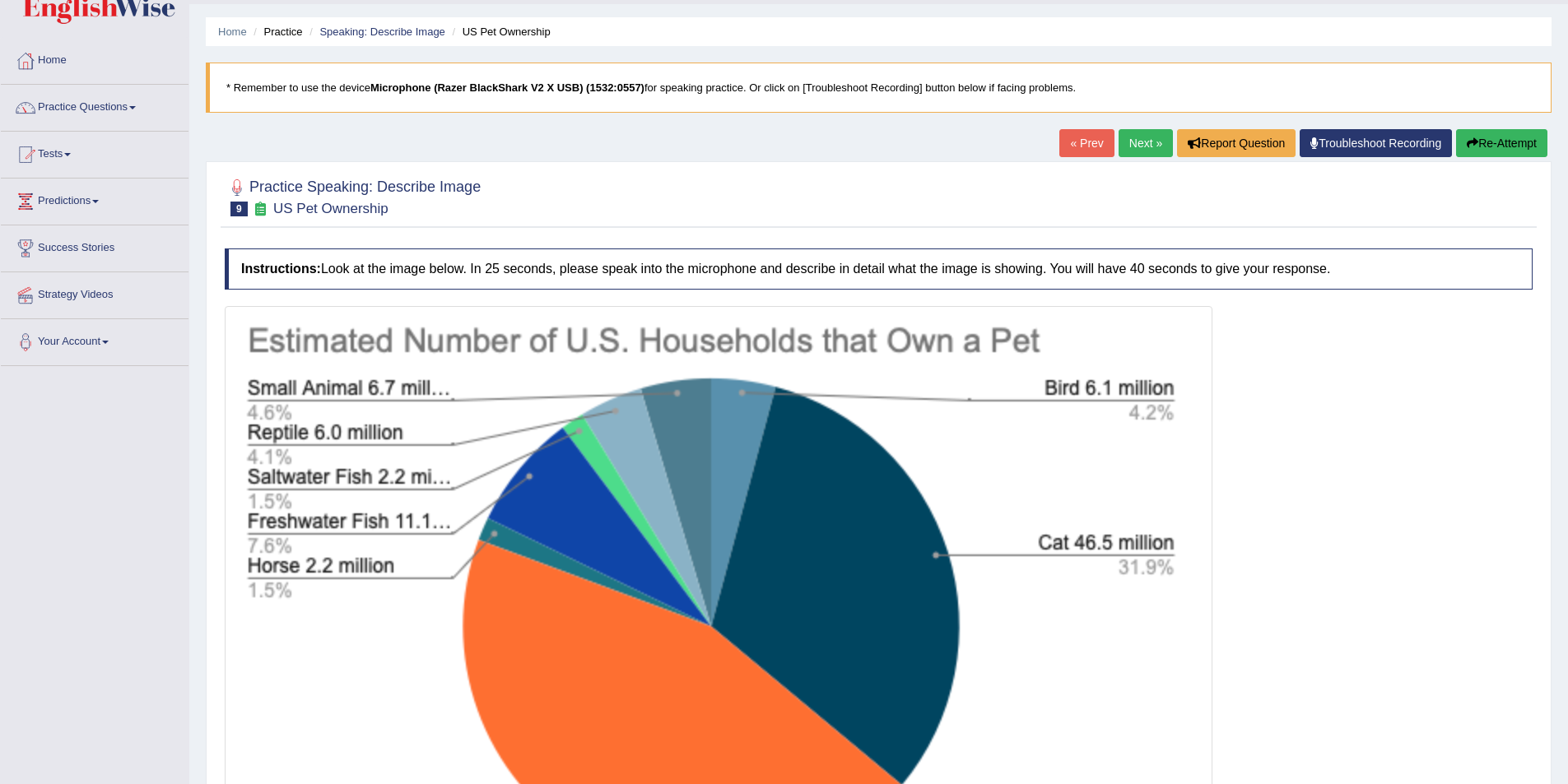
scroll to position [280, 0]
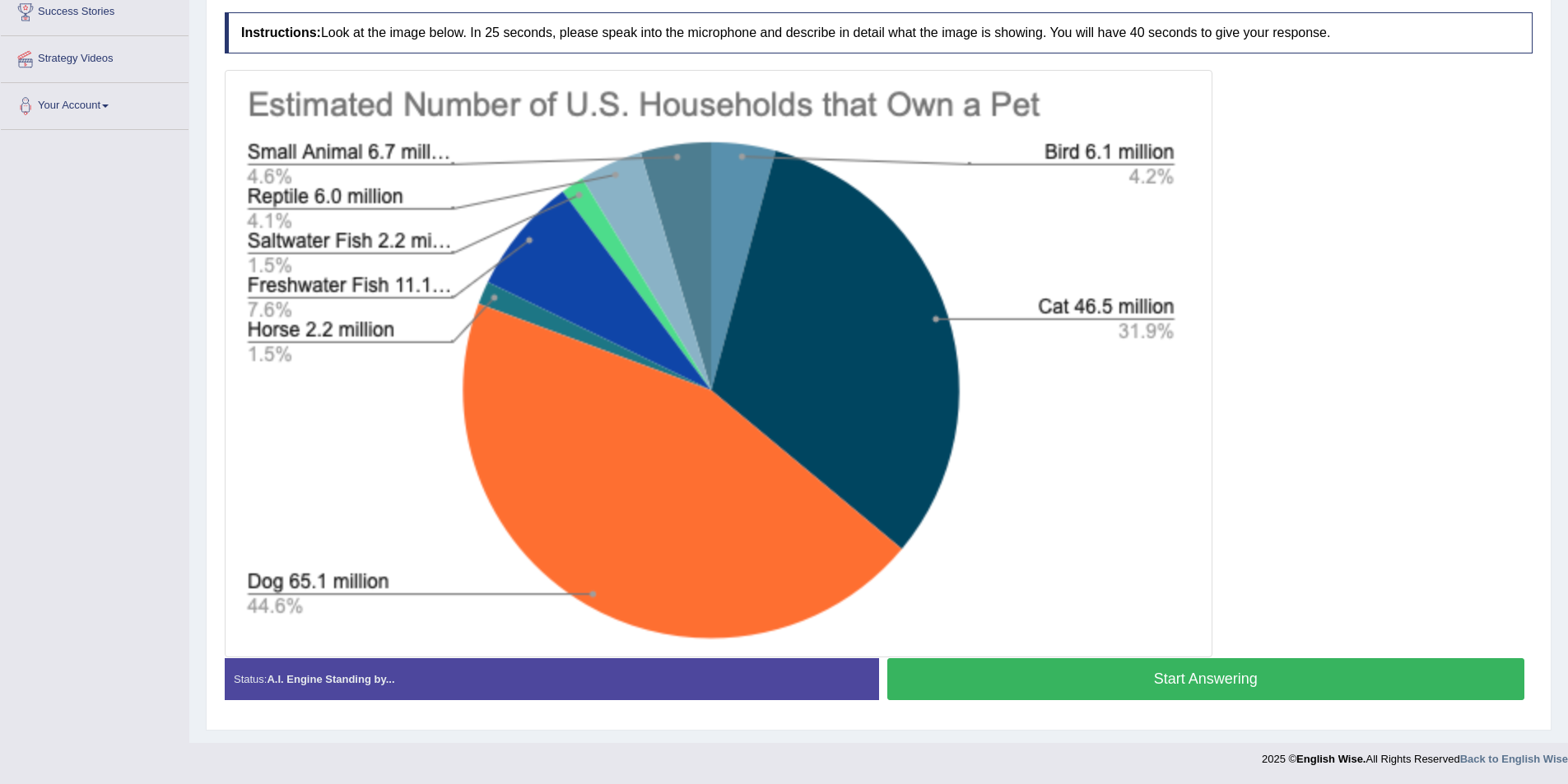
click at [1128, 679] on button "Start Answering" at bounding box center [1206, 679] width 638 height 42
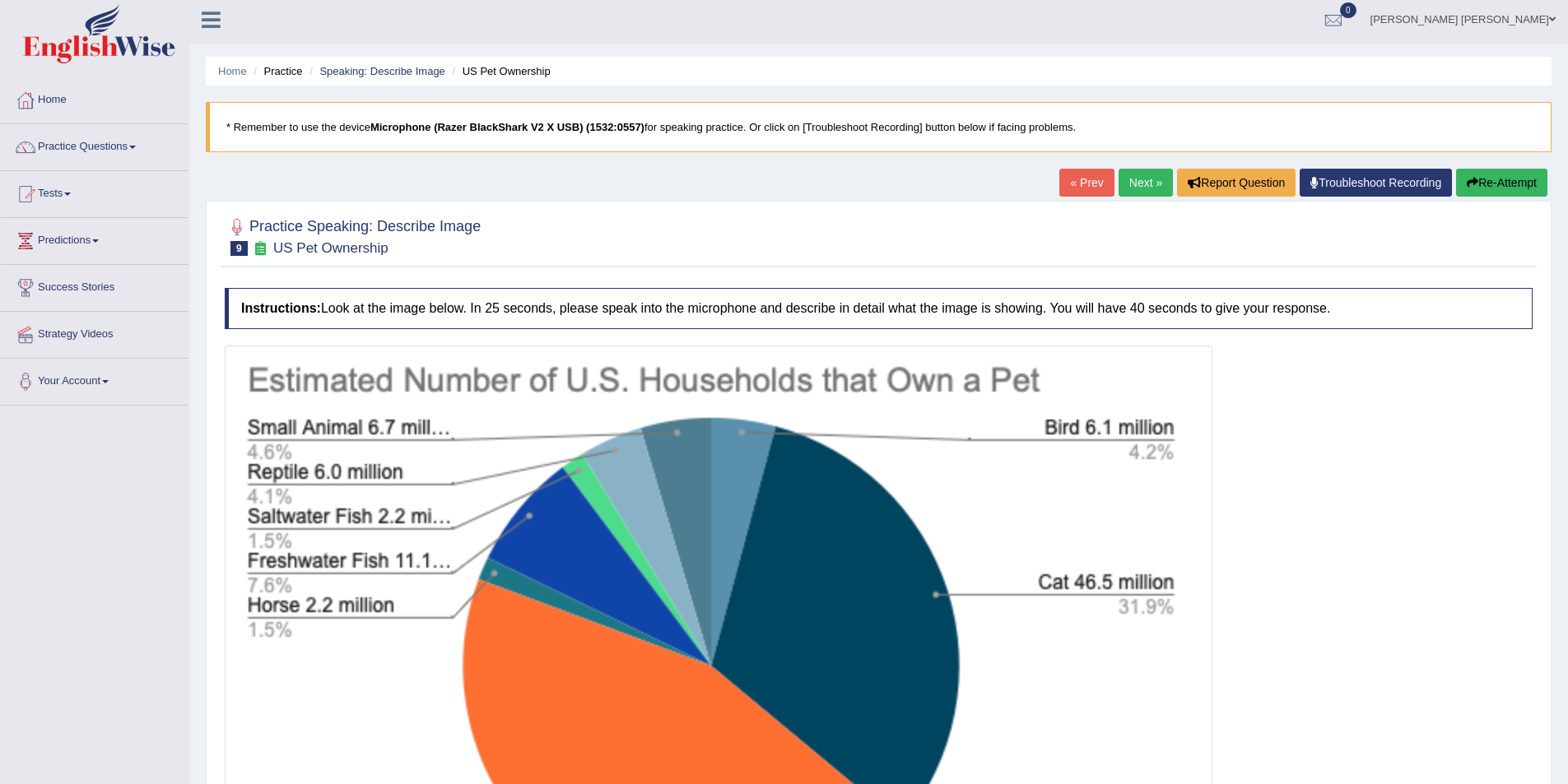
scroll to position [0, 0]
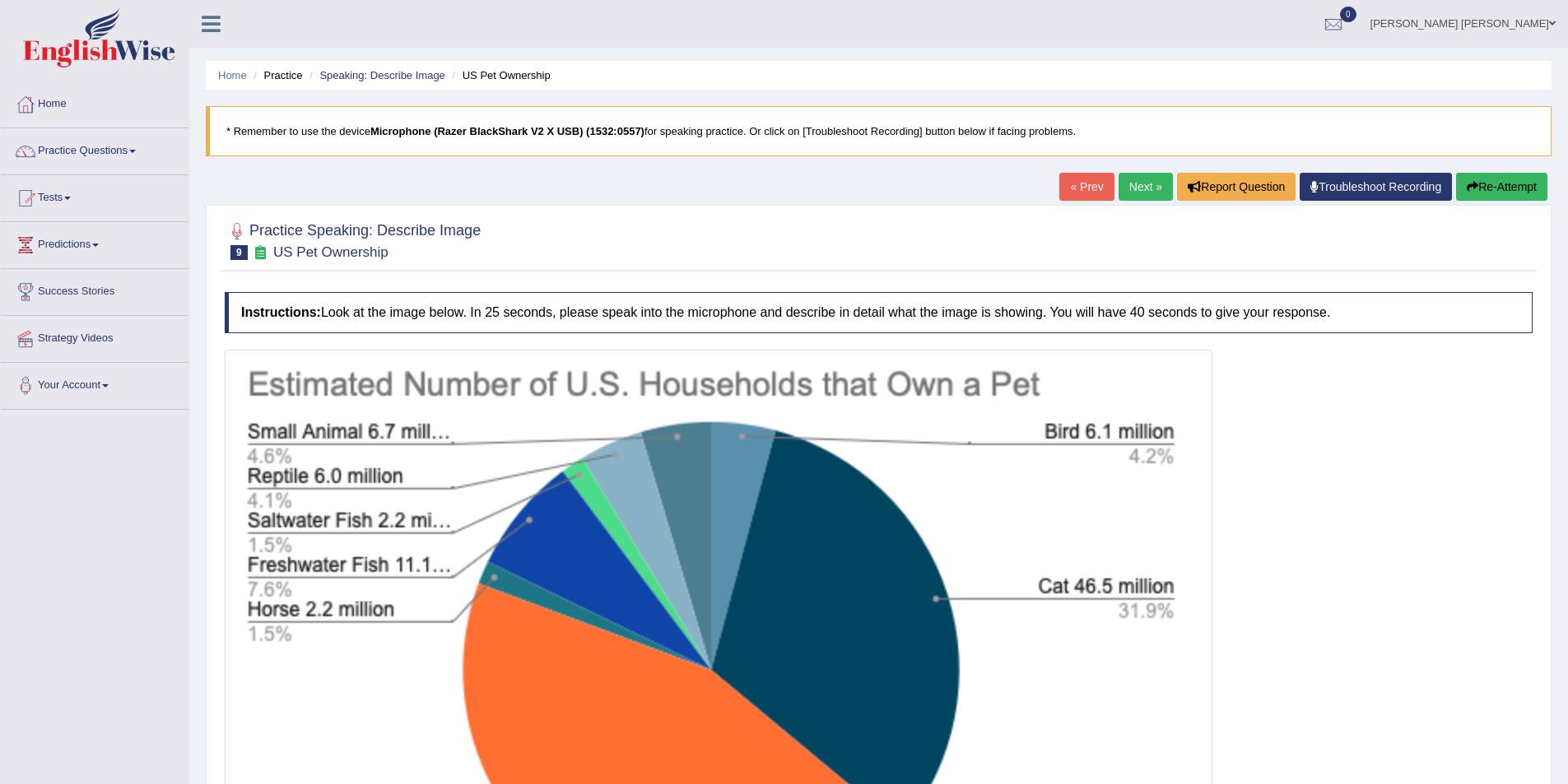
click at [1492, 182] on button "Re-Attempt" at bounding box center [1501, 186] width 91 height 28
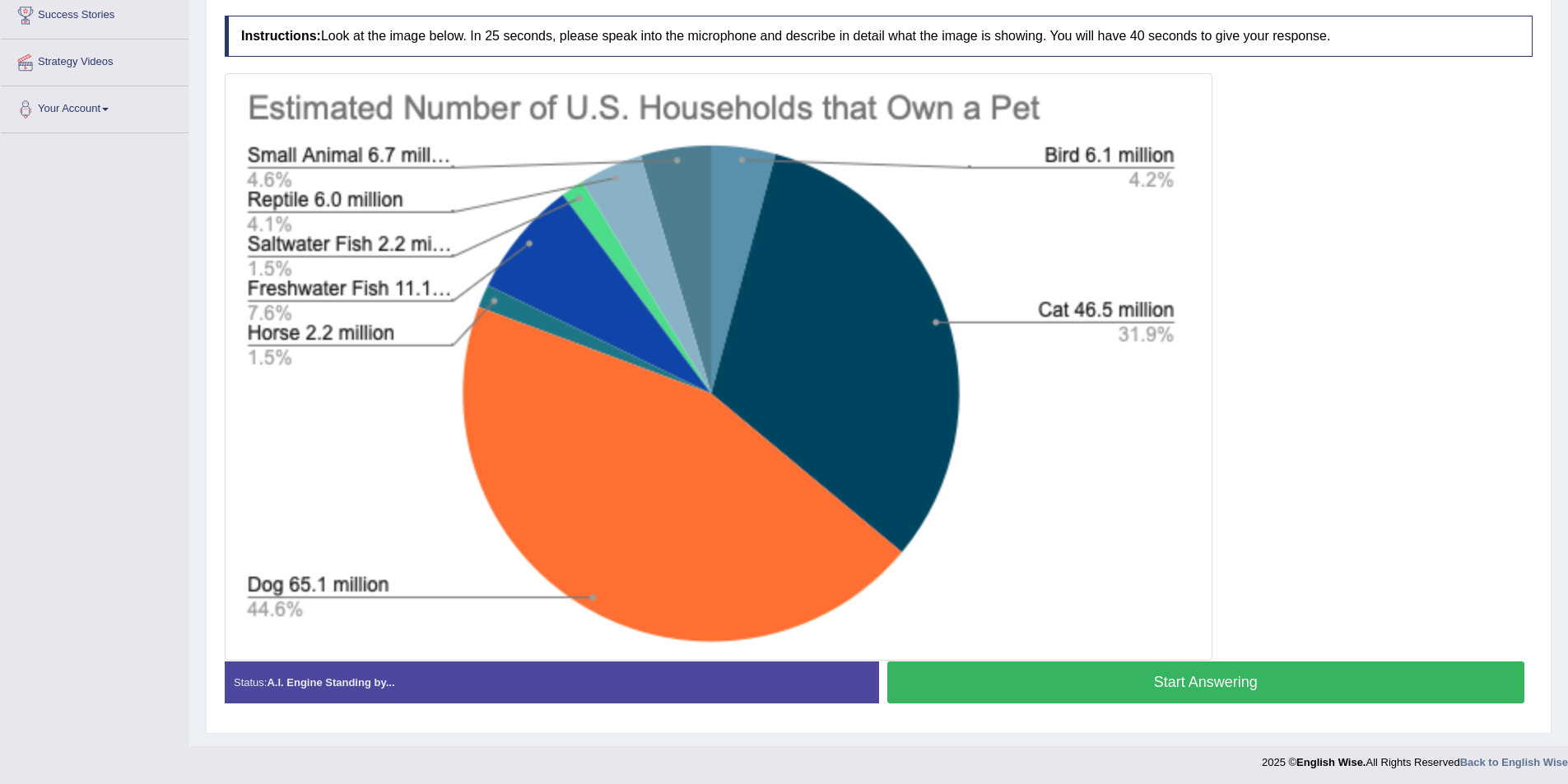
scroll to position [280, 0]
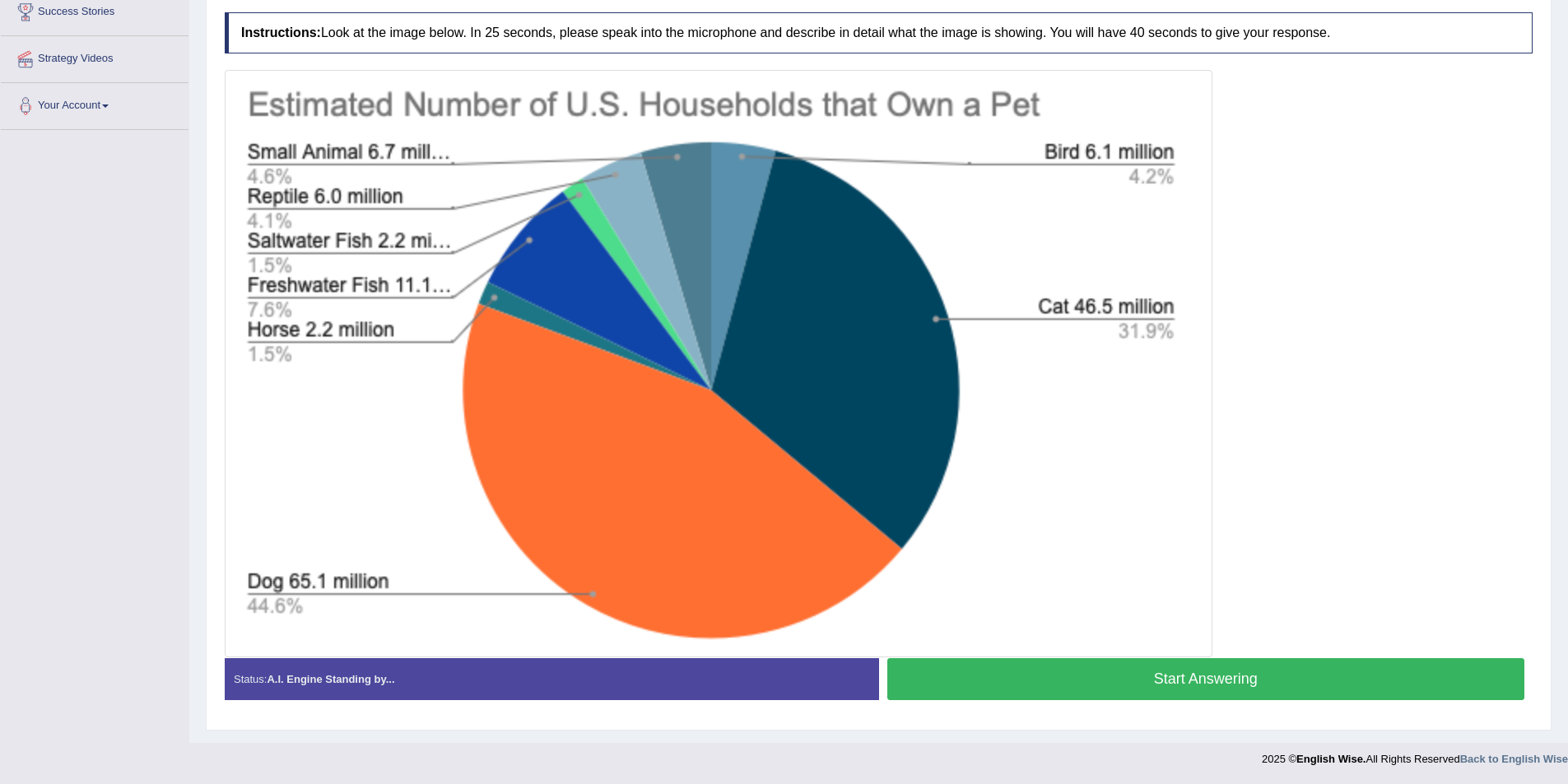
click at [1191, 674] on button "Start Answering" at bounding box center [1206, 679] width 638 height 42
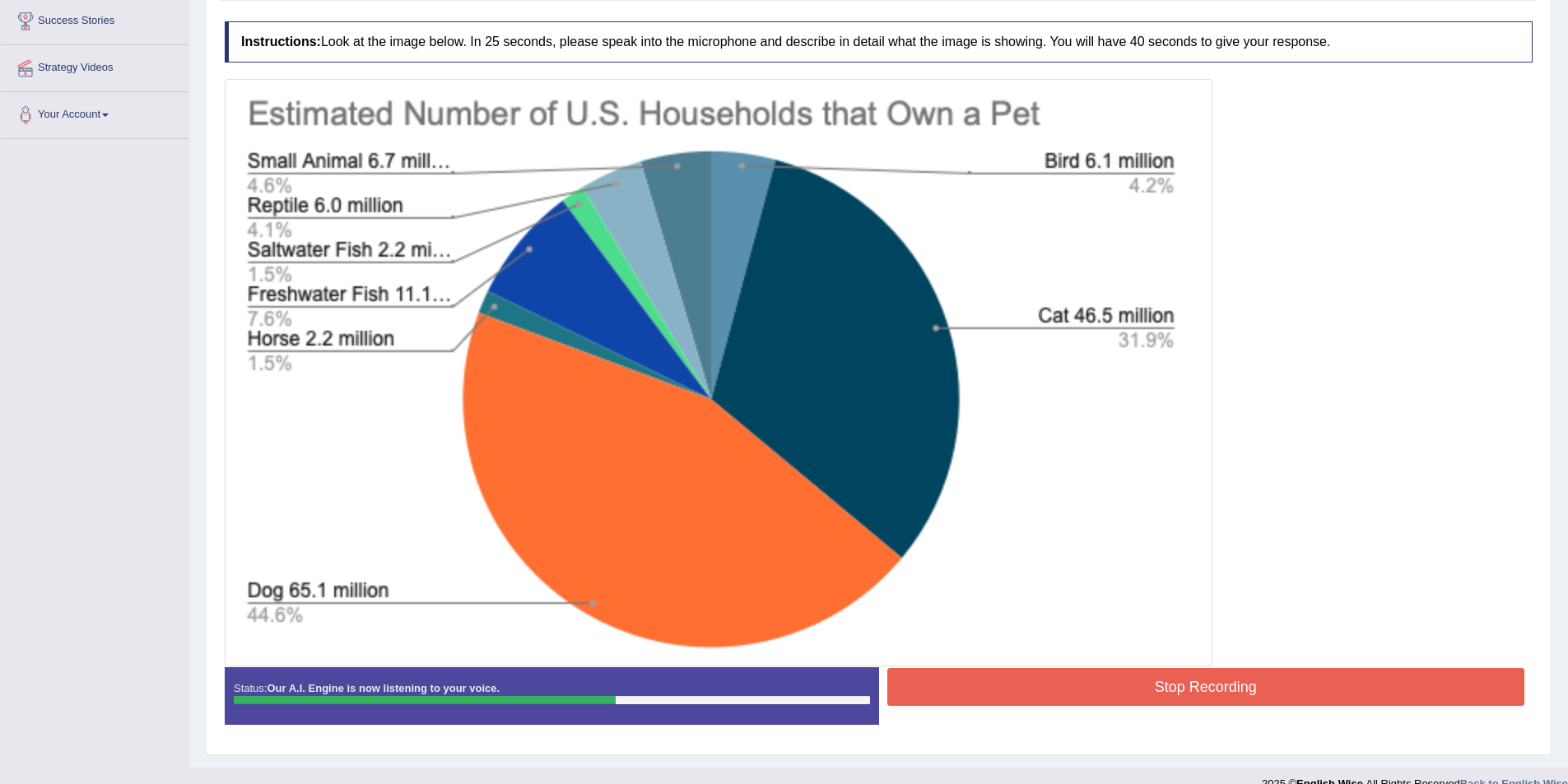
scroll to position [295, 0]
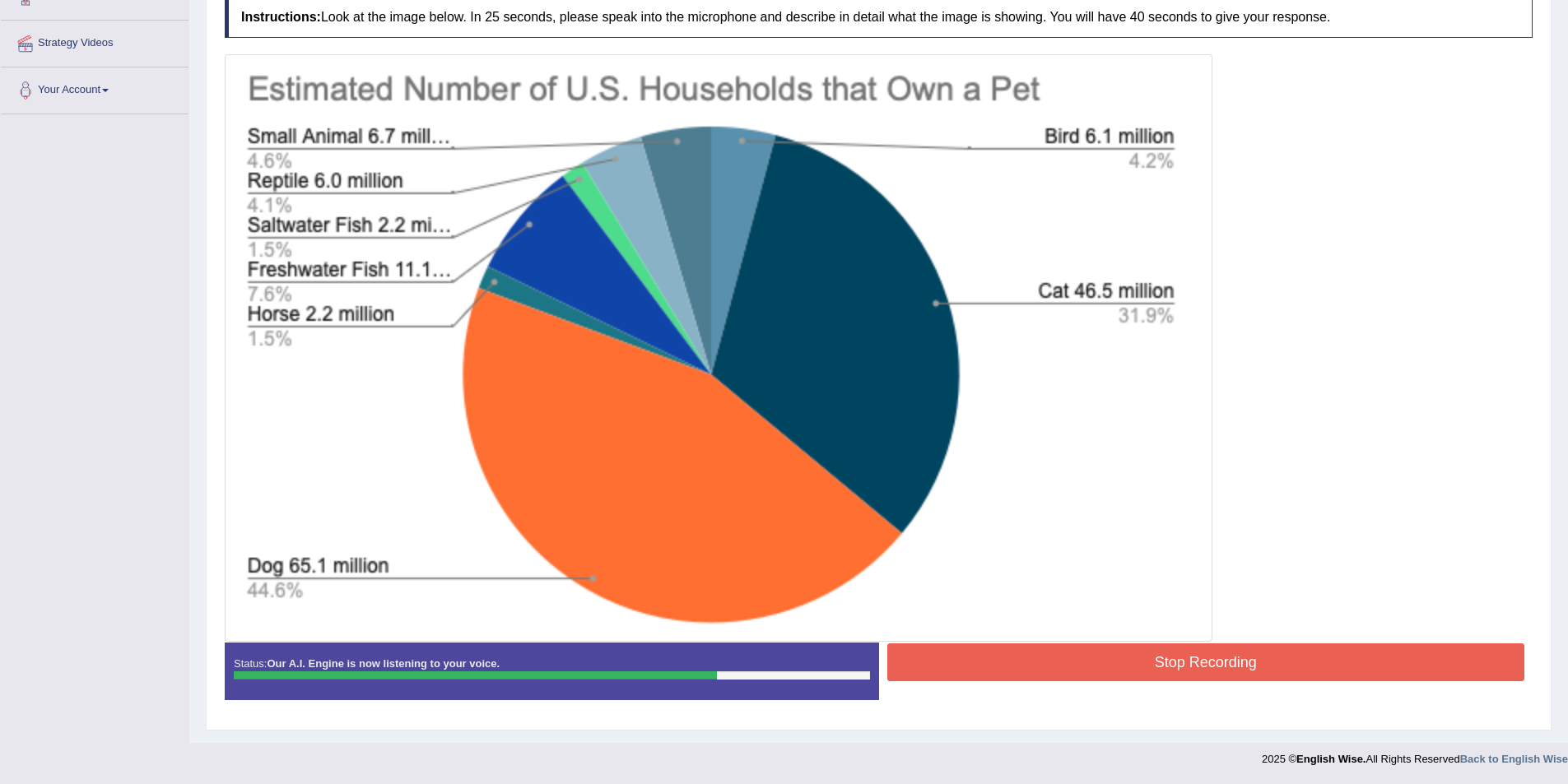
click at [1172, 654] on button "Stop Recording" at bounding box center [1206, 663] width 638 height 38
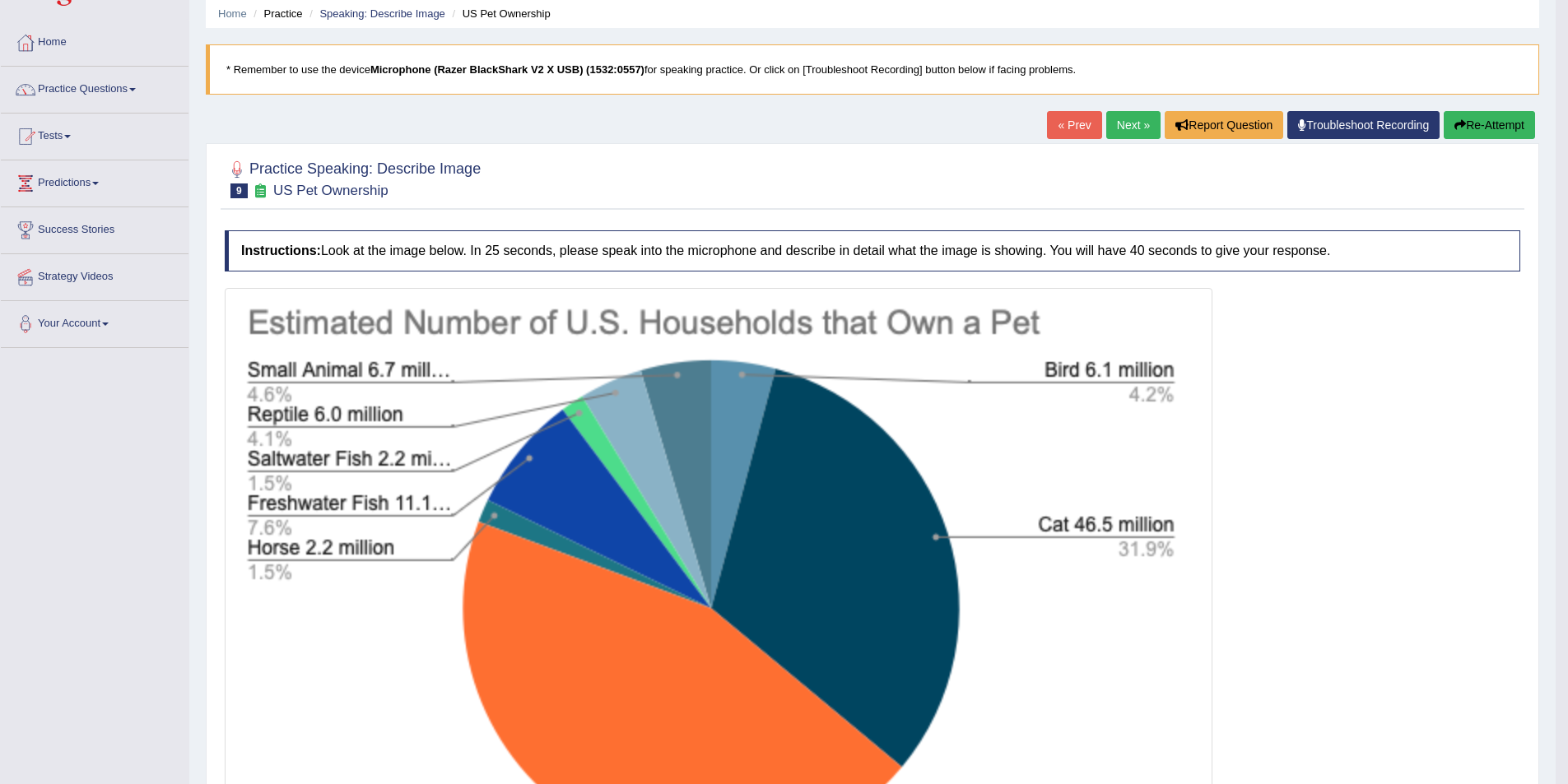
scroll to position [0, 0]
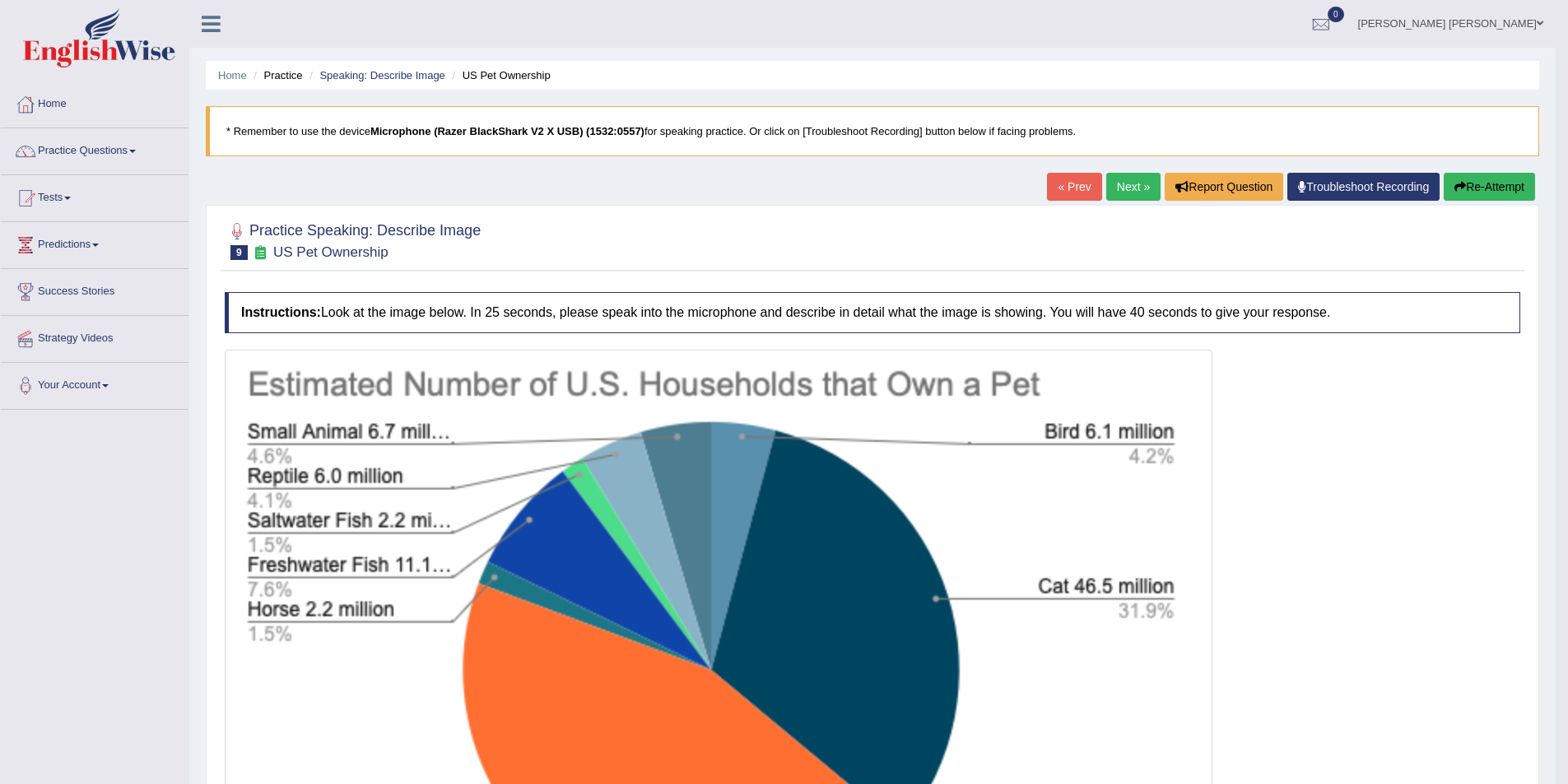
click at [1119, 190] on link "Next »" at bounding box center [1133, 186] width 54 height 28
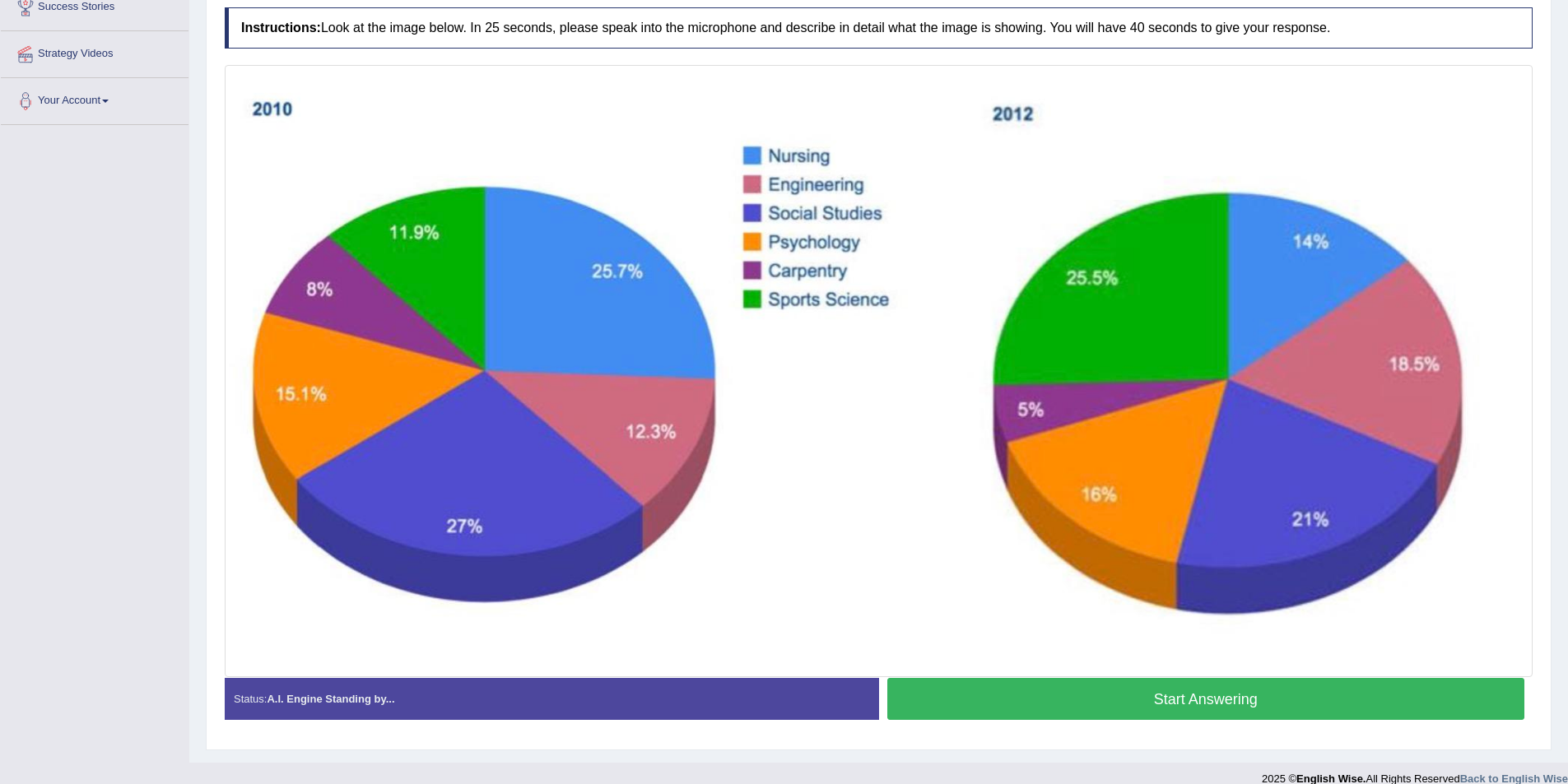
scroll to position [305, 0]
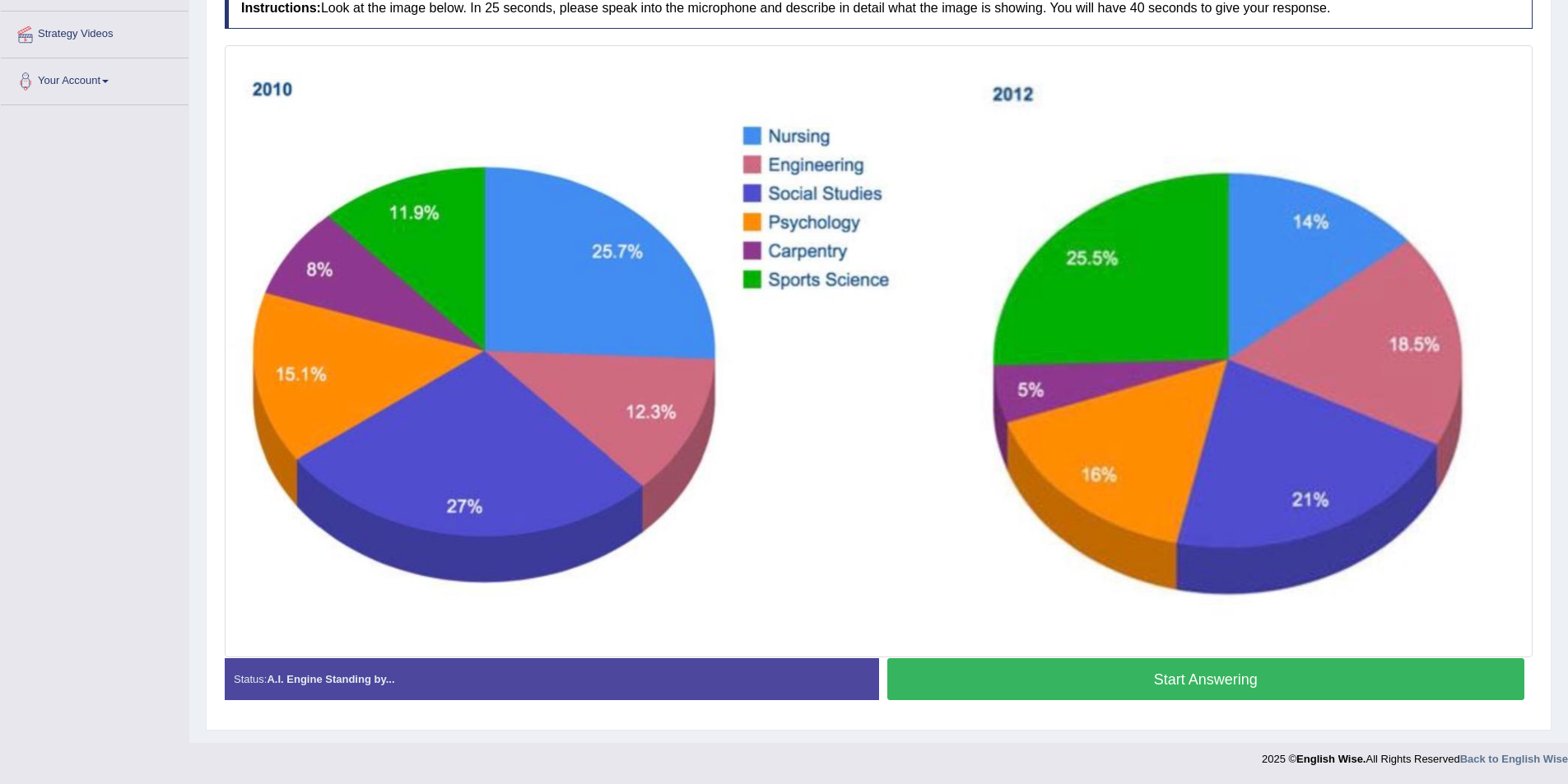
click at [1146, 678] on button "Start Answering" at bounding box center [1206, 679] width 638 height 42
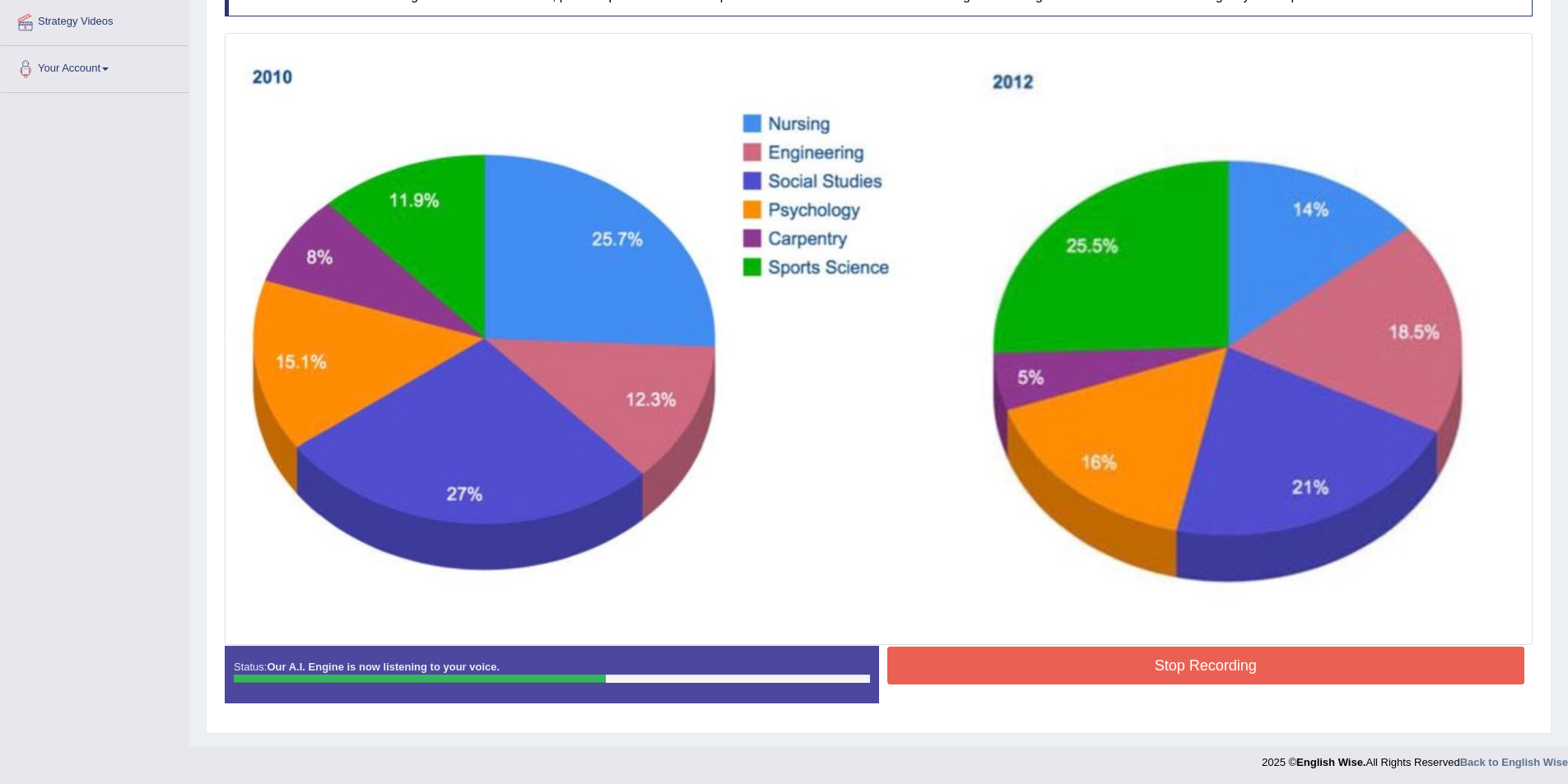
scroll to position [320, 0]
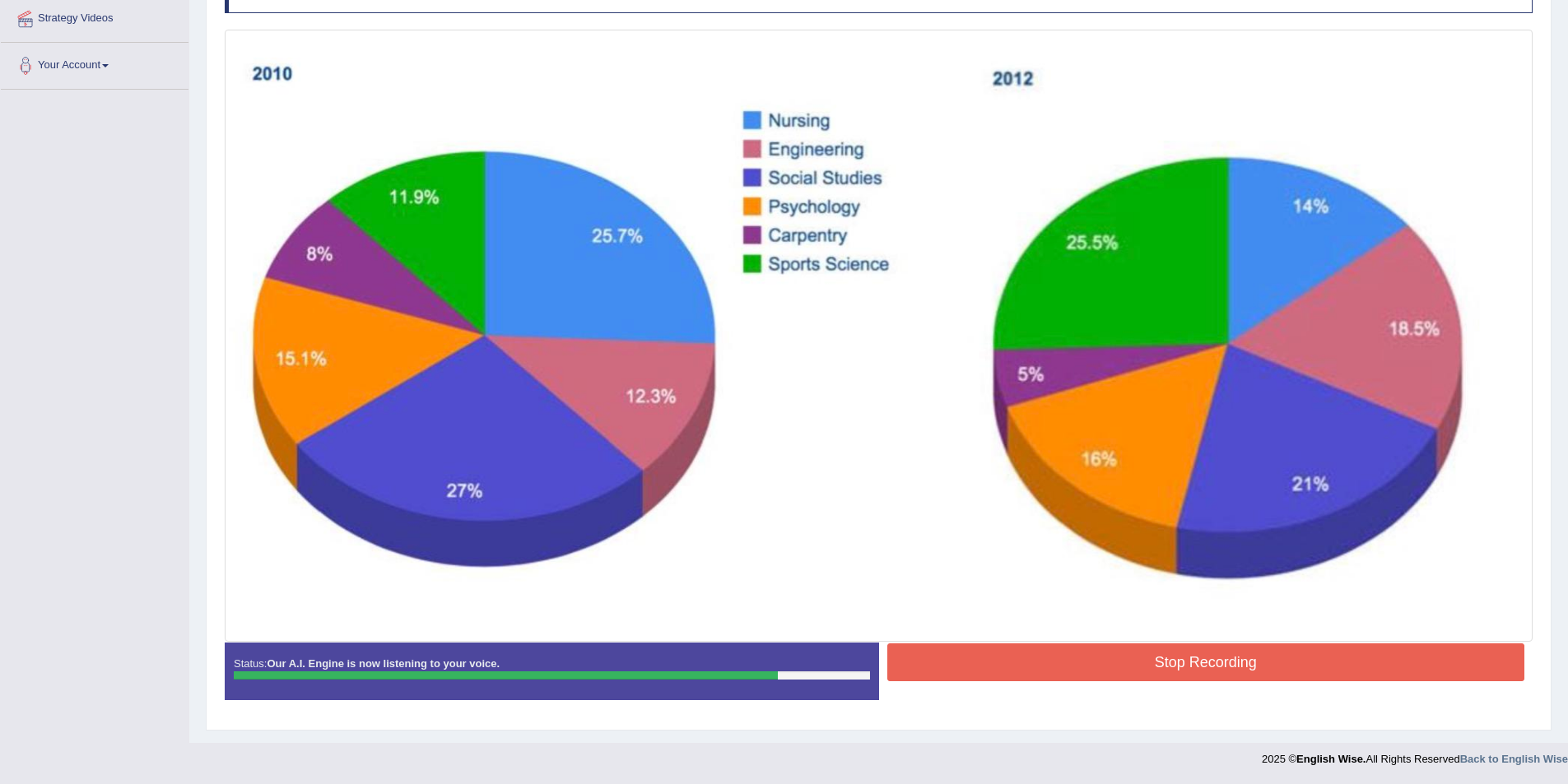
click at [1208, 665] on button "Stop Recording" at bounding box center [1206, 663] width 638 height 38
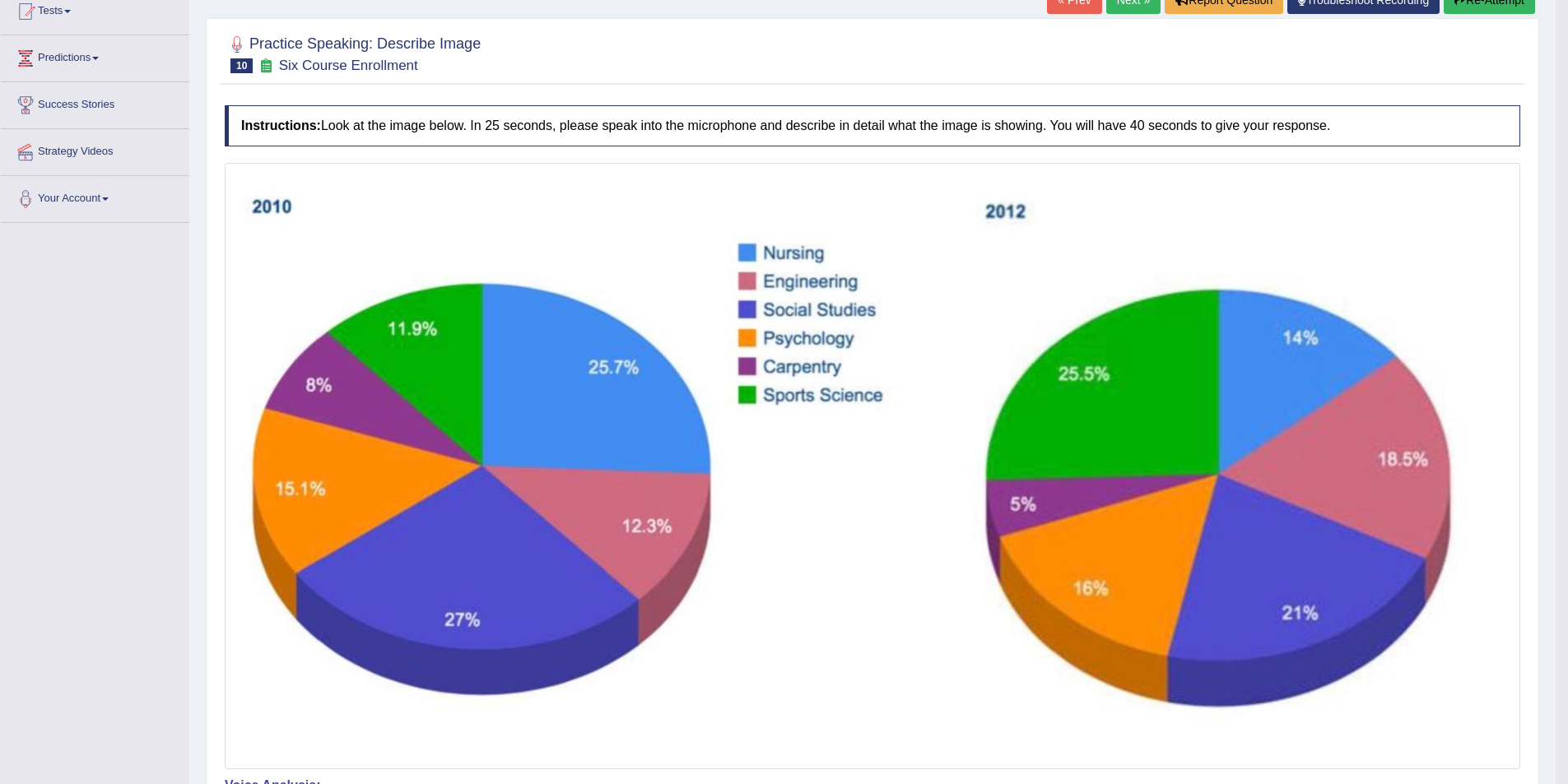
scroll to position [0, 0]
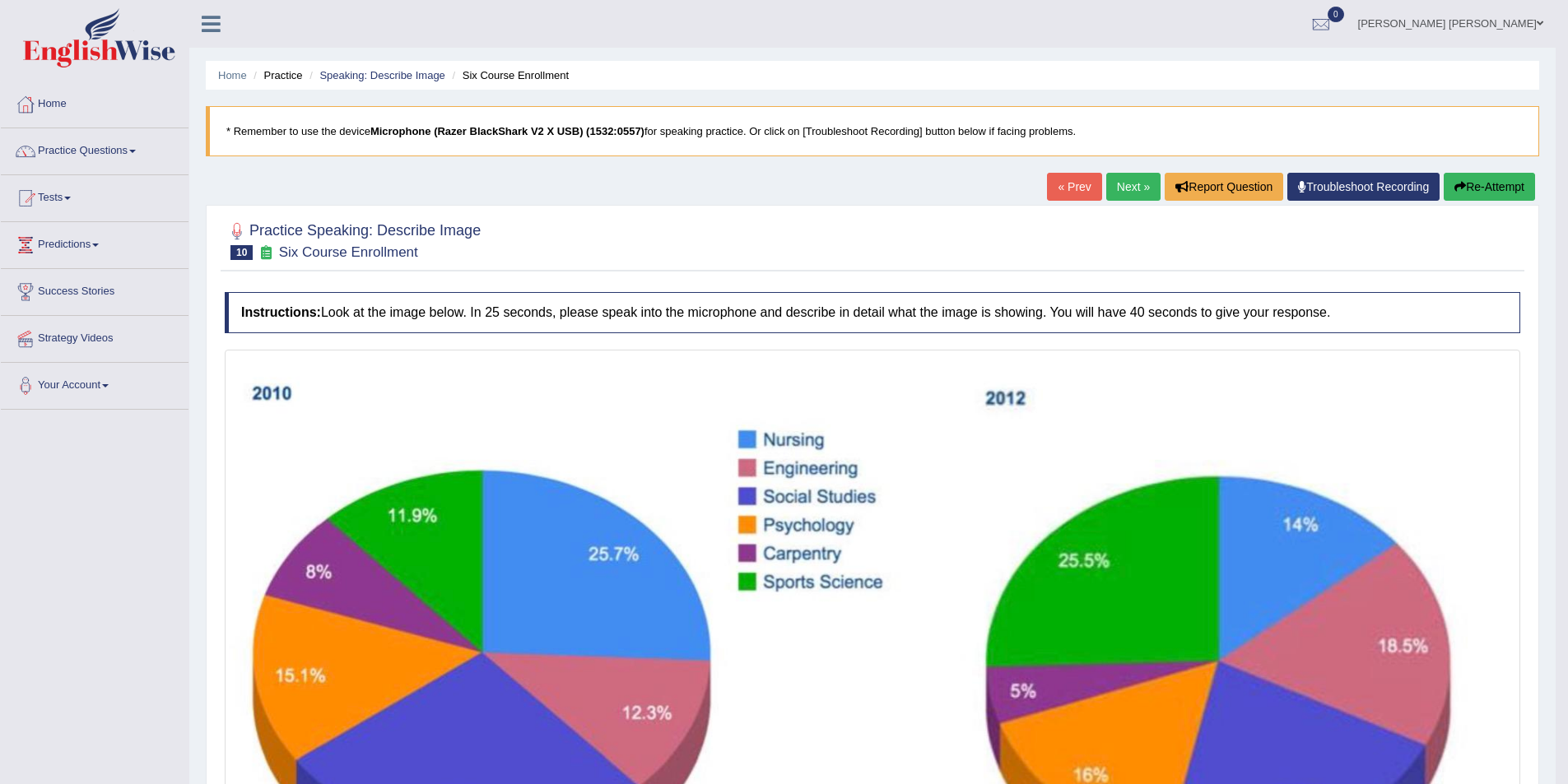
click at [1136, 191] on link "Next »" at bounding box center [1133, 186] width 54 height 28
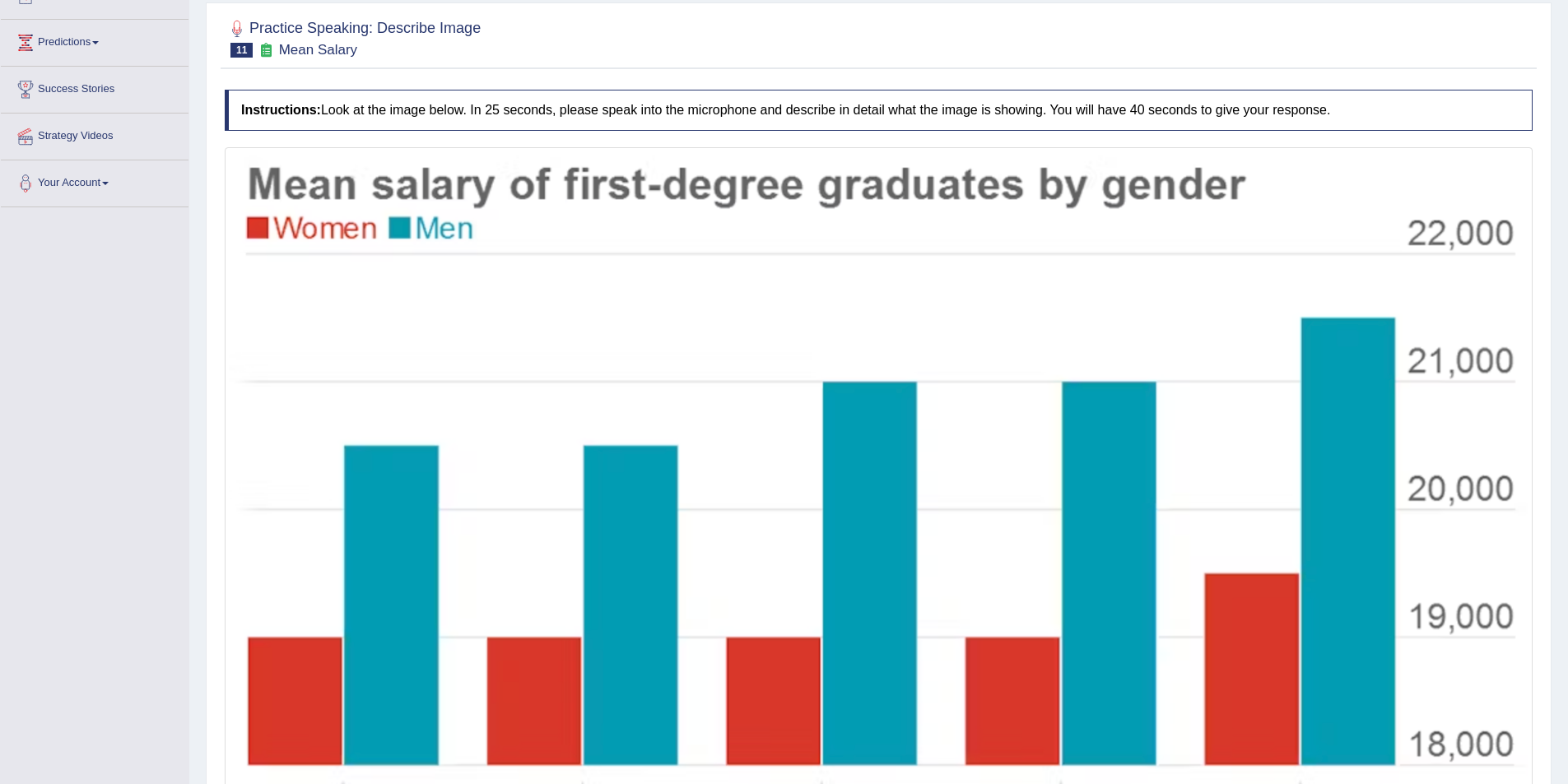
scroll to position [388, 0]
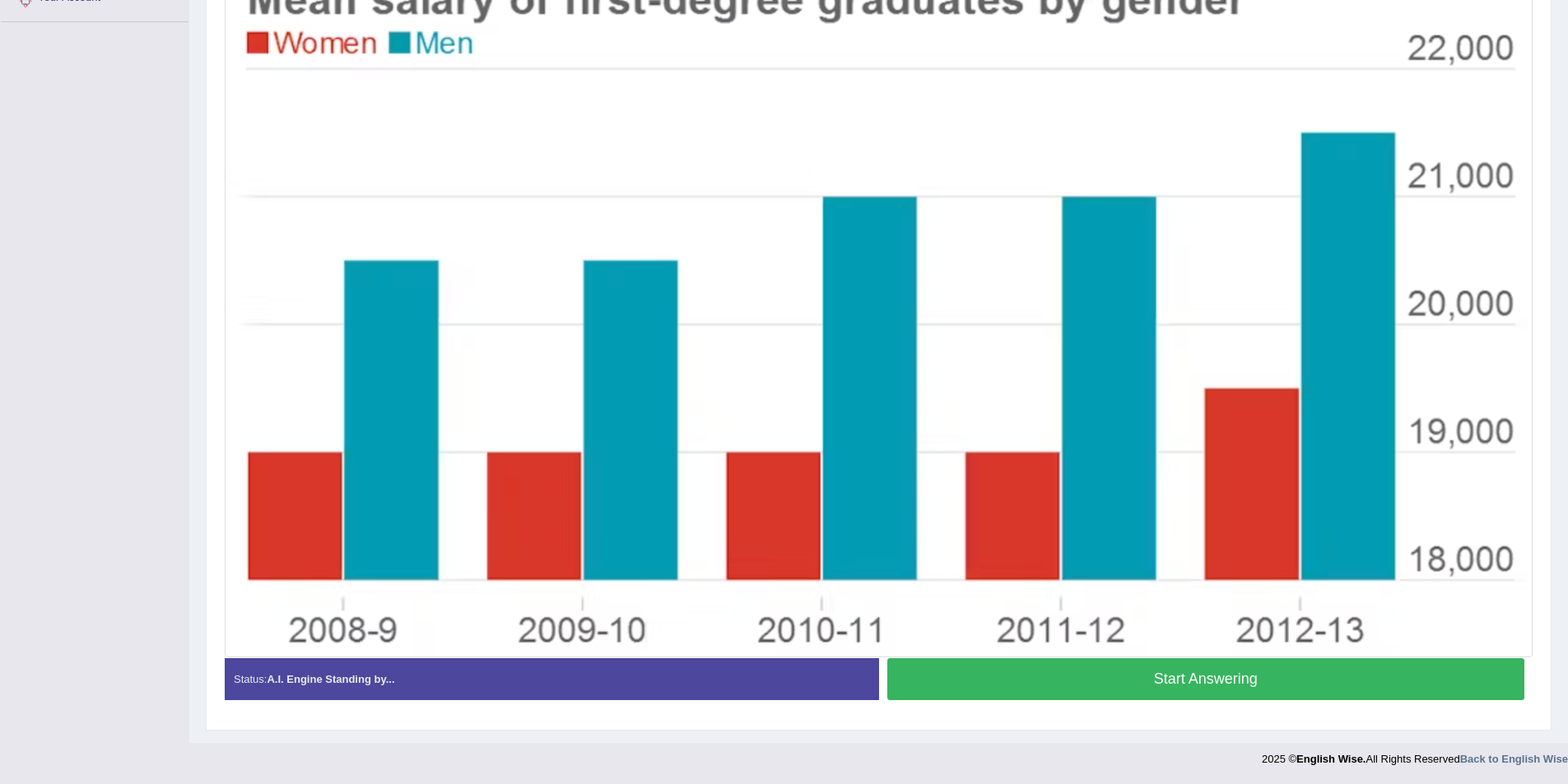
click at [1254, 693] on button "Start Answering" at bounding box center [1206, 679] width 638 height 42
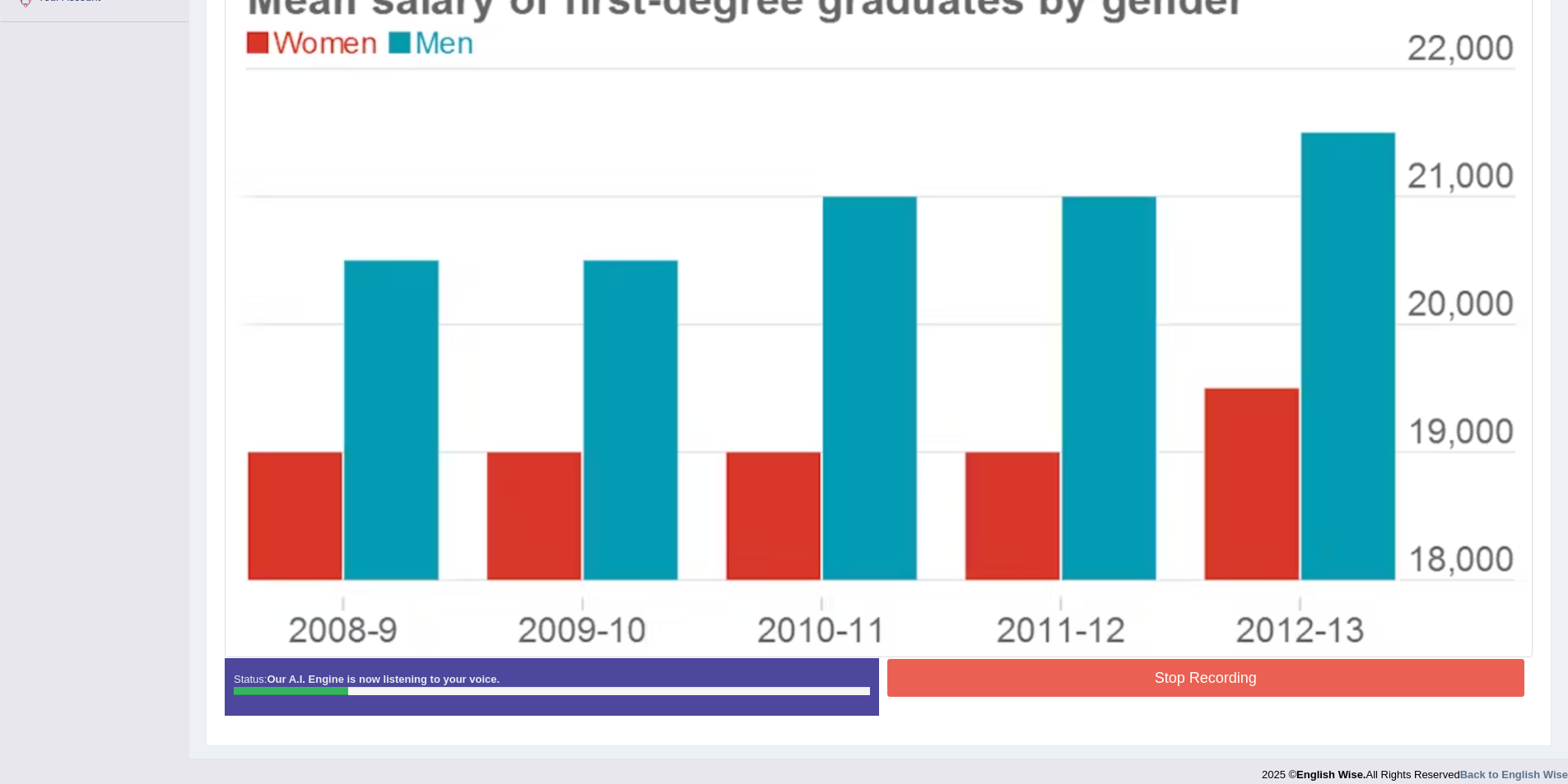
scroll to position [403, 0]
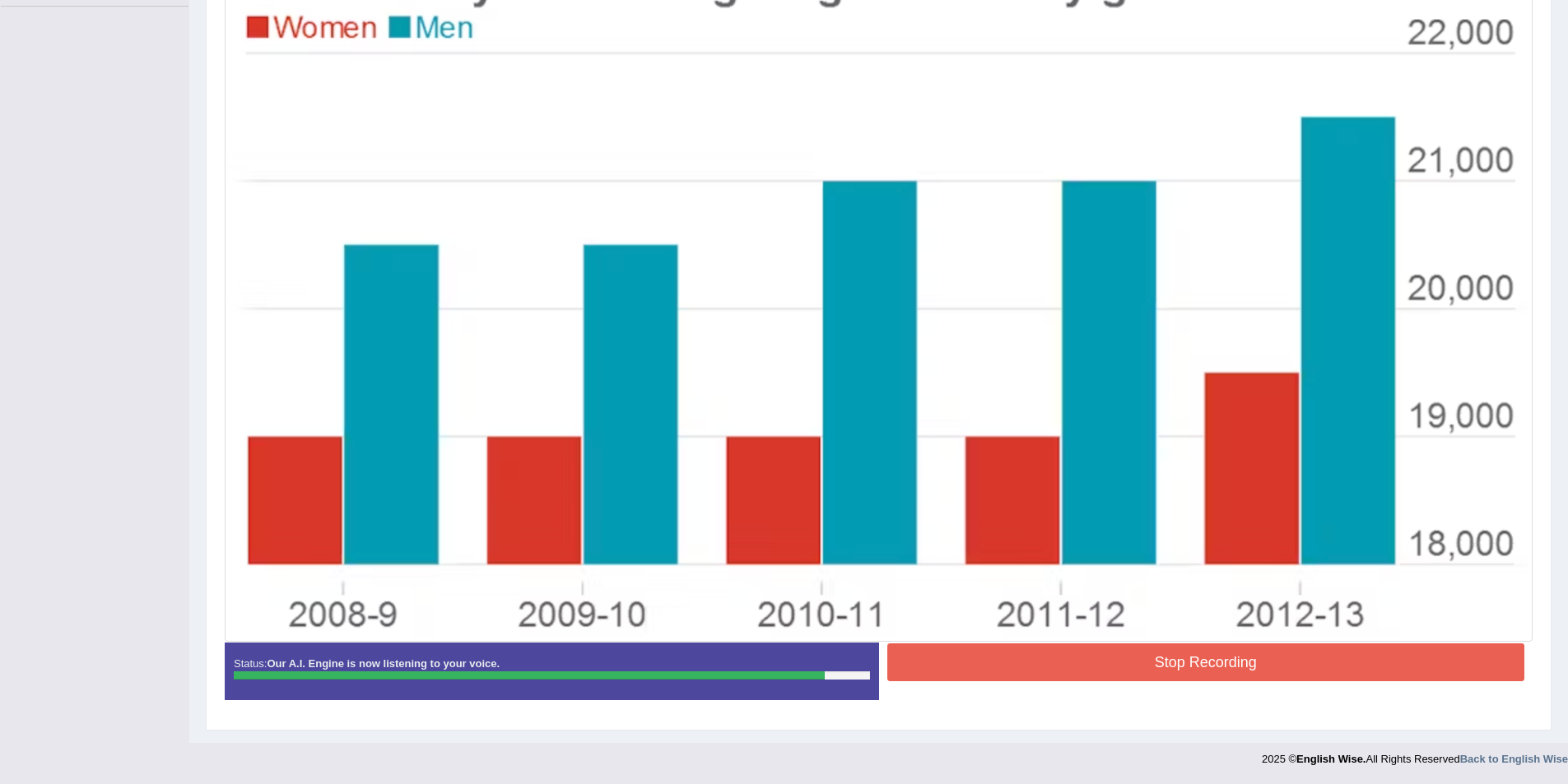
click at [1277, 672] on button "Stop Recording" at bounding box center [1206, 663] width 638 height 38
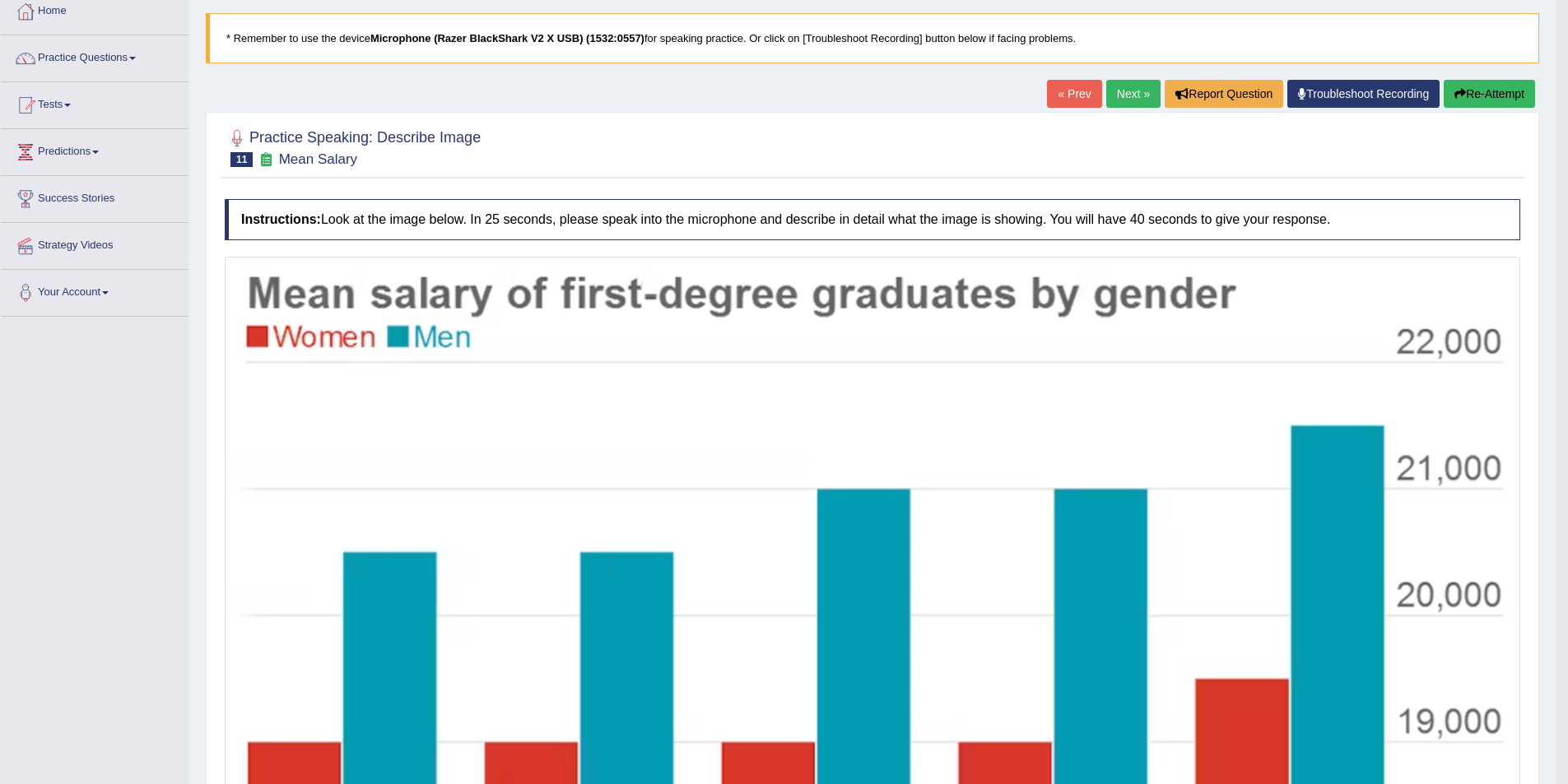
scroll to position [71, 0]
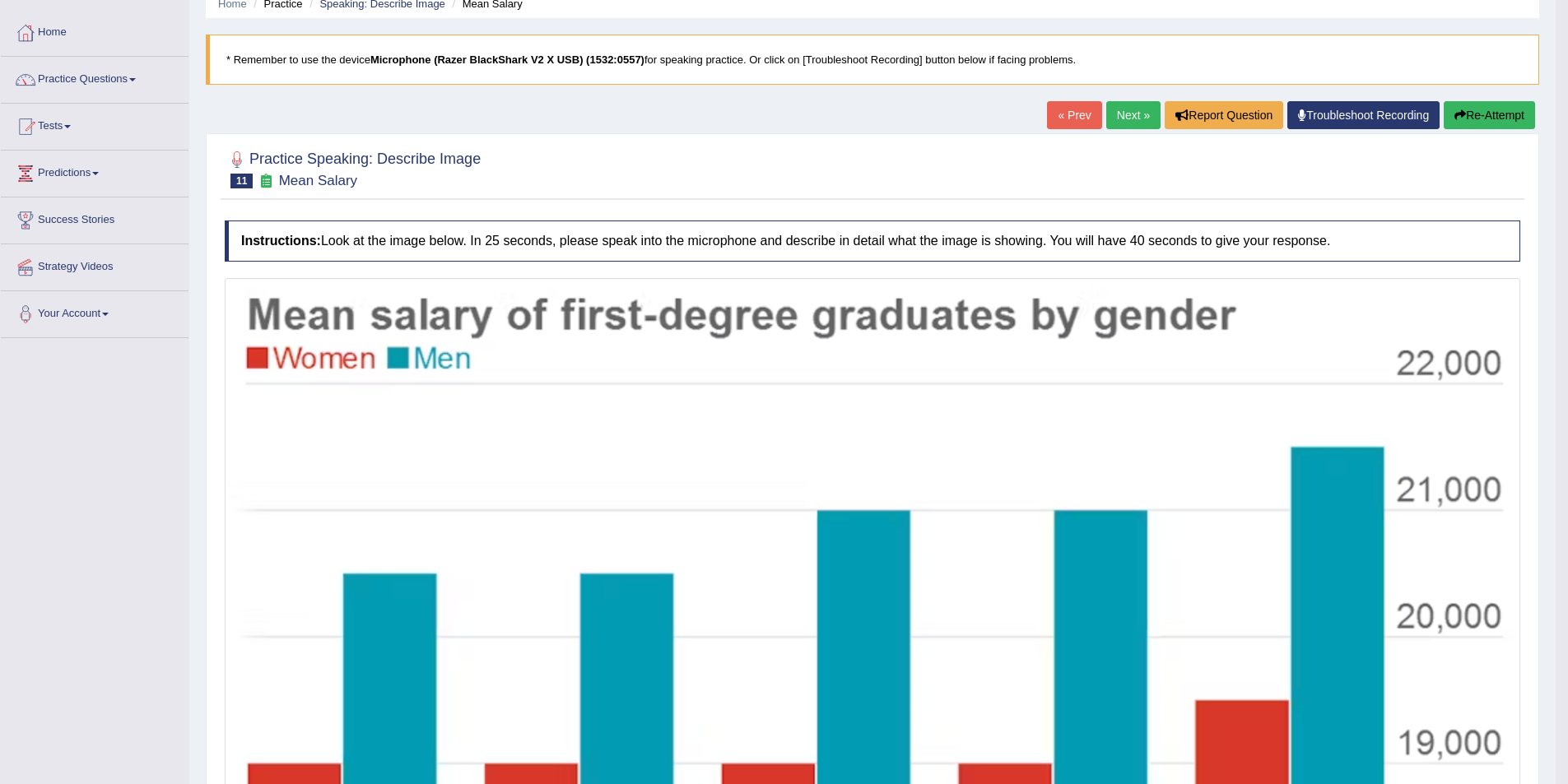
click at [1120, 119] on link "Next »" at bounding box center [1133, 114] width 54 height 28
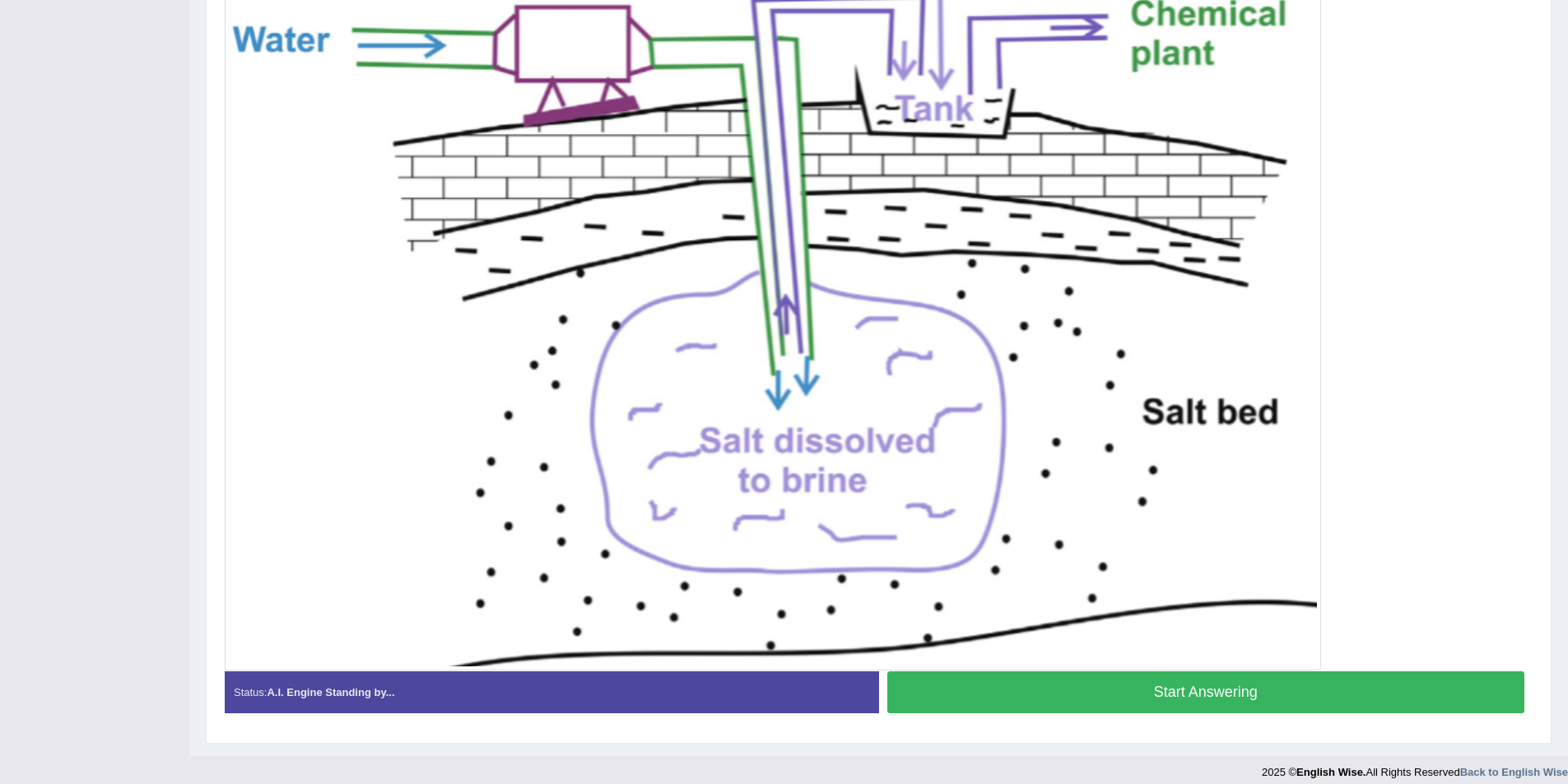
scroll to position [434, 0]
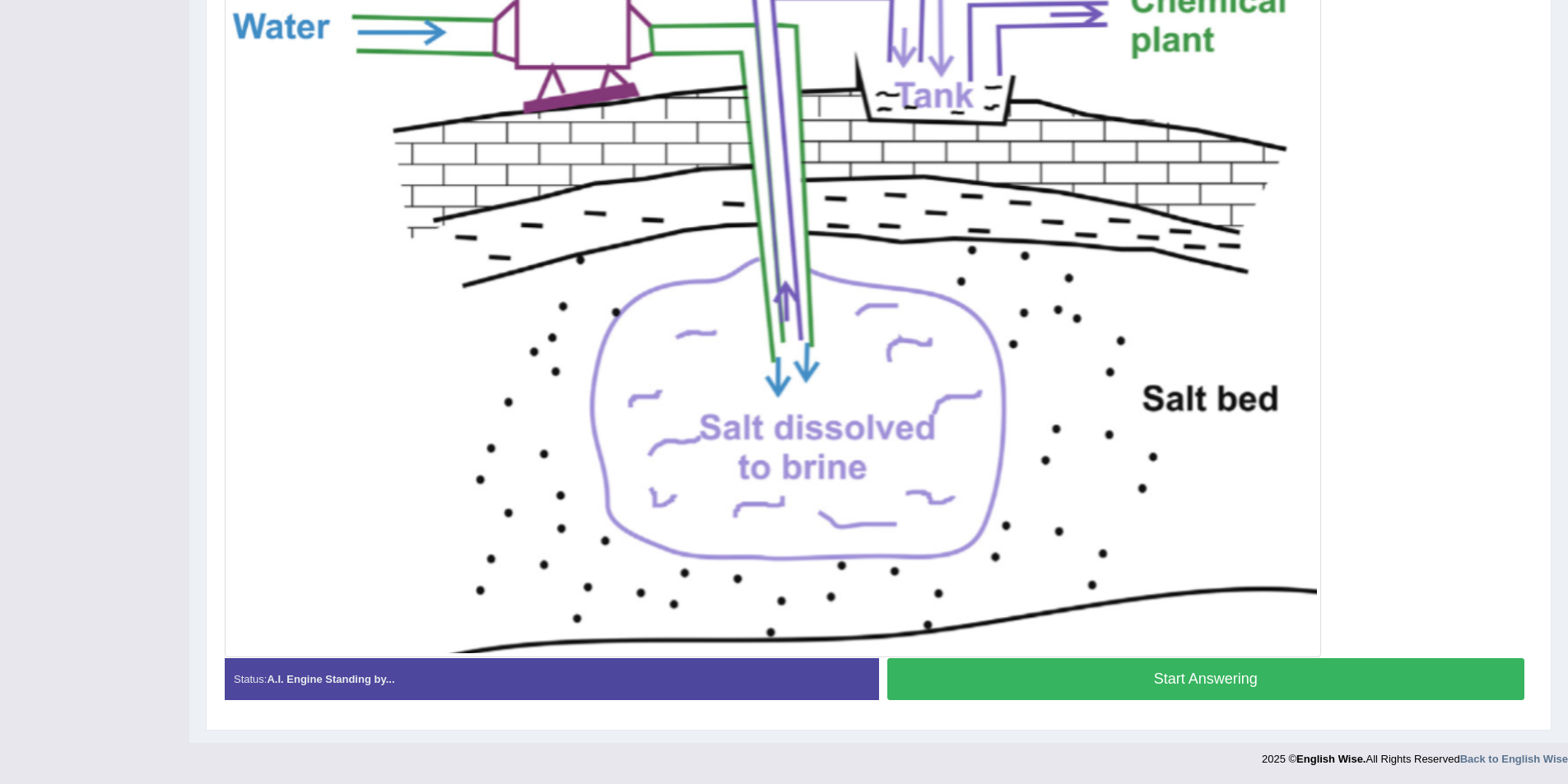
click at [1187, 679] on button "Start Answering" at bounding box center [1206, 679] width 638 height 42
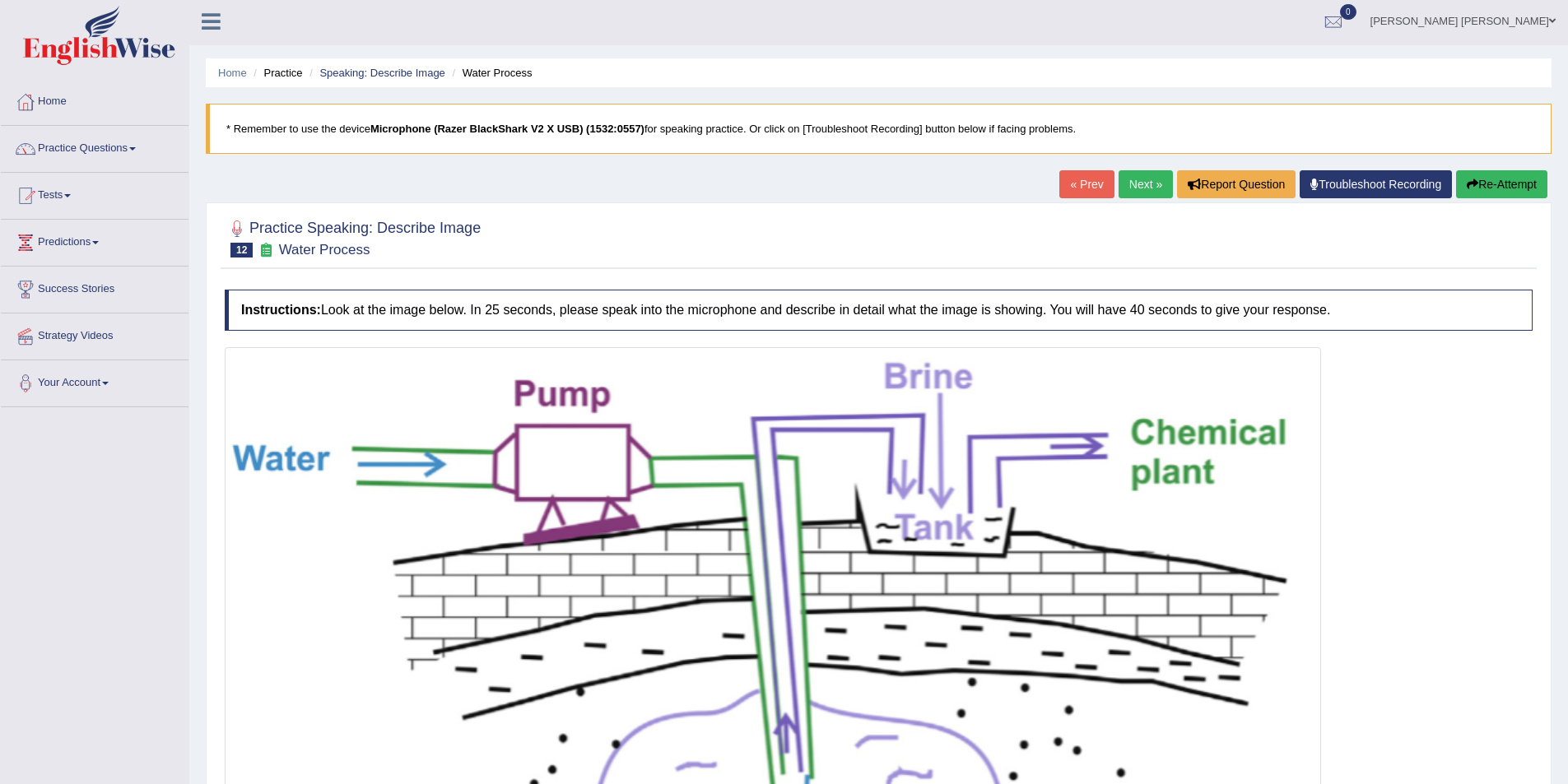
scroll to position [0, 0]
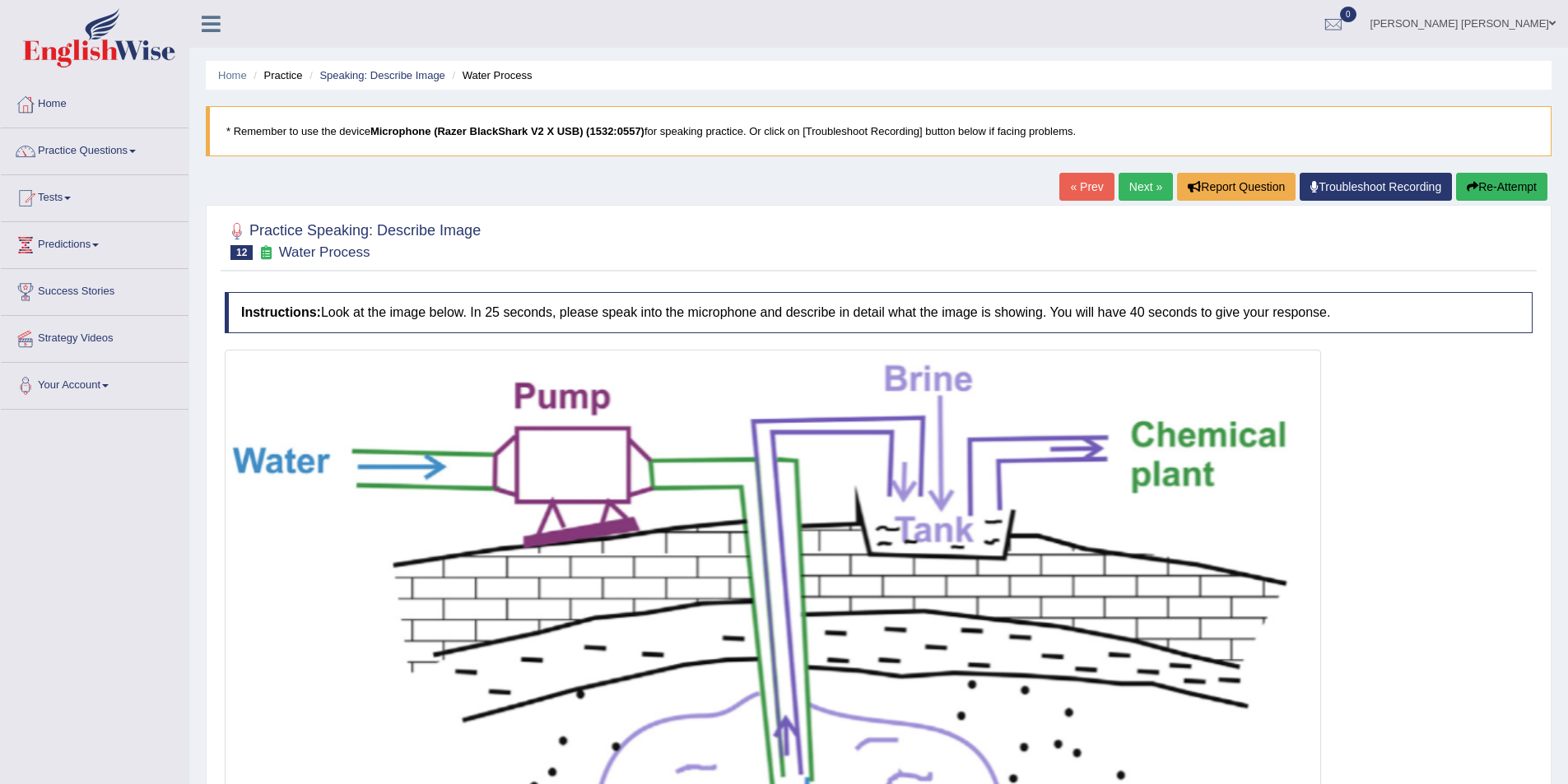
click at [1128, 195] on link "Next »" at bounding box center [1145, 186] width 54 height 28
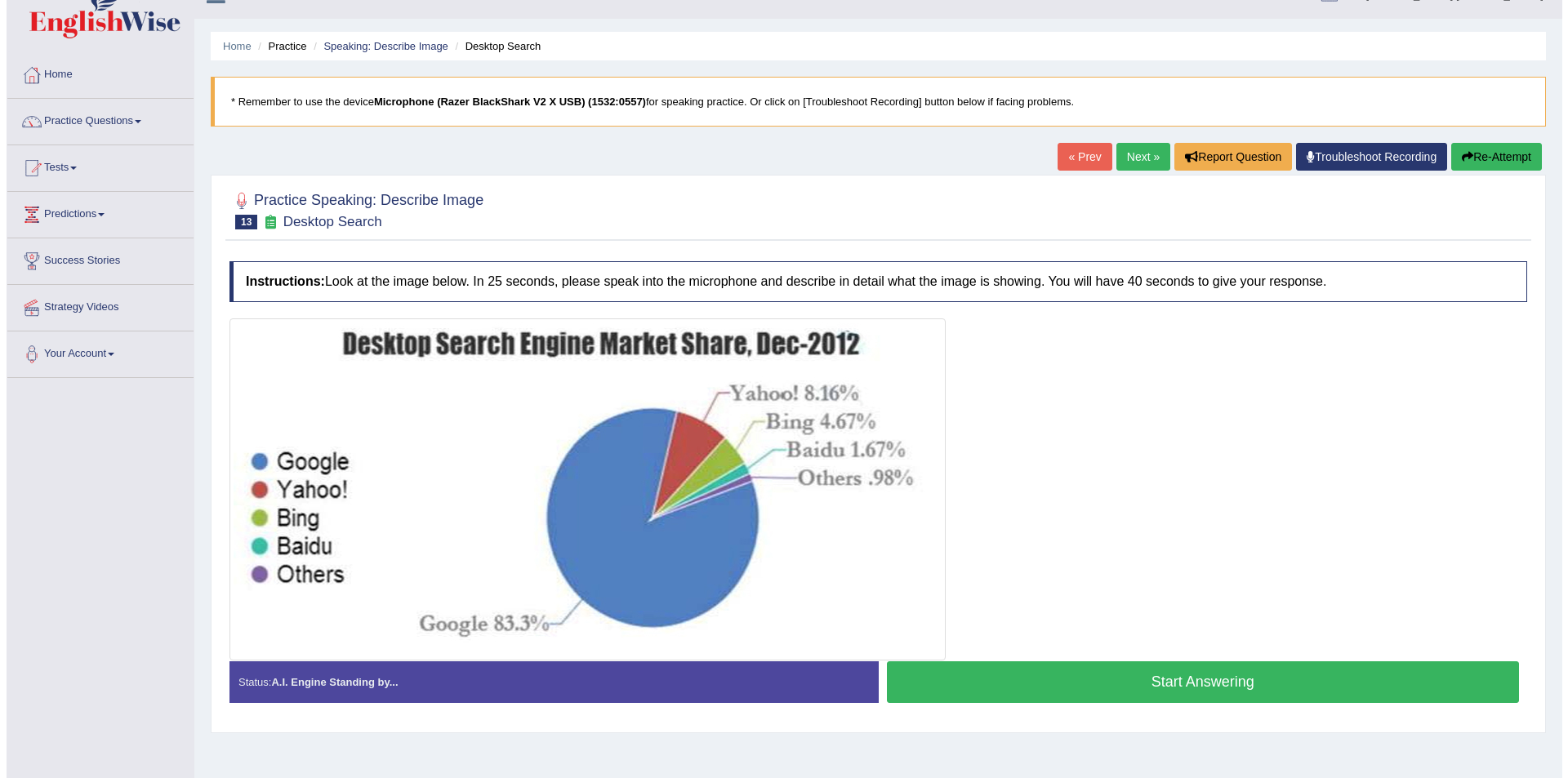
scroll to position [79, 0]
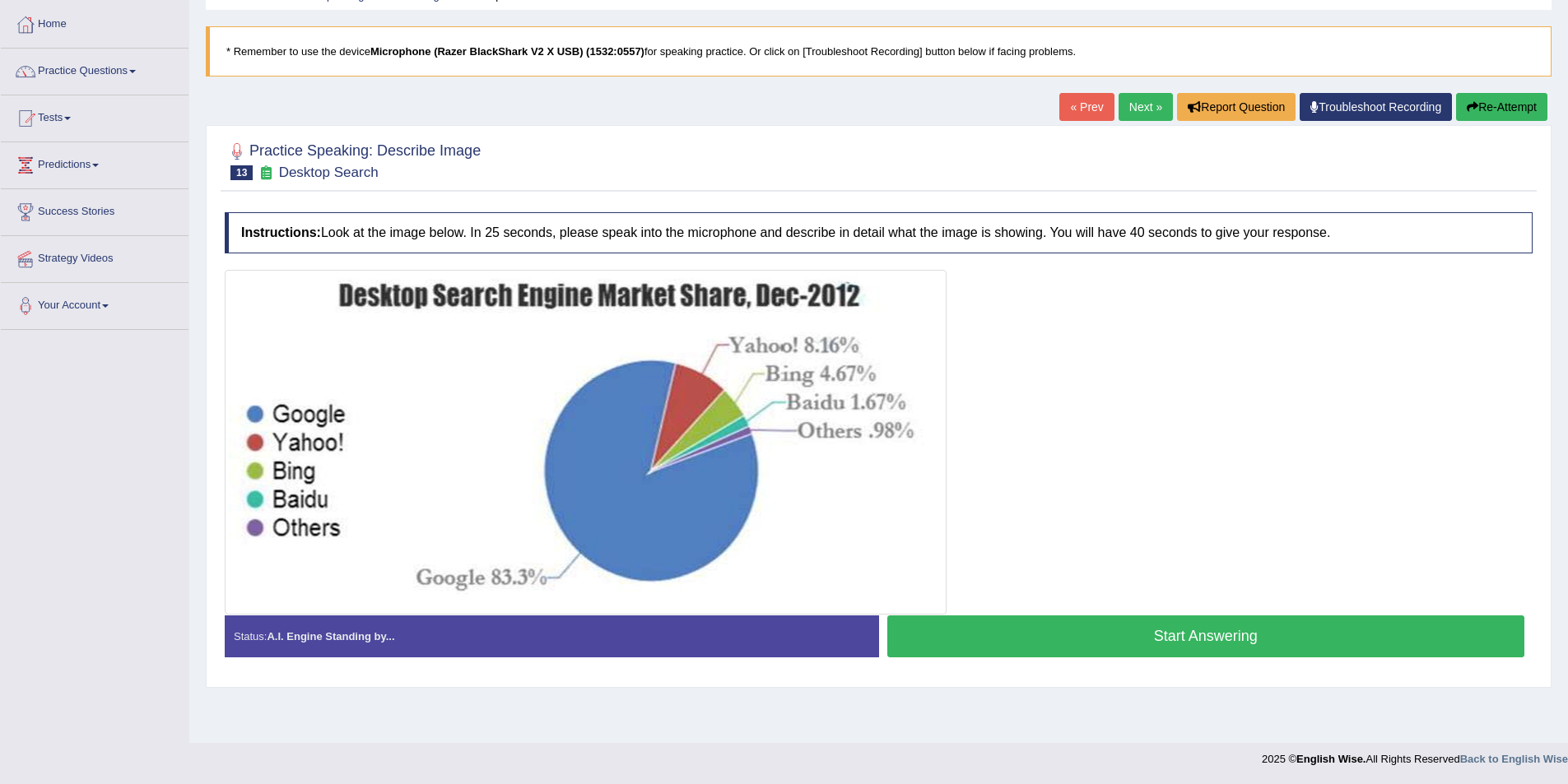
click at [1105, 637] on button "Start Answering" at bounding box center [1206, 636] width 638 height 42
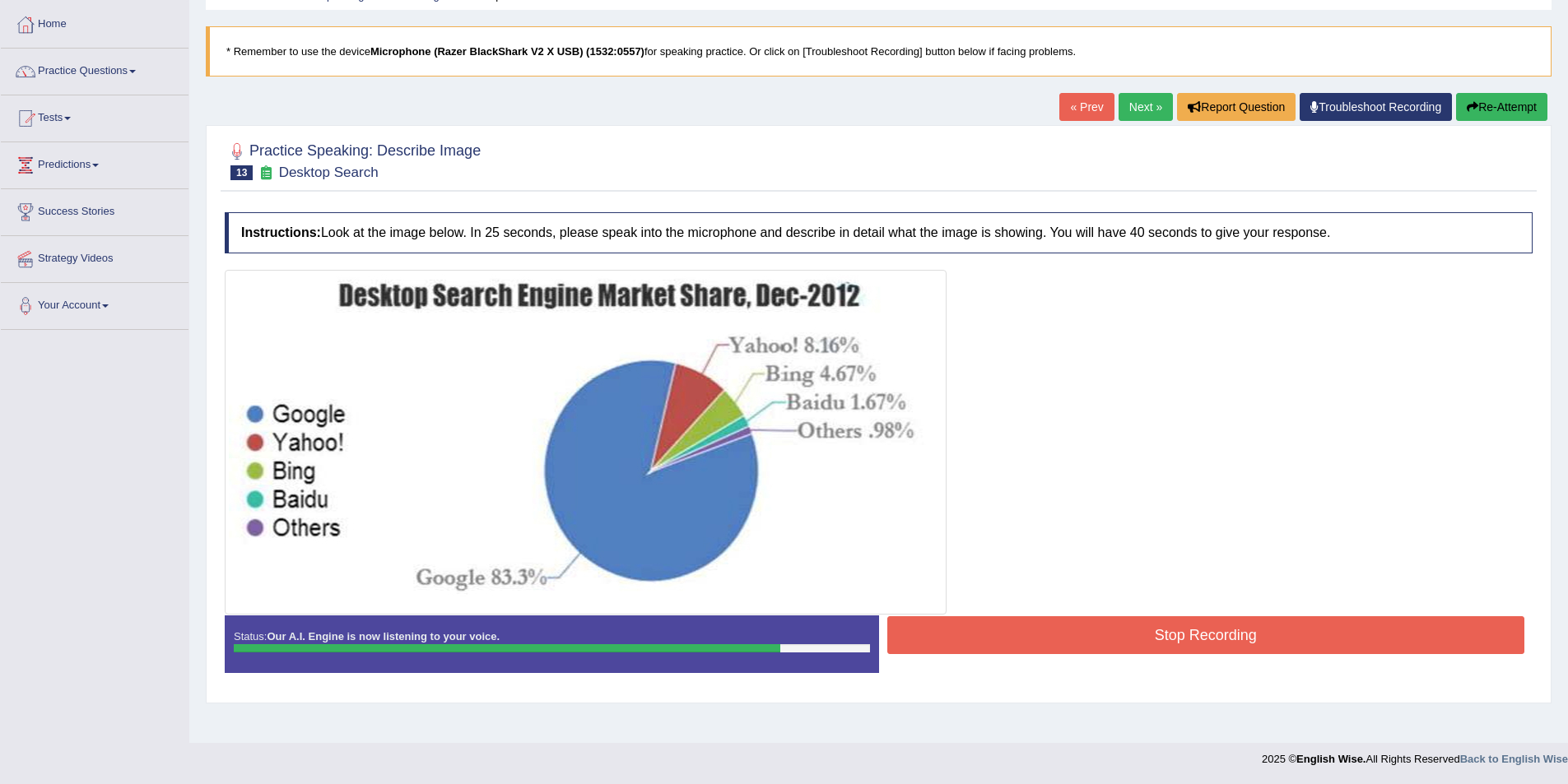
click at [1137, 627] on button "Stop Recording" at bounding box center [1206, 635] width 638 height 38
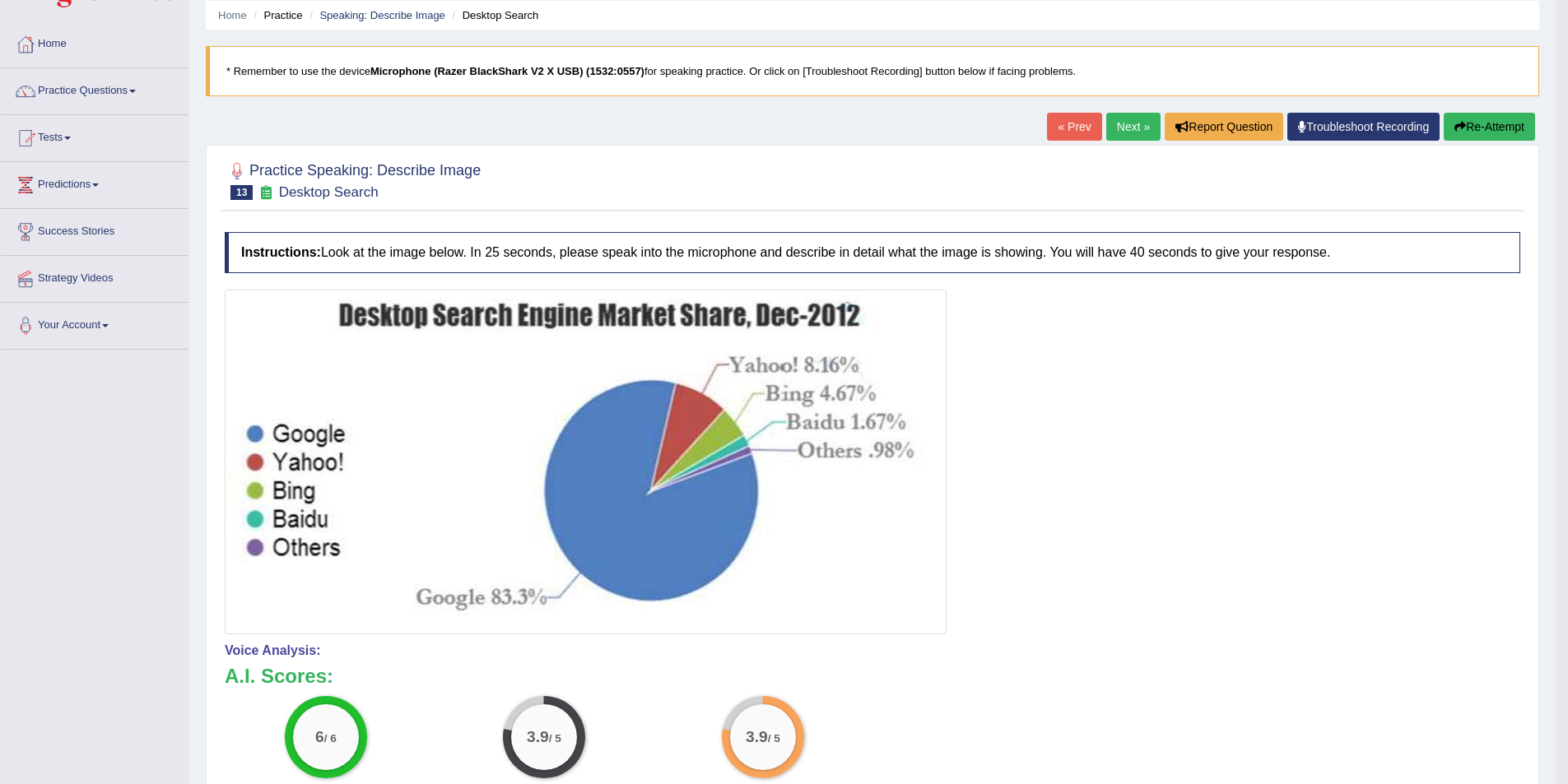
scroll to position [0, 0]
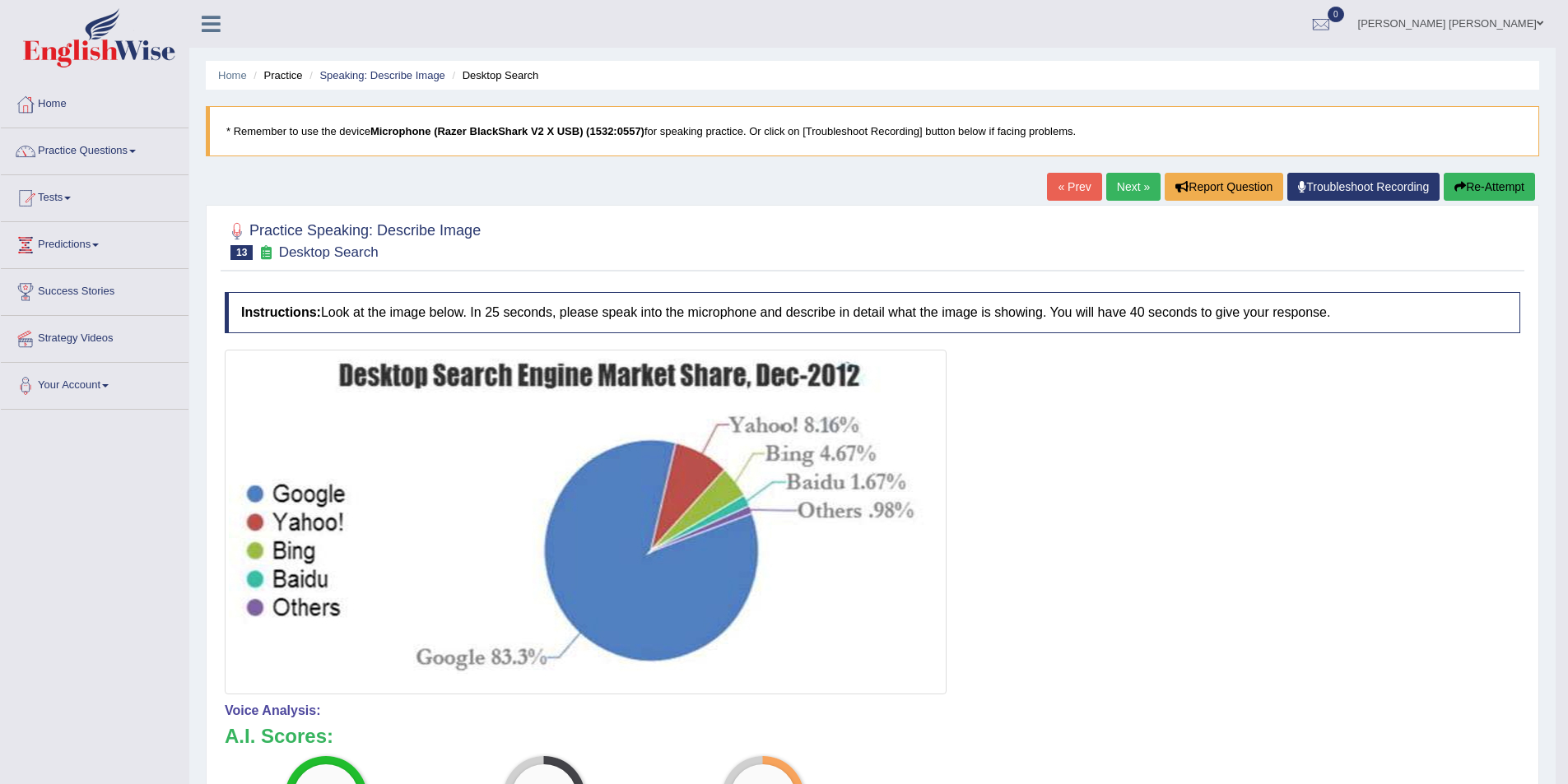
click at [1127, 191] on link "Next »" at bounding box center [1133, 186] width 54 height 28
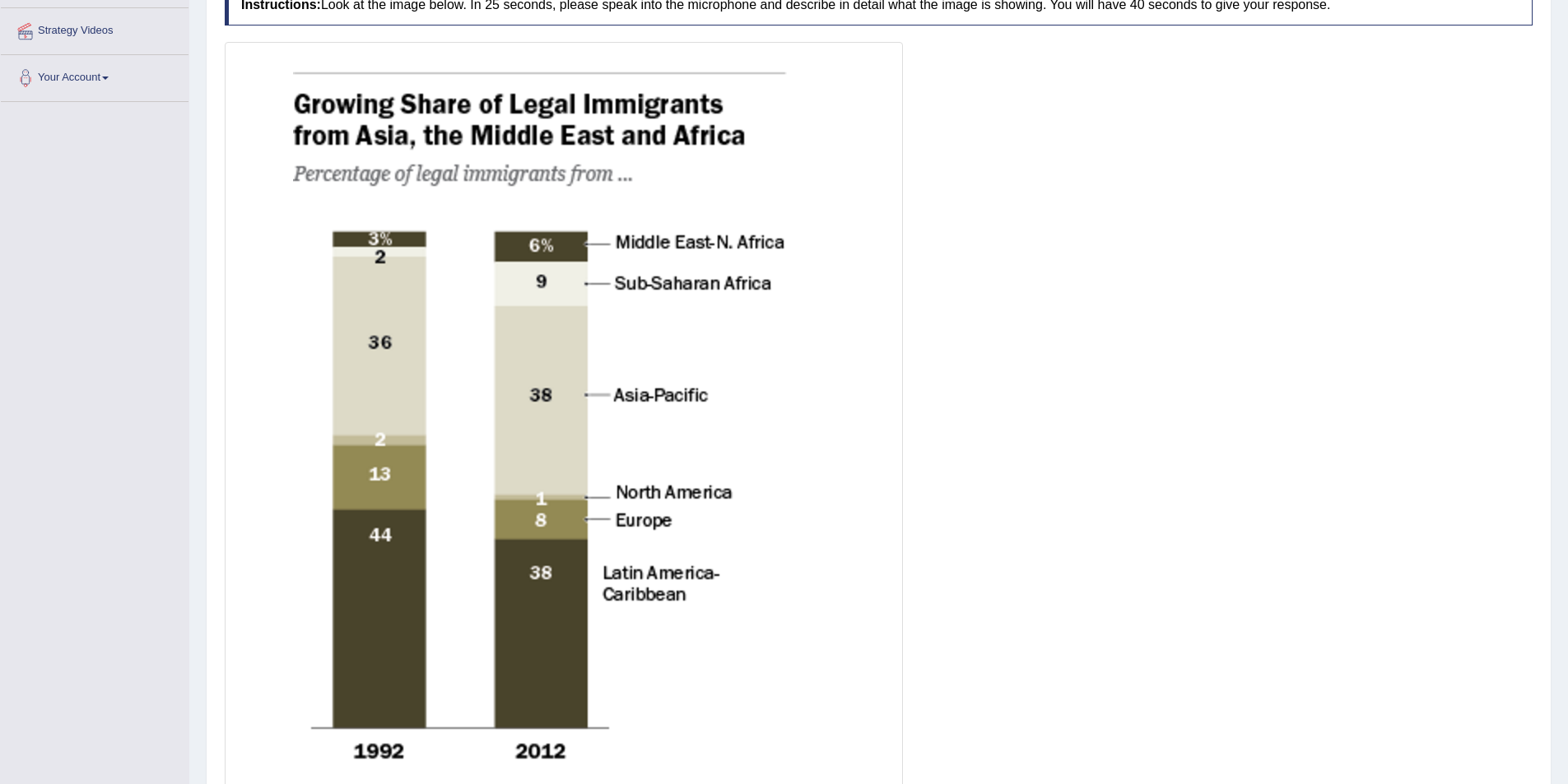
scroll to position [487, 0]
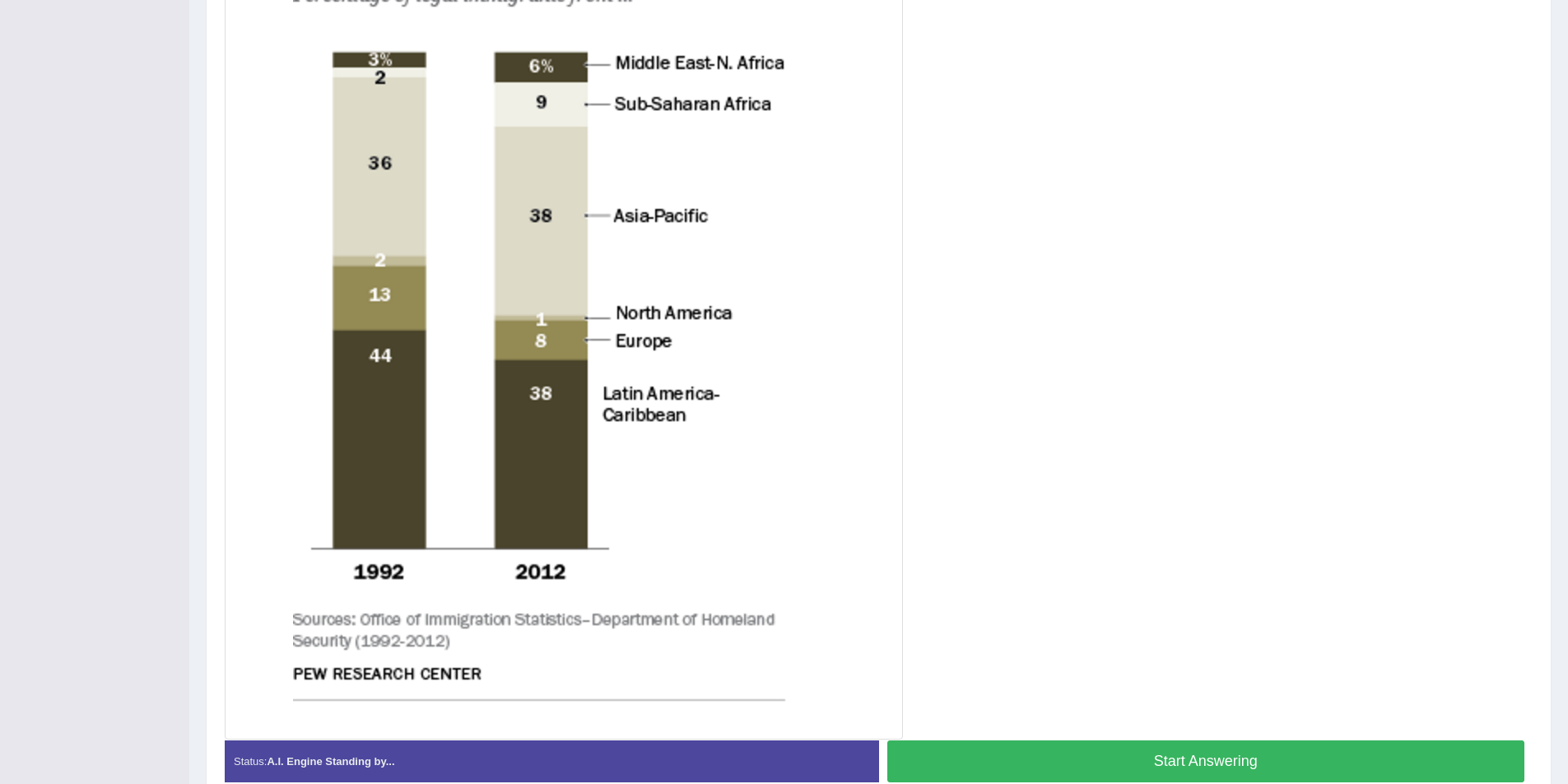
click at [1183, 747] on button "Start Answering" at bounding box center [1206, 762] width 638 height 42
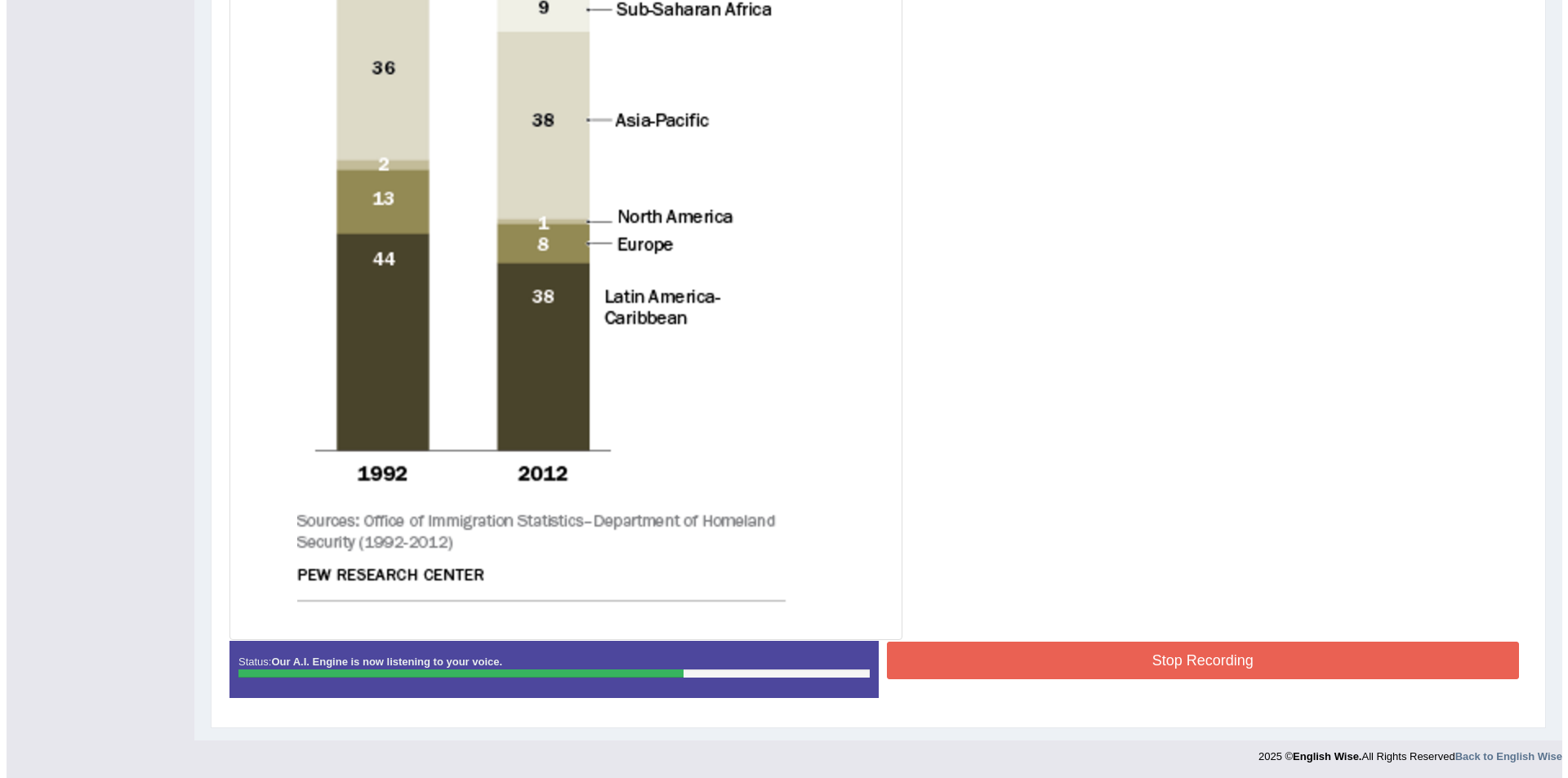
scroll to position [580, 0]
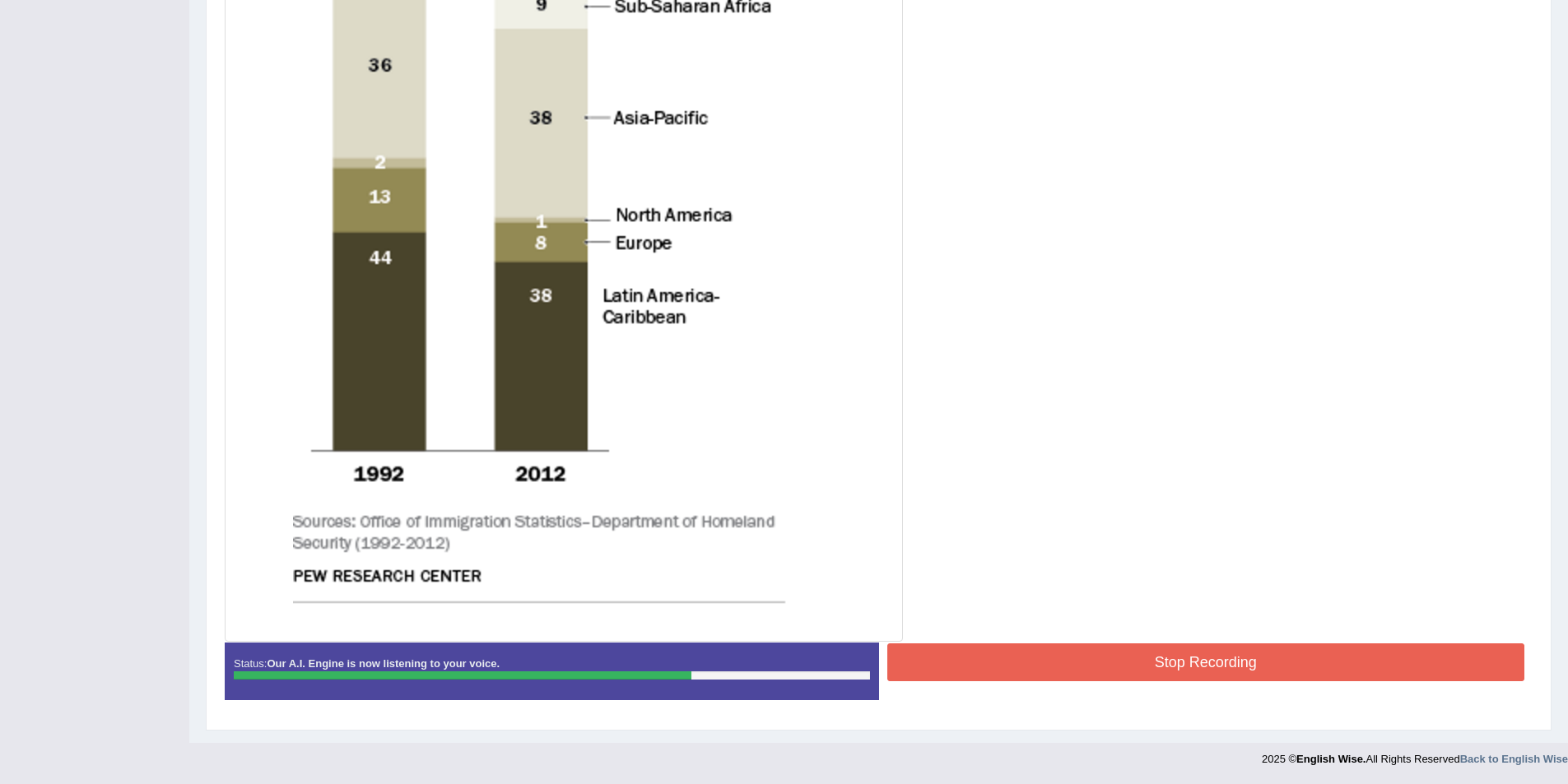
click at [1128, 650] on button "Stop Recording" at bounding box center [1206, 663] width 638 height 38
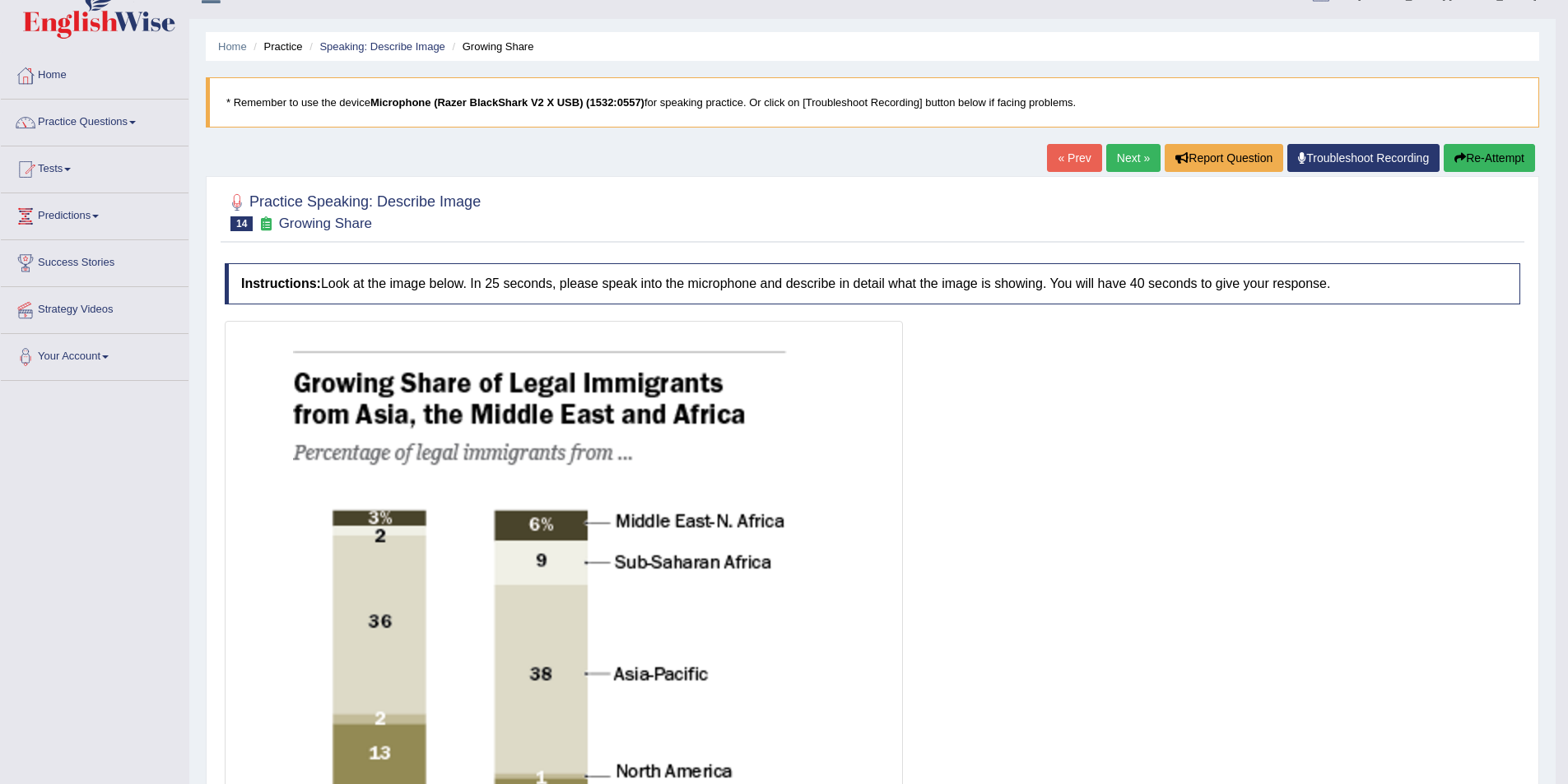
scroll to position [0, 0]
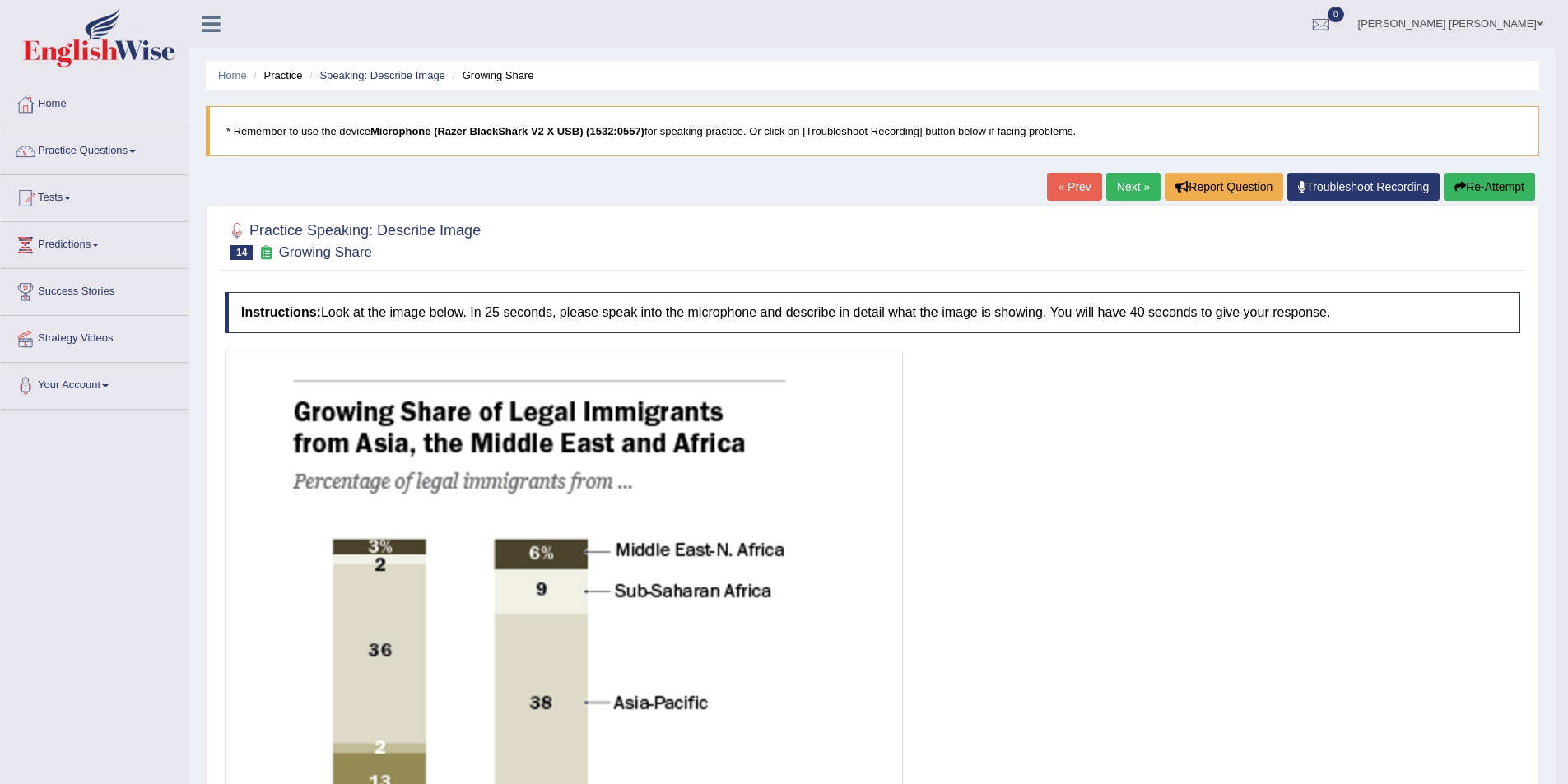
click at [1129, 178] on link "Next »" at bounding box center [1133, 186] width 54 height 28
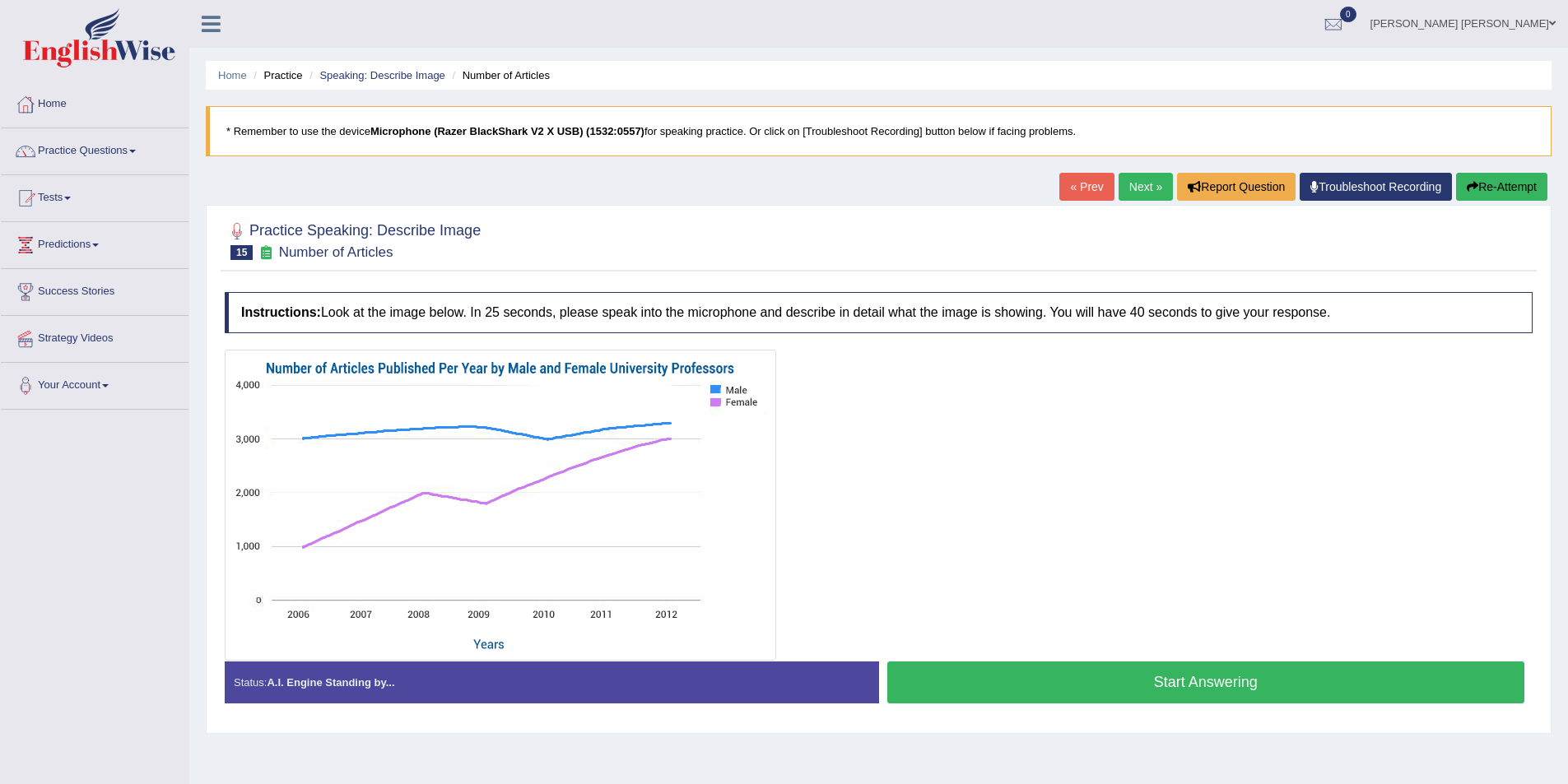
click at [1092, 674] on button "Start Answering" at bounding box center [1206, 683] width 638 height 42
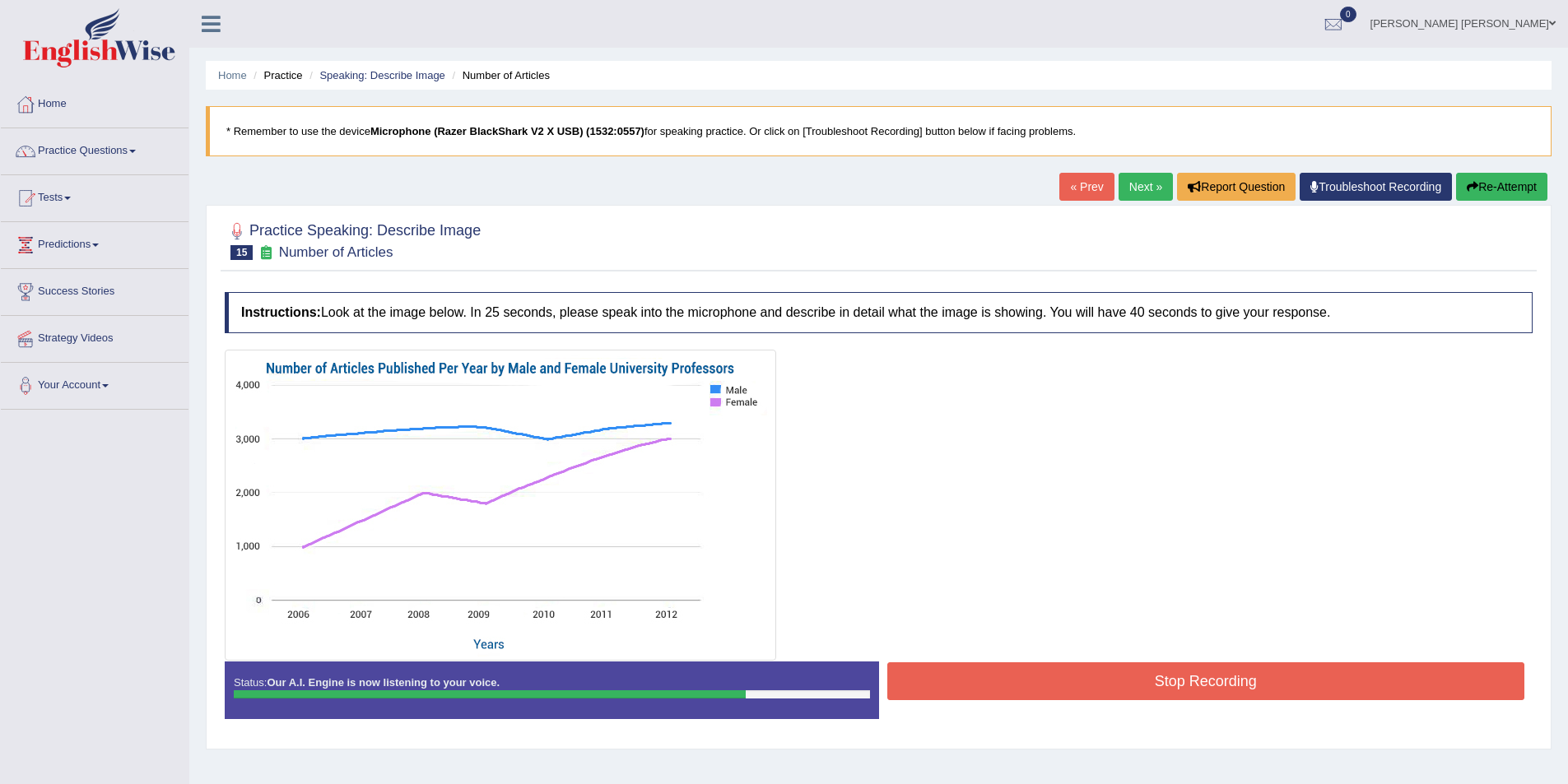
click at [1232, 670] on button "Stop Recording" at bounding box center [1206, 681] width 638 height 38
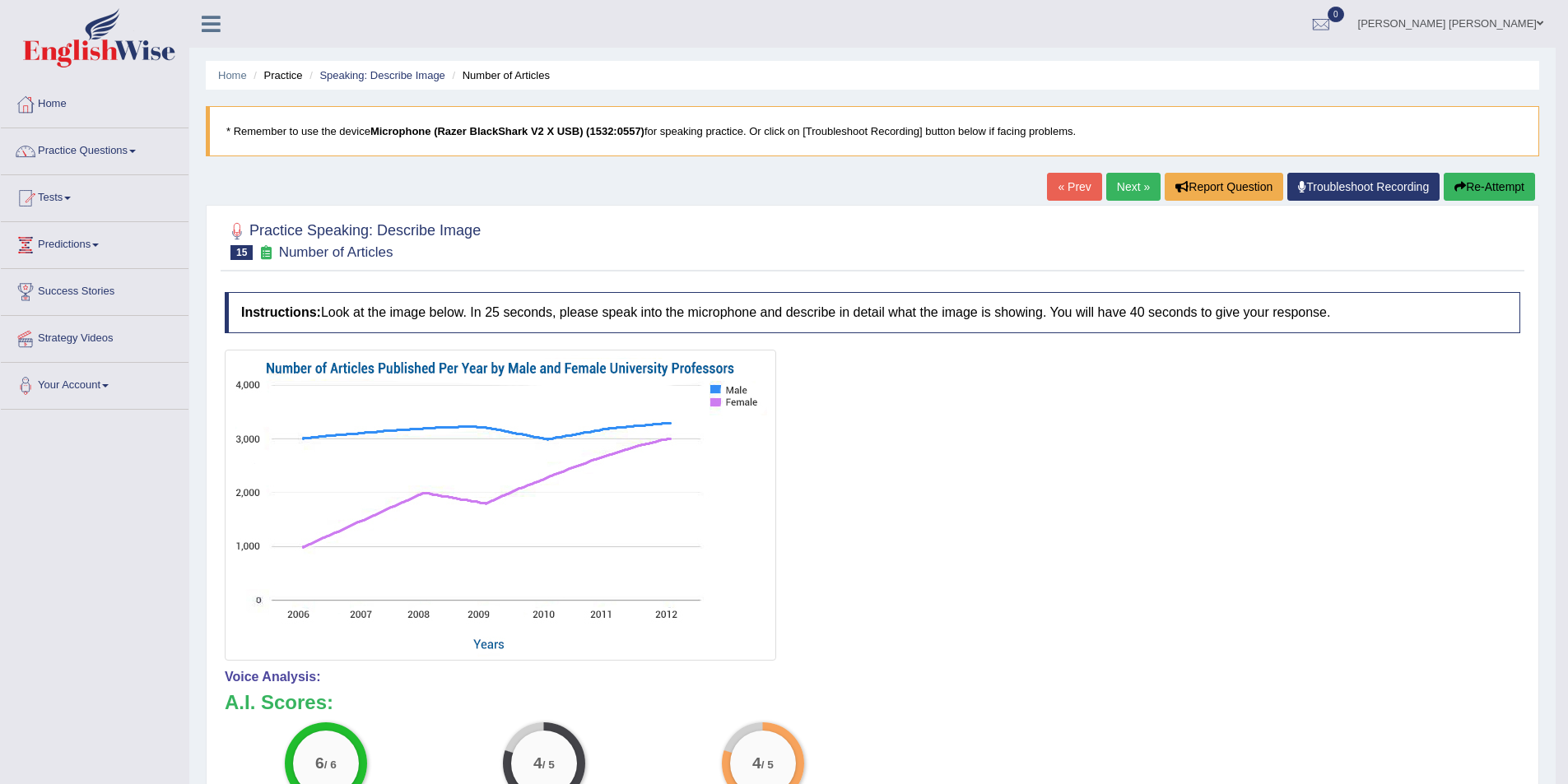
click at [1131, 173] on link "Next »" at bounding box center [1133, 186] width 54 height 28
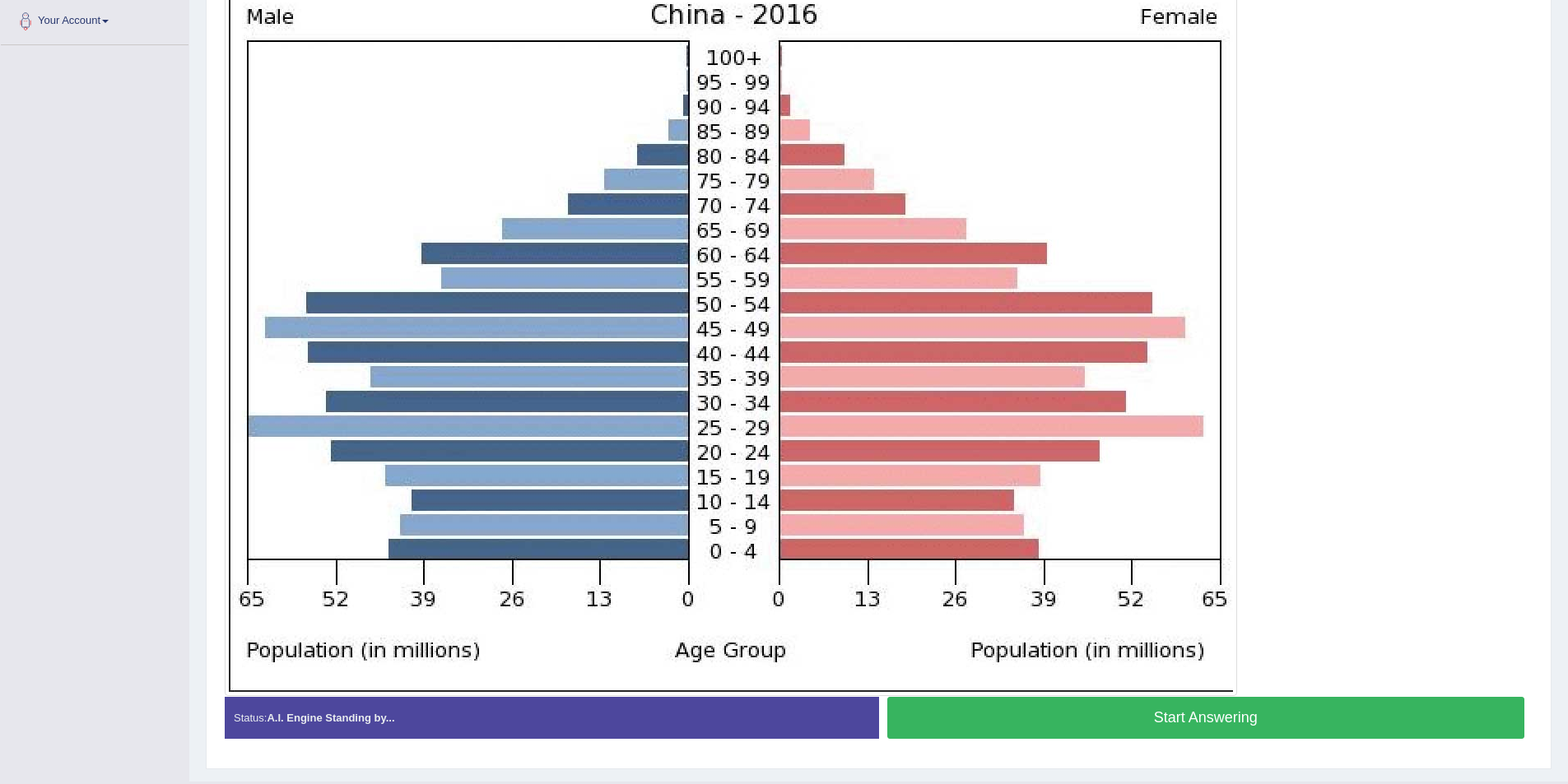
scroll to position [403, 0]
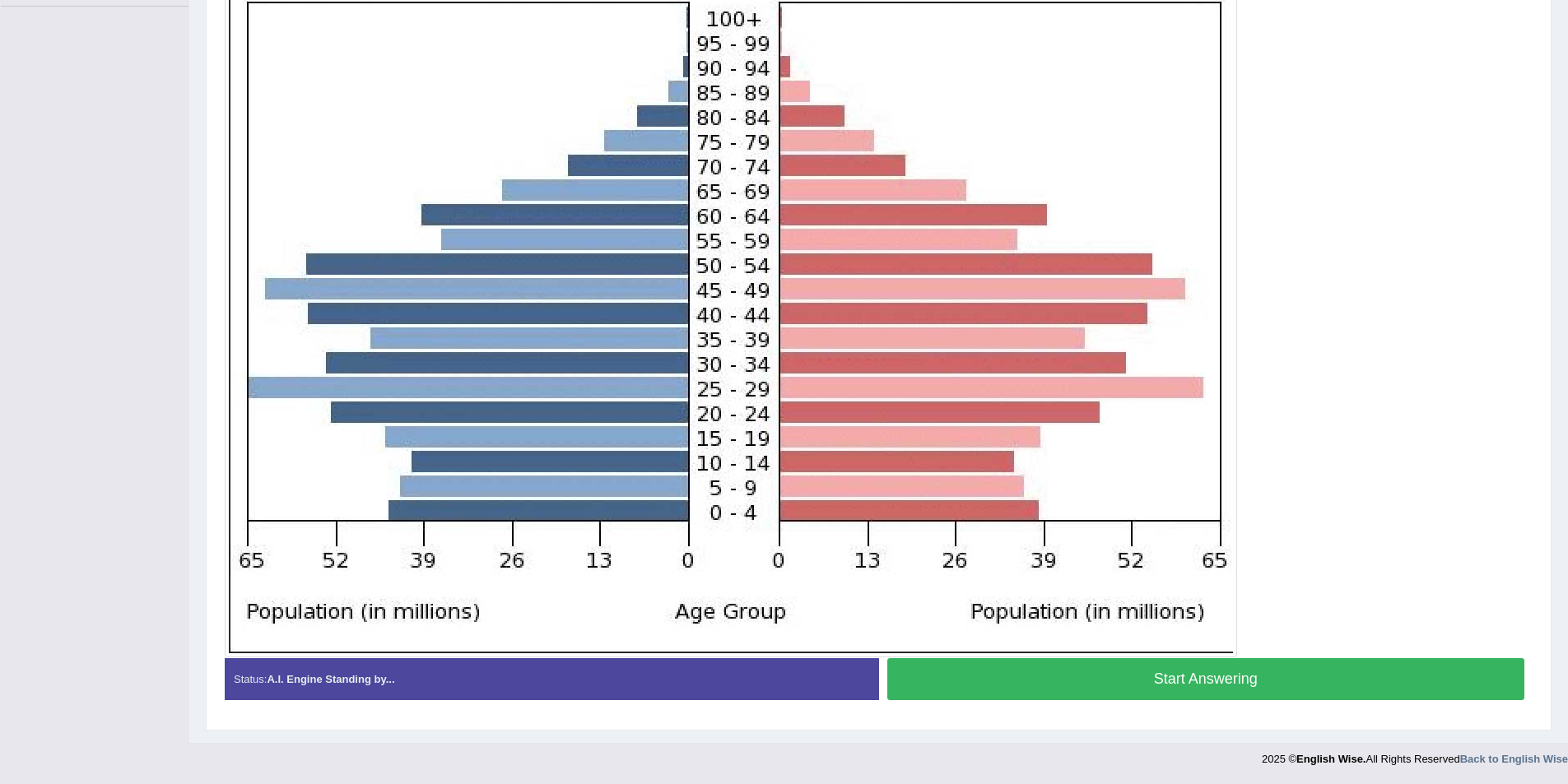
drag, startPoint x: 1316, startPoint y: 667, endPoint x: 1315, endPoint y: 647, distance: 20.0
click at [1316, 667] on button "Start Answering" at bounding box center [1206, 679] width 638 height 42
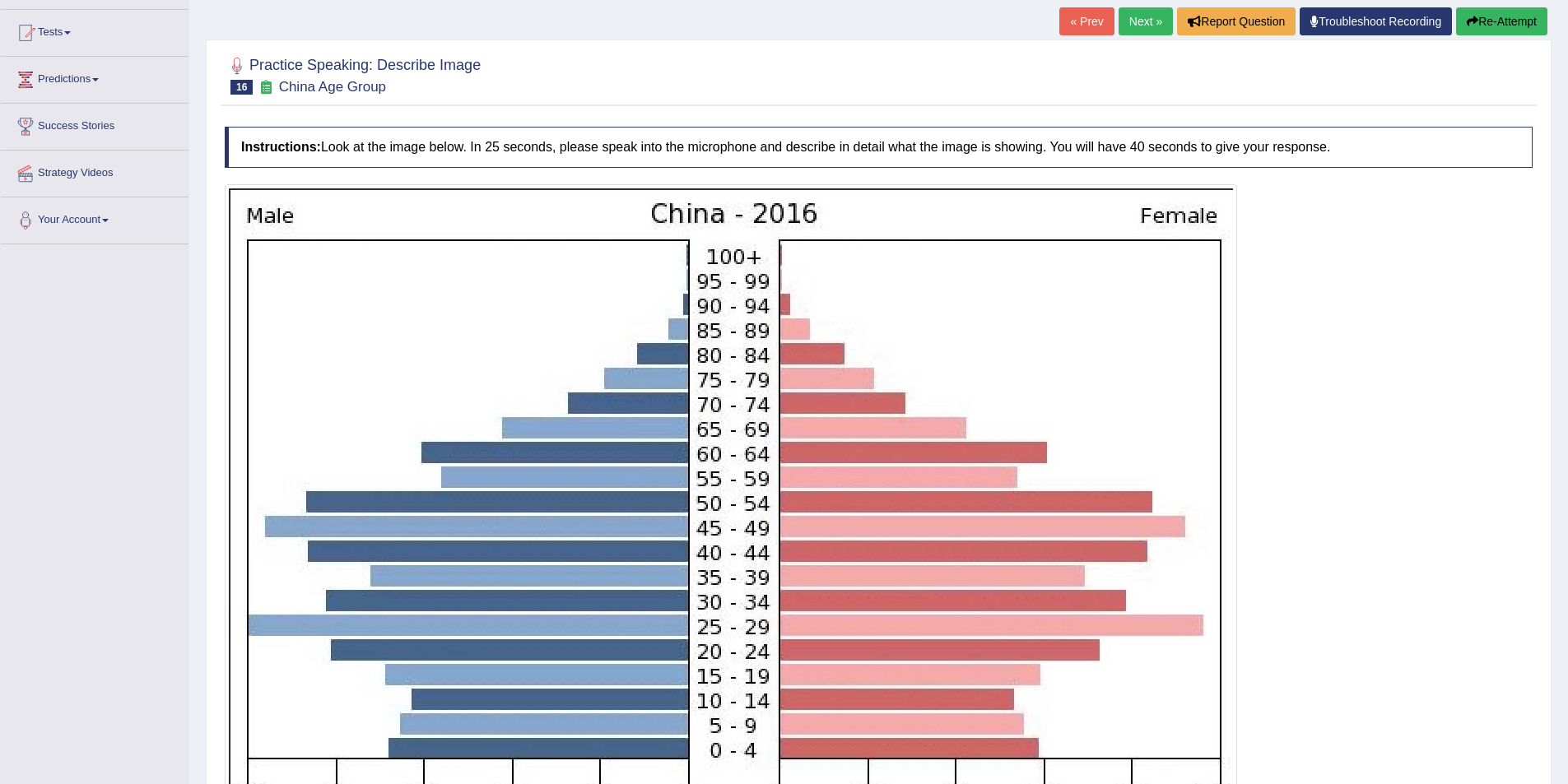
scroll to position [156, 0]
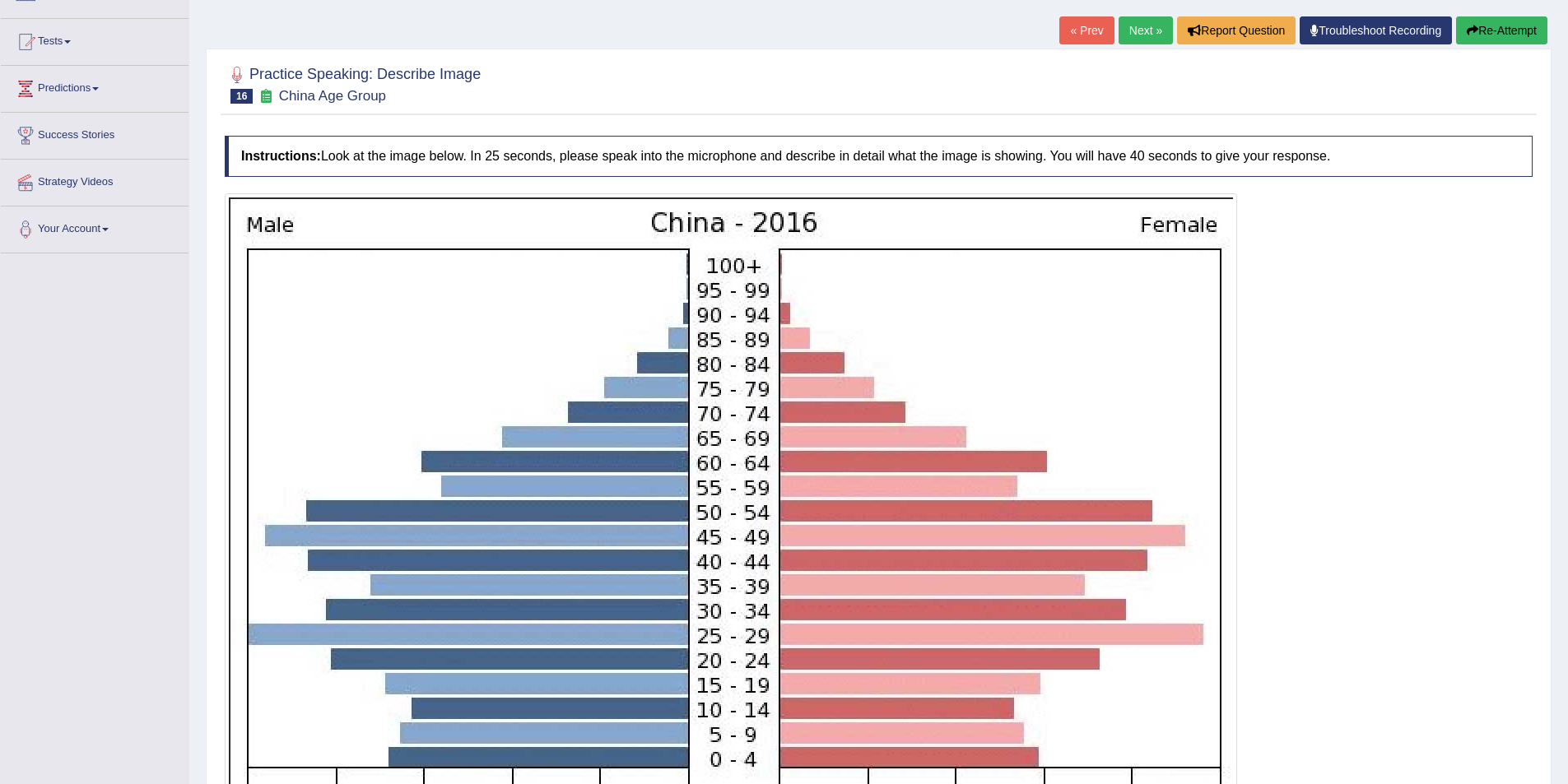
click at [1470, 38] on button "Re-Attempt" at bounding box center [1501, 30] width 91 height 28
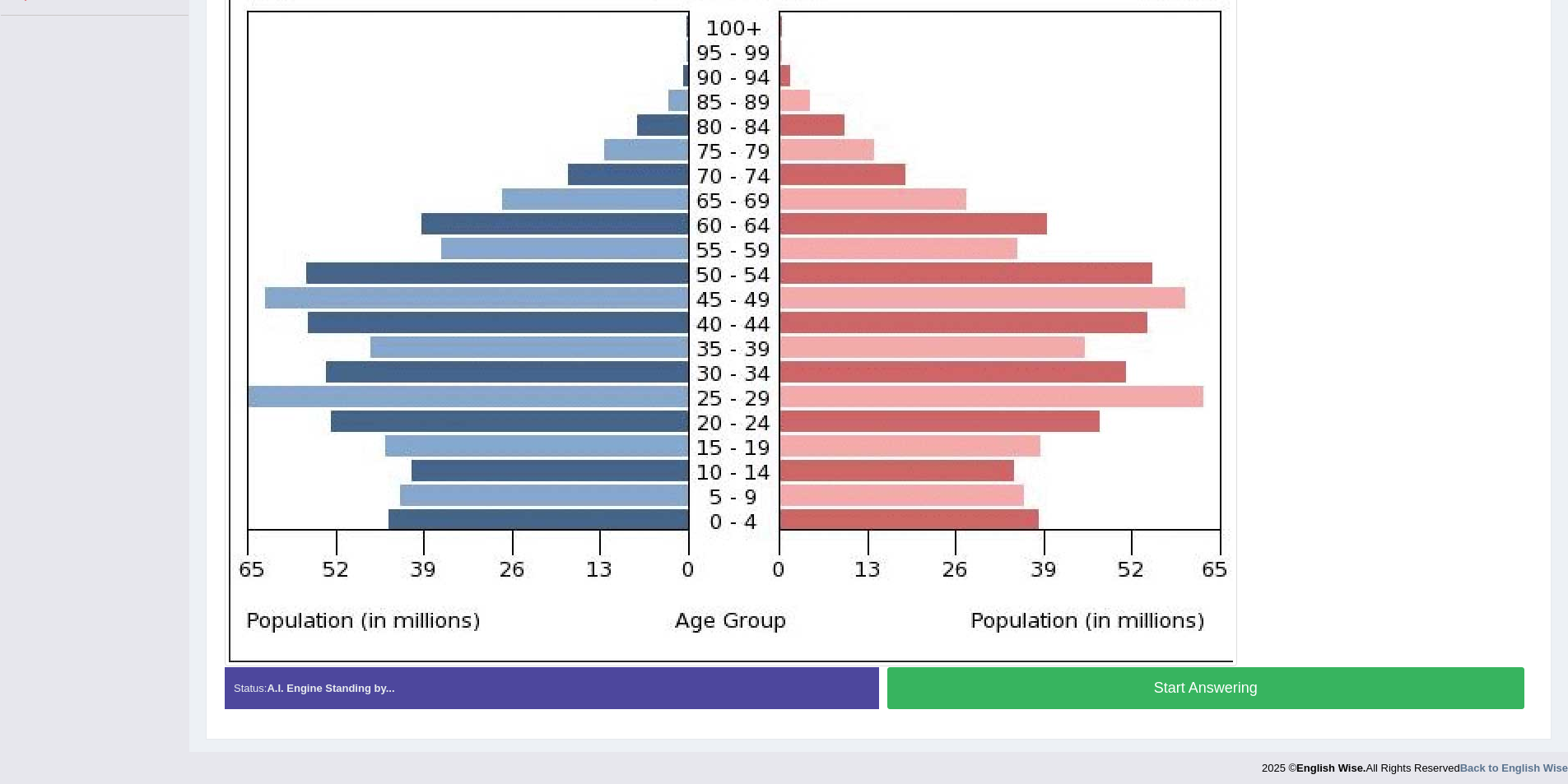
scroll to position [403, 0]
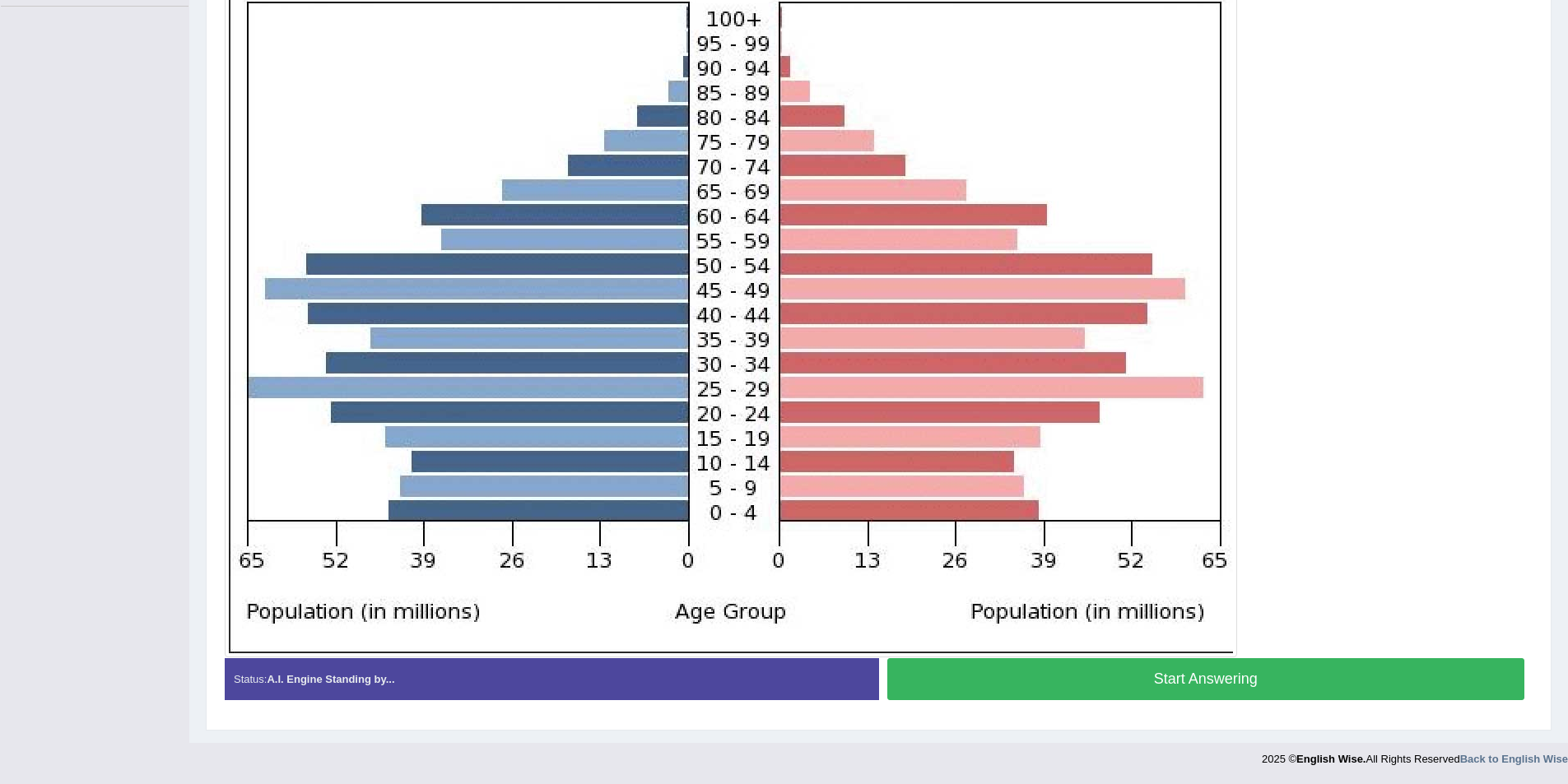
click at [1202, 686] on button "Start Answering" at bounding box center [1206, 679] width 638 height 42
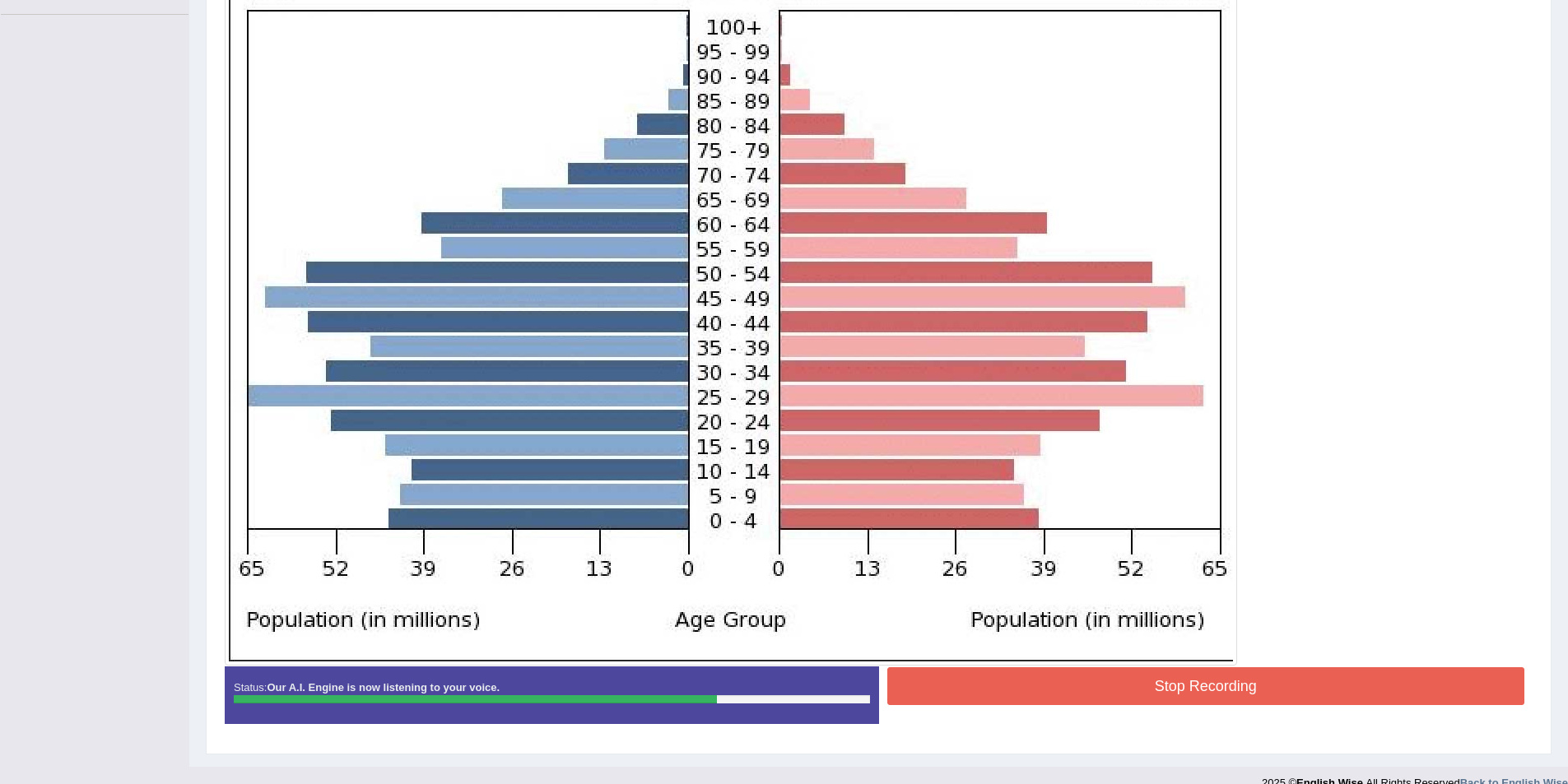
scroll to position [419, 0]
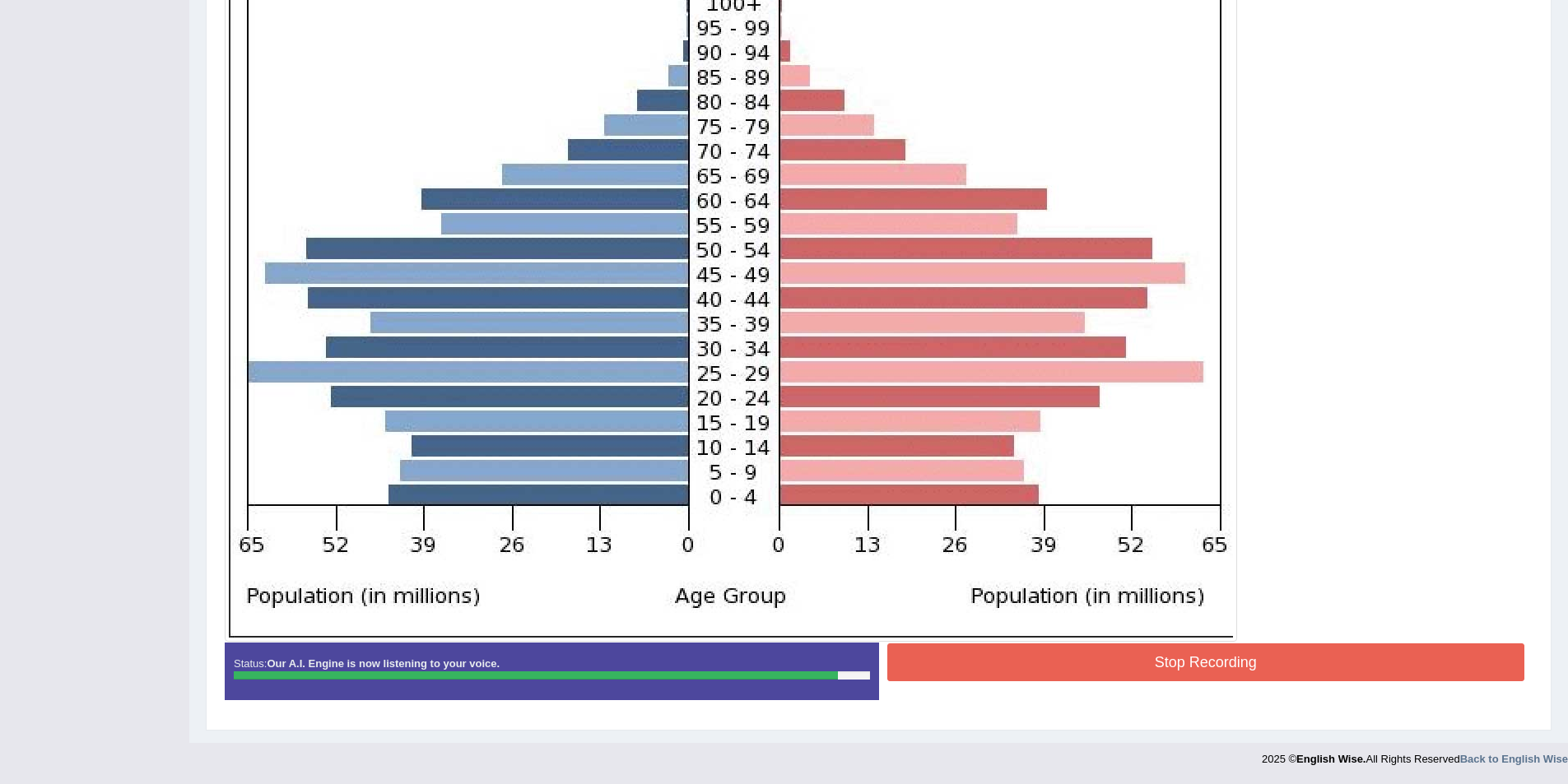
click at [1179, 654] on button "Stop Recording" at bounding box center [1206, 663] width 638 height 38
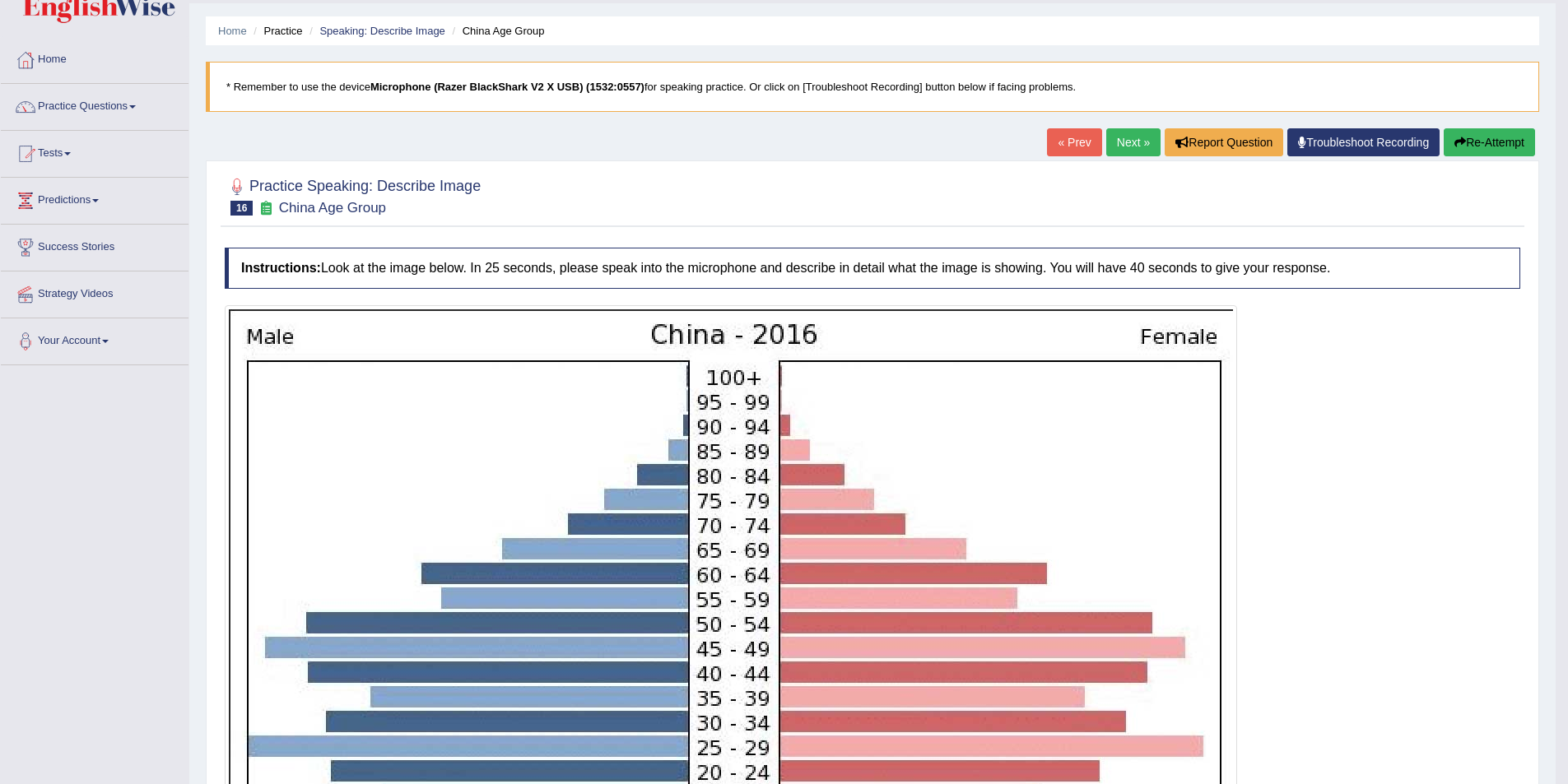
scroll to position [412, 0]
